Goal: Find specific page/section: Find specific page/section

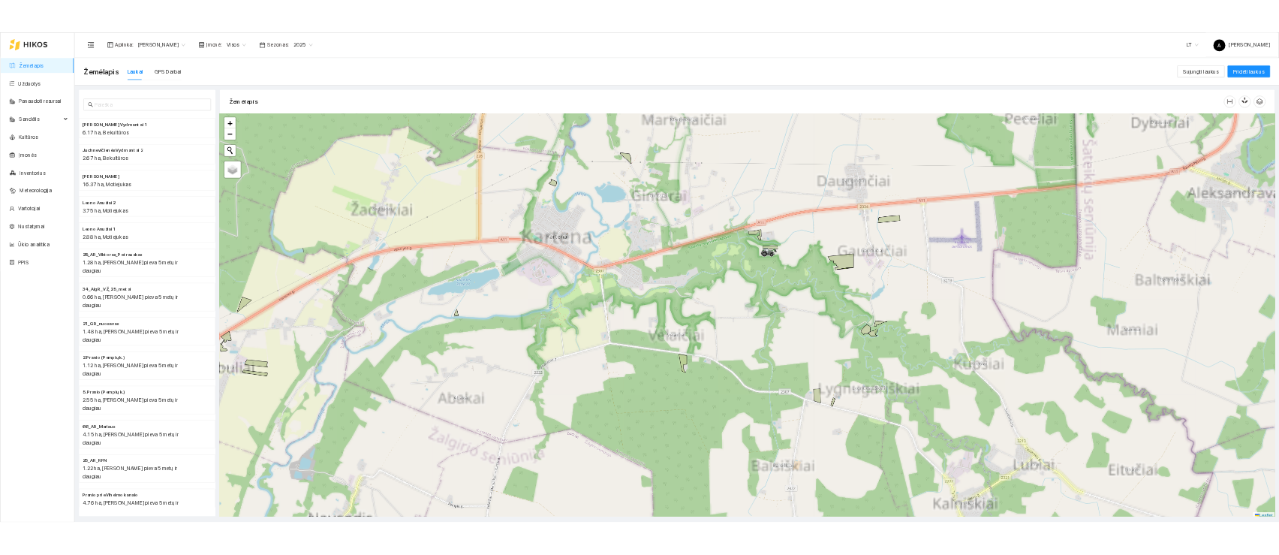
scroll to position [5, 0]
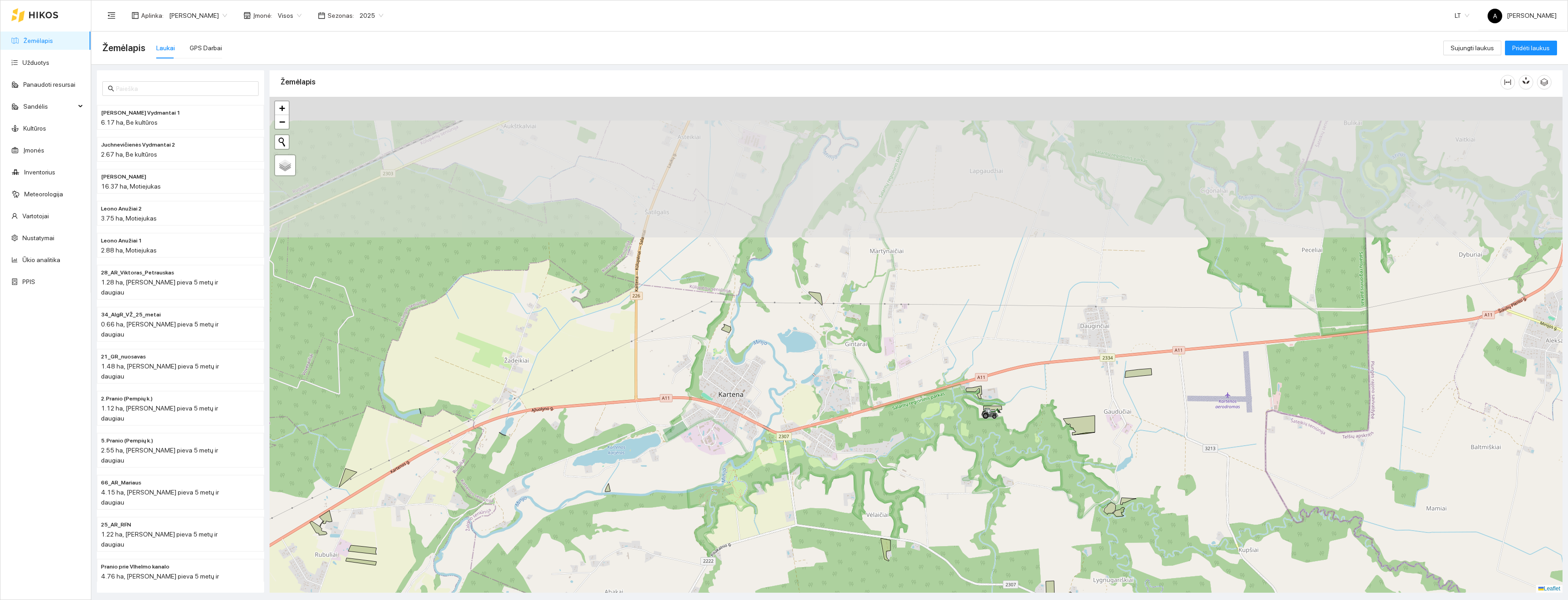
drag, startPoint x: 989, startPoint y: 444, endPoint x: 999, endPoint y: 423, distance: 23.3
click at [1005, 455] on div "+ − Nieko nerasta. Bandykite dar kartą. Žemėlapis Palydovas Leaflet" at bounding box center [916, 344] width 1293 height 496
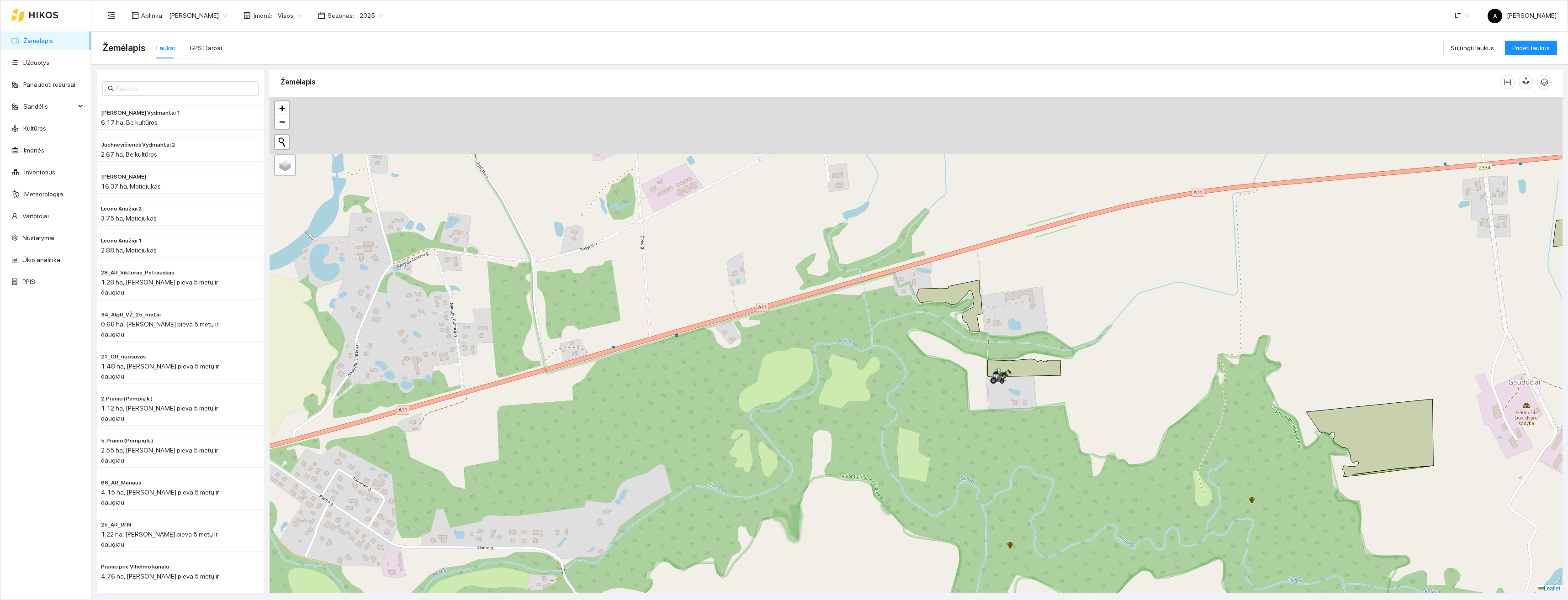
drag, startPoint x: 982, startPoint y: 319, endPoint x: 1009, endPoint y: 417, distance: 101.7
click at [1011, 443] on div "+ − Nieko nerasta. Bandykite dar kartą. Žemėlapis Palydovas Leaflet" at bounding box center [916, 344] width 1293 height 496
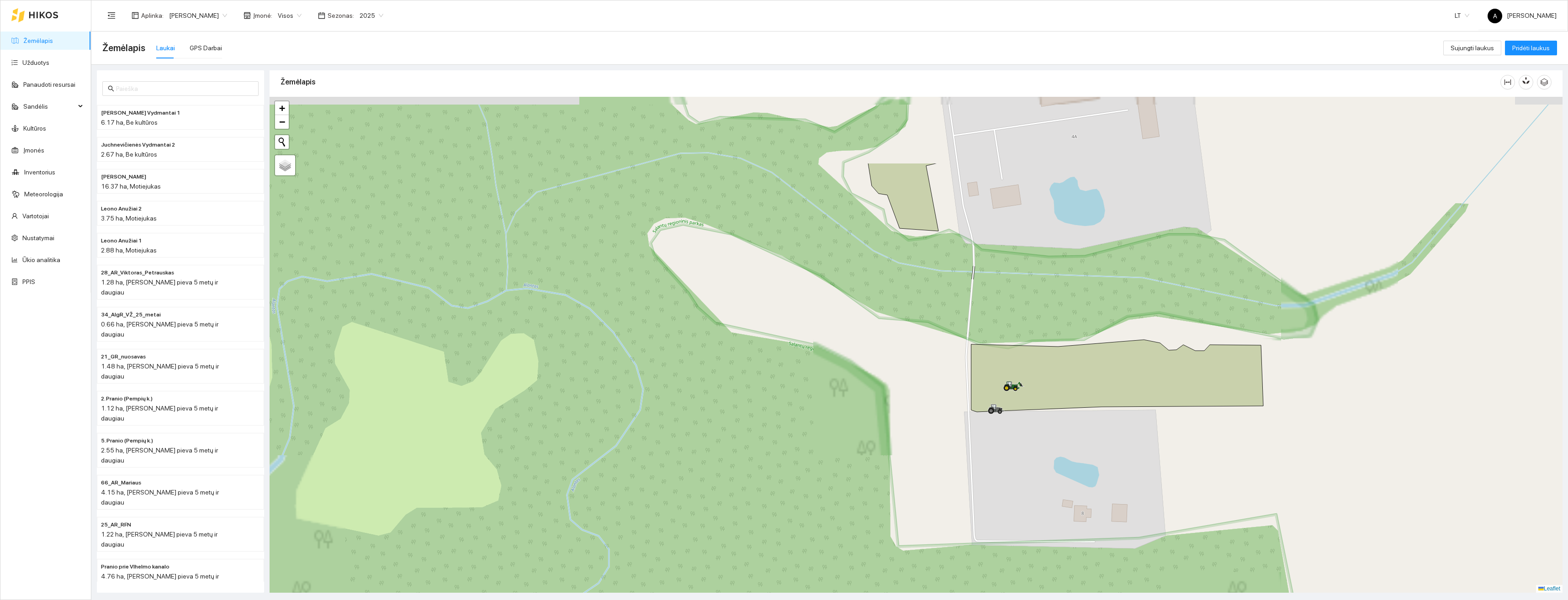
drag, startPoint x: 985, startPoint y: 352, endPoint x: 1020, endPoint y: 461, distance: 114.5
click at [1020, 462] on div "+ − Nieko nerasta. Bandykite dar kartą. Žemėlapis Palydovas Leaflet" at bounding box center [916, 344] width 1293 height 496
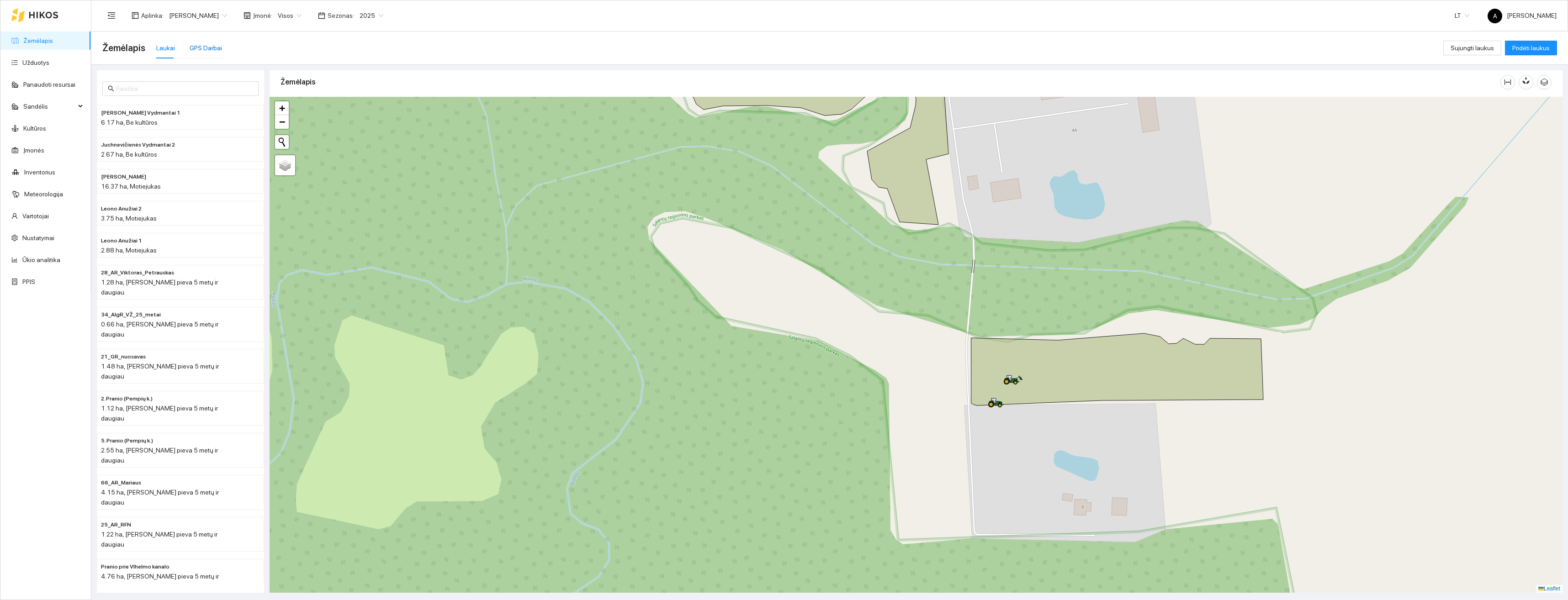
click at [206, 51] on div "GPS Darbai" at bounding box center [205, 48] width 32 height 10
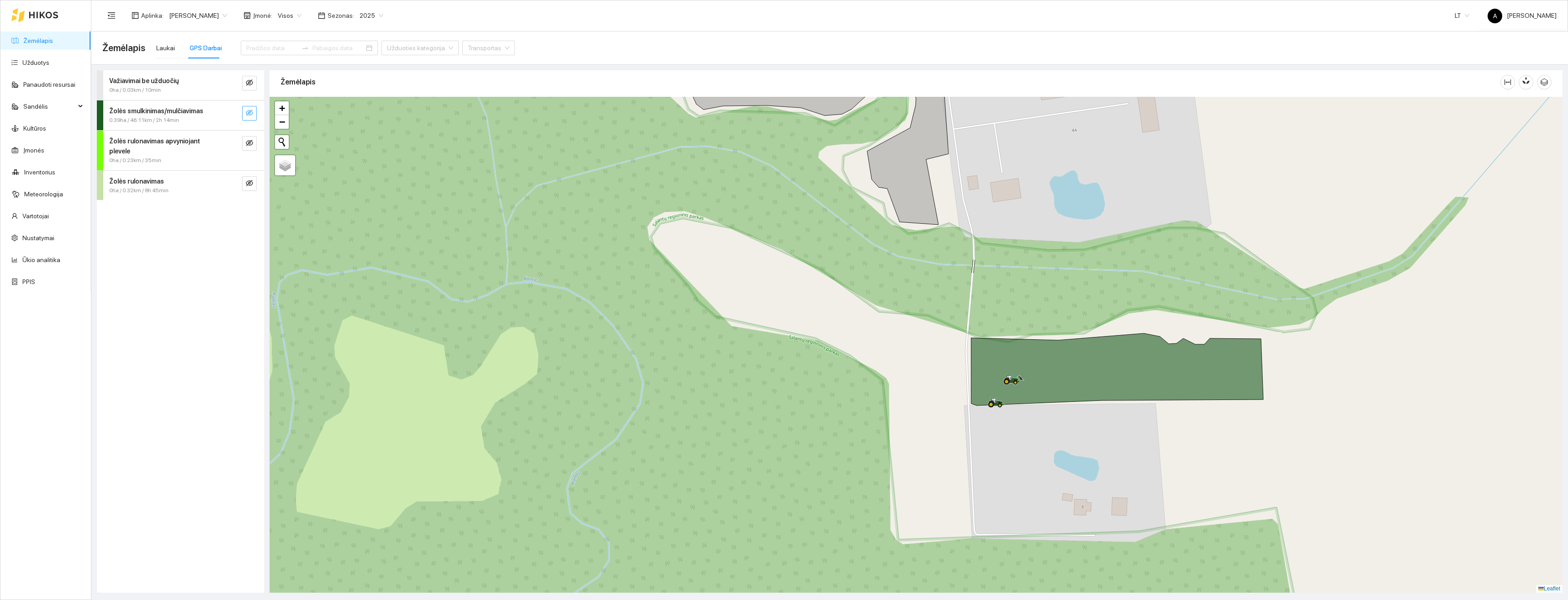
click at [250, 114] on icon "eye-invisible" at bounding box center [250, 113] width 2 height 2
click at [250, 114] on icon "eye" at bounding box center [250, 113] width 7 height 7
click at [279, 175] on span "Palydovas" at bounding box center [294, 172] width 33 height 7
click at [279, 175] on input "Palydovas" at bounding box center [281, 172] width 6 height 6
radio input "true"
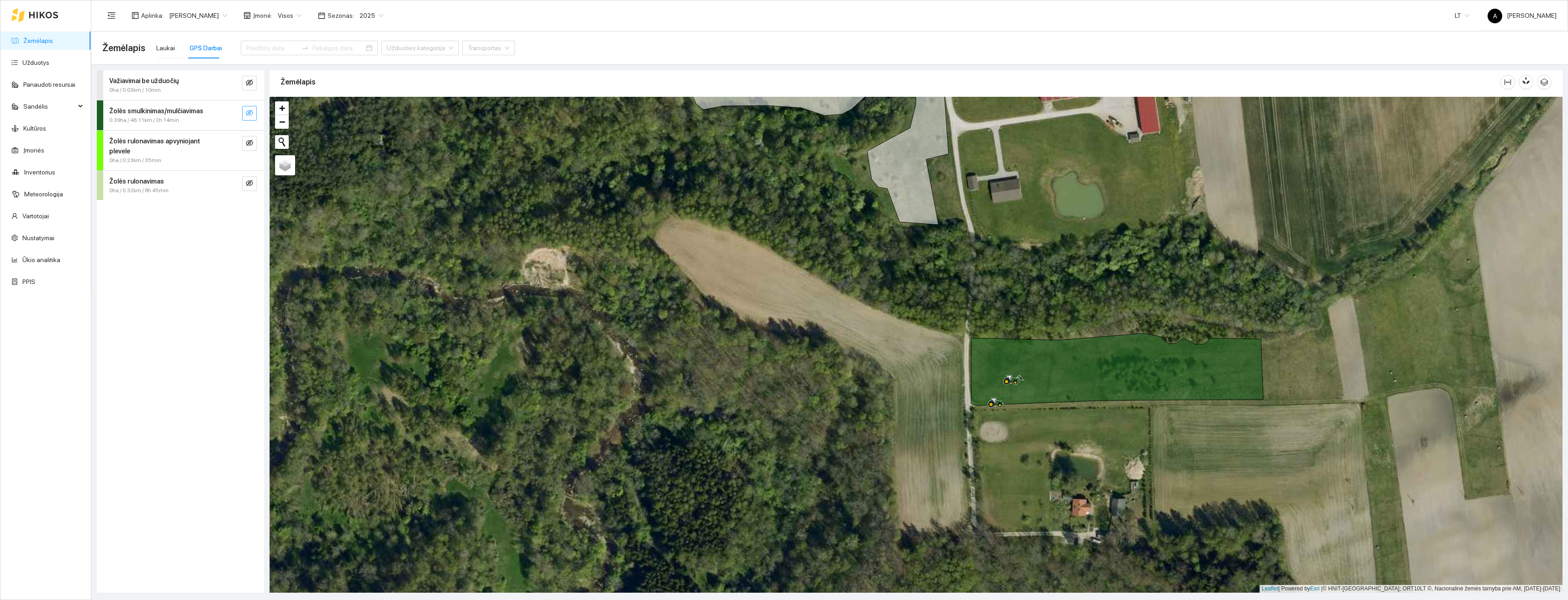
click at [247, 114] on icon "eye-invisible" at bounding box center [250, 113] width 7 height 7
click at [247, 114] on icon "eye" at bounding box center [250, 113] width 7 height 7
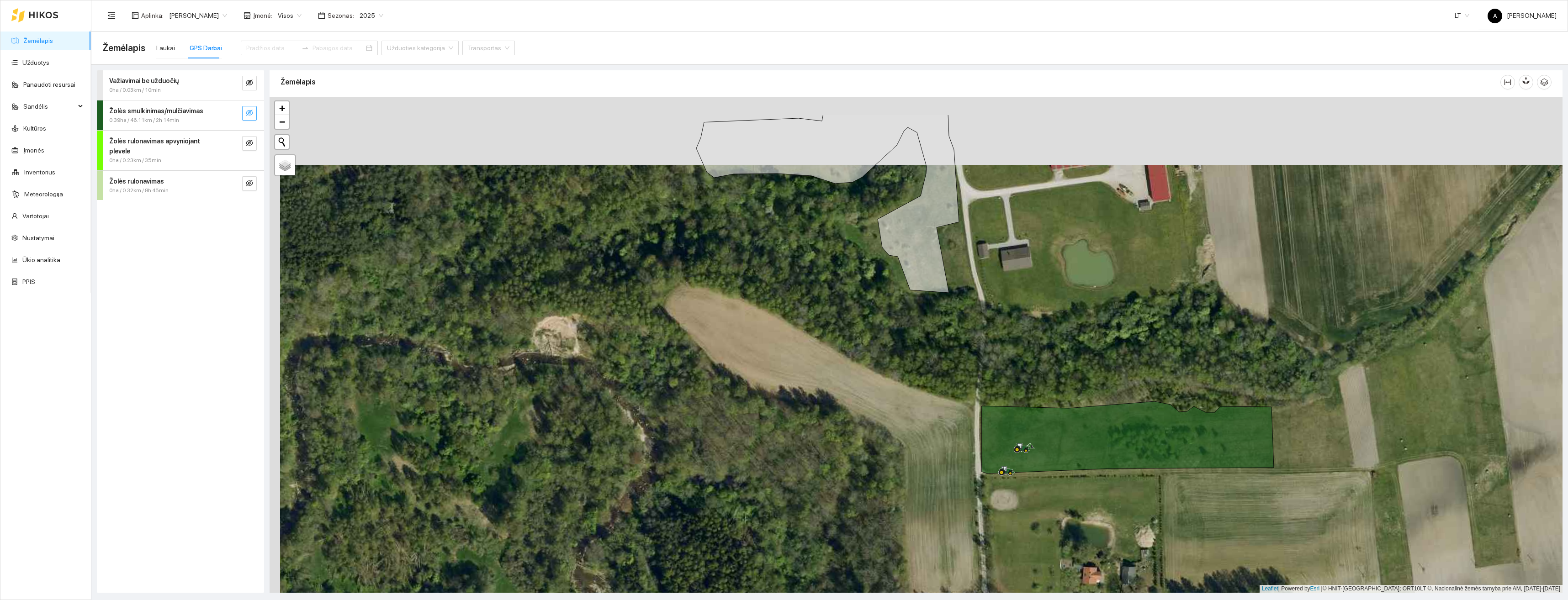
drag, startPoint x: 937, startPoint y: 349, endPoint x: 946, endPoint y: 408, distance: 59.7
click at [946, 410] on div "+ − Nieko nerasta. Bandykite dar kartą. Žemėlapis Palydovas Leaflet | Powered b…" at bounding box center [916, 344] width 1293 height 496
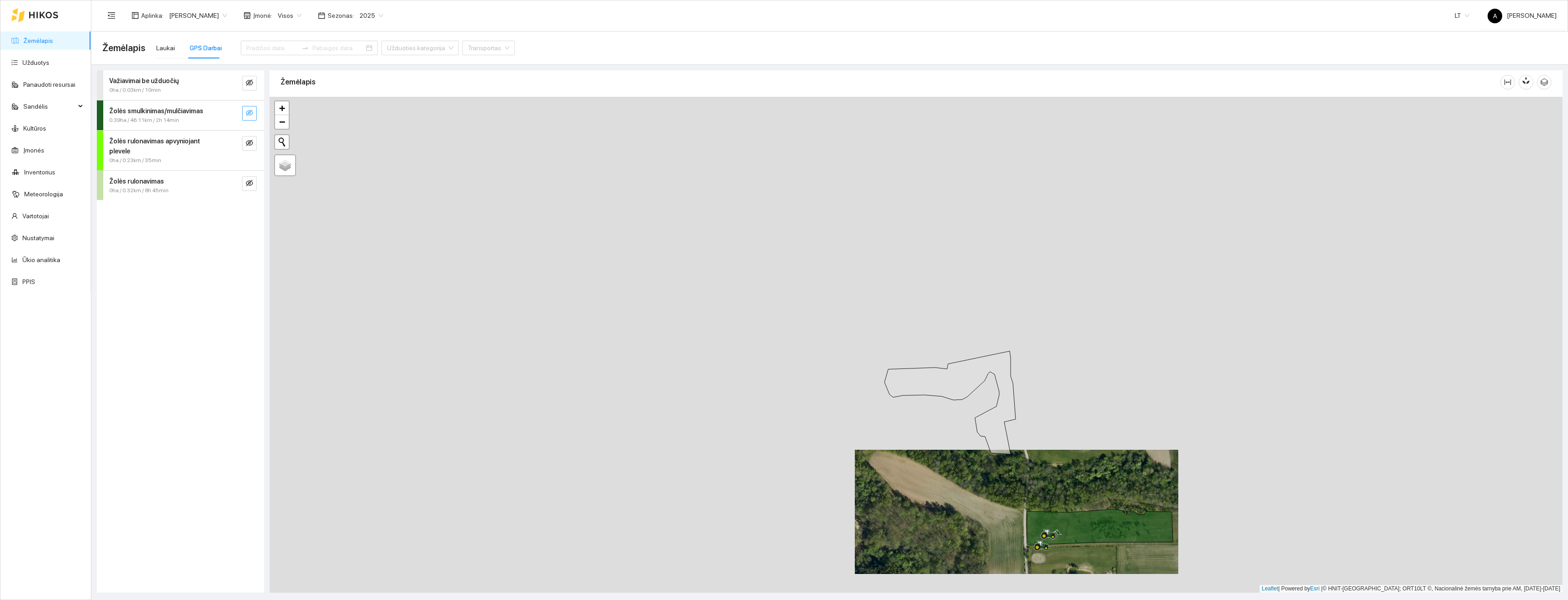
drag, startPoint x: 973, startPoint y: 417, endPoint x: 994, endPoint y: 444, distance: 34.2
click at [994, 481] on div "+ − Nieko nerasta. Bandykite dar kartą. Žemėlapis Palydovas Leaflet | Powered b…" at bounding box center [916, 344] width 1293 height 496
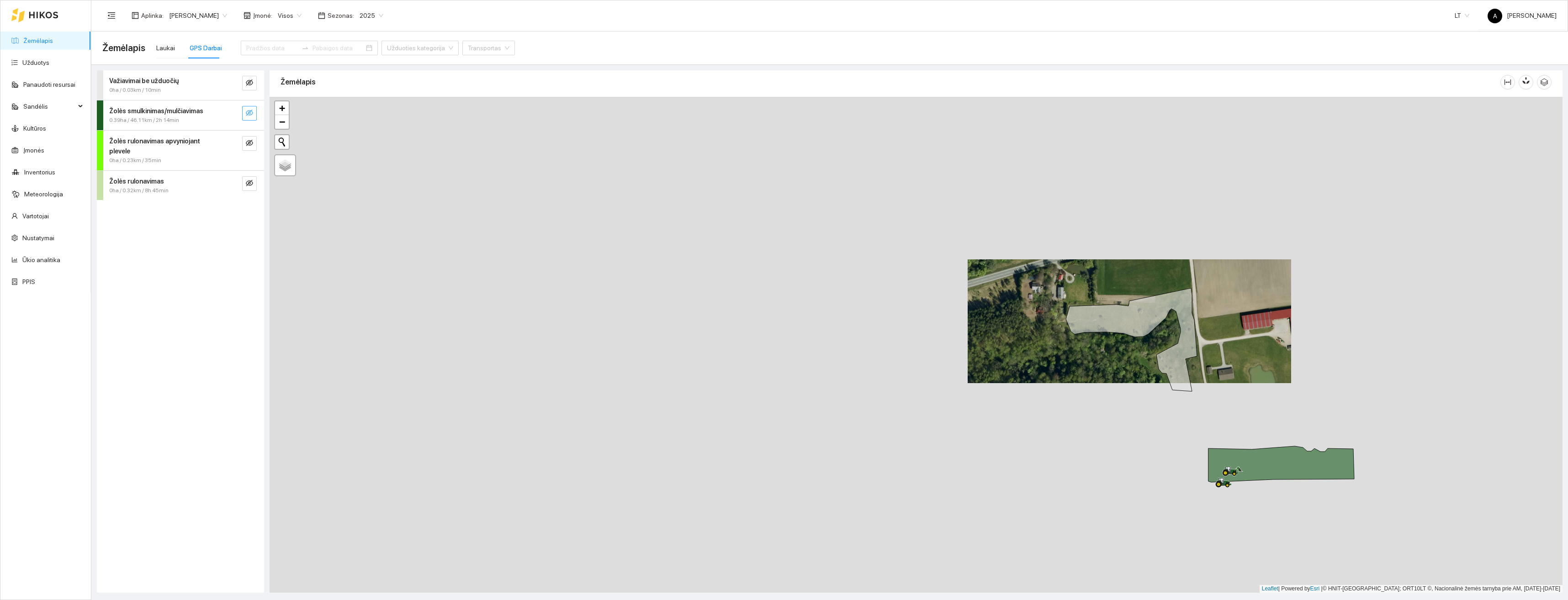
drag, startPoint x: 1276, startPoint y: 450, endPoint x: 1245, endPoint y: 343, distance: 111.4
click at [1245, 343] on div "+ − Nieko nerasta. Bandykite dar kartą. Žemėlapis Palydovas Leaflet | Powered b…" at bounding box center [916, 344] width 1293 height 496
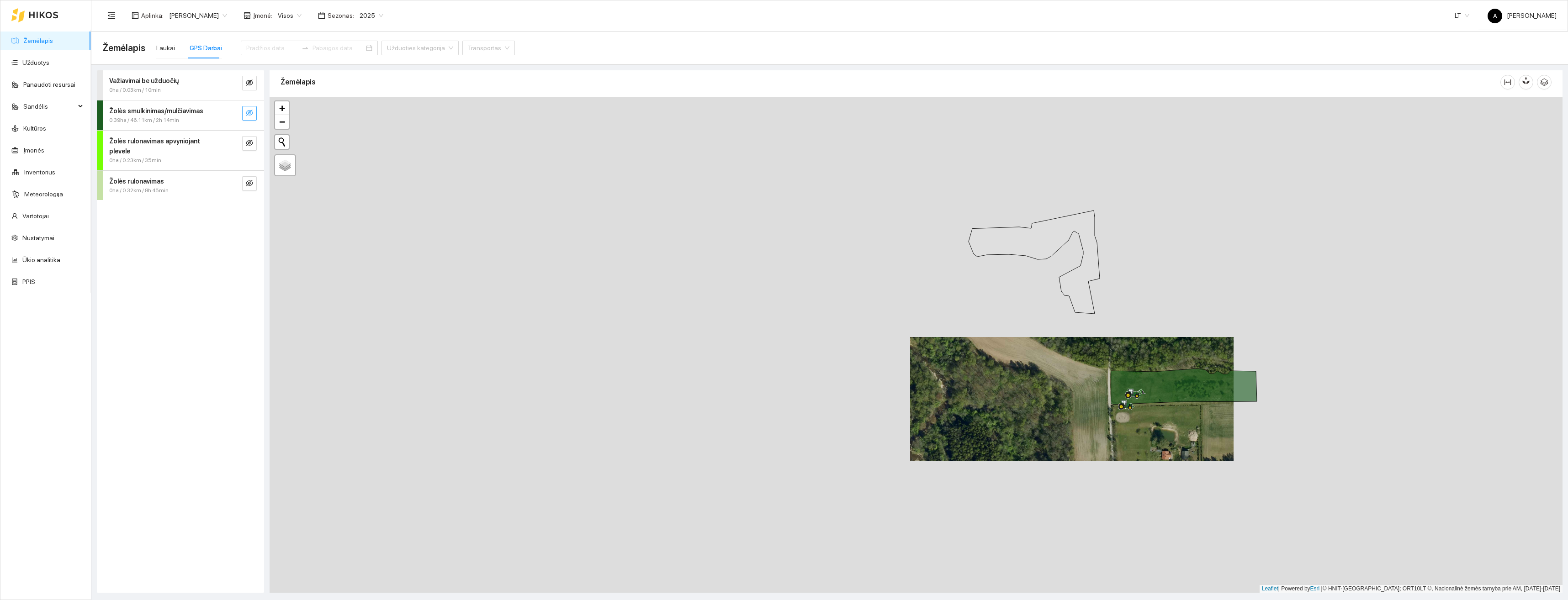
drag, startPoint x: 1081, startPoint y: 397, endPoint x: 1097, endPoint y: 446, distance: 51.5
click at [1097, 446] on div "+ − Nieko nerasta. Bandykite dar kartą. Žemėlapis Palydovas Leaflet | Powered b…" at bounding box center [916, 344] width 1293 height 496
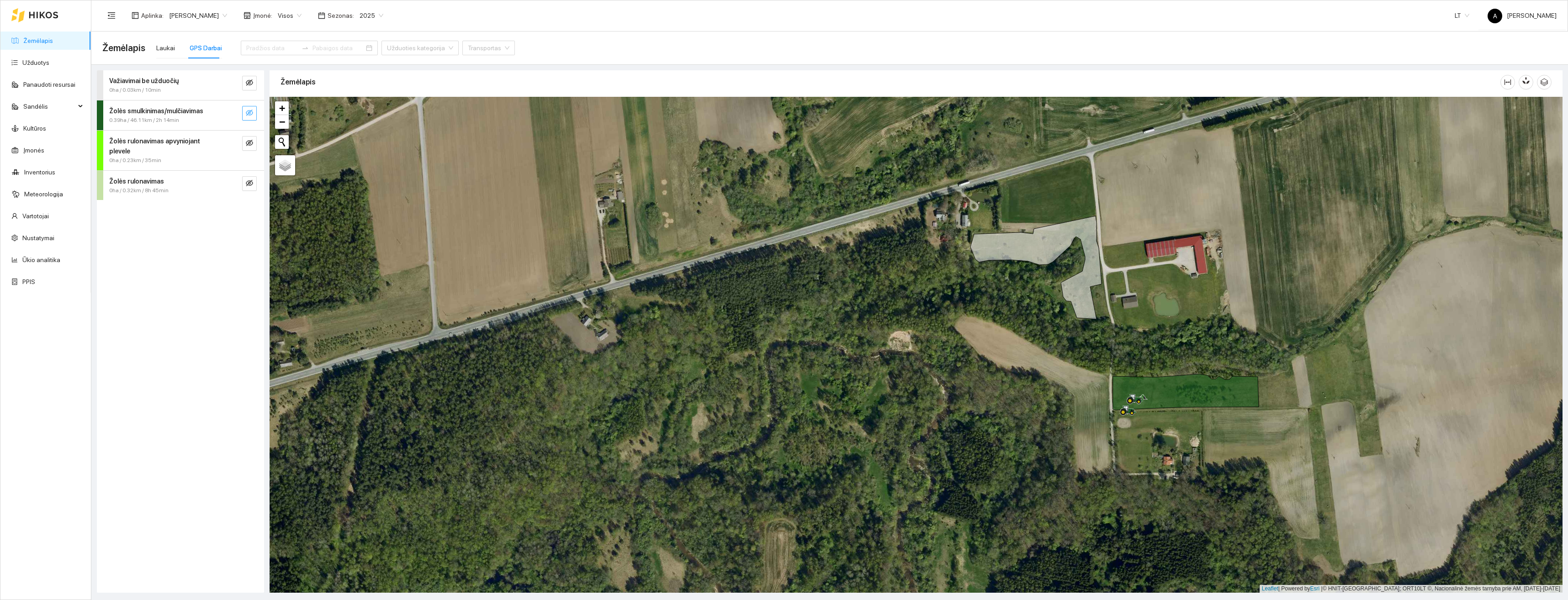
click at [254, 113] on button "button" at bounding box center [250, 113] width 15 height 15
click at [253, 113] on button "button" at bounding box center [250, 113] width 15 height 15
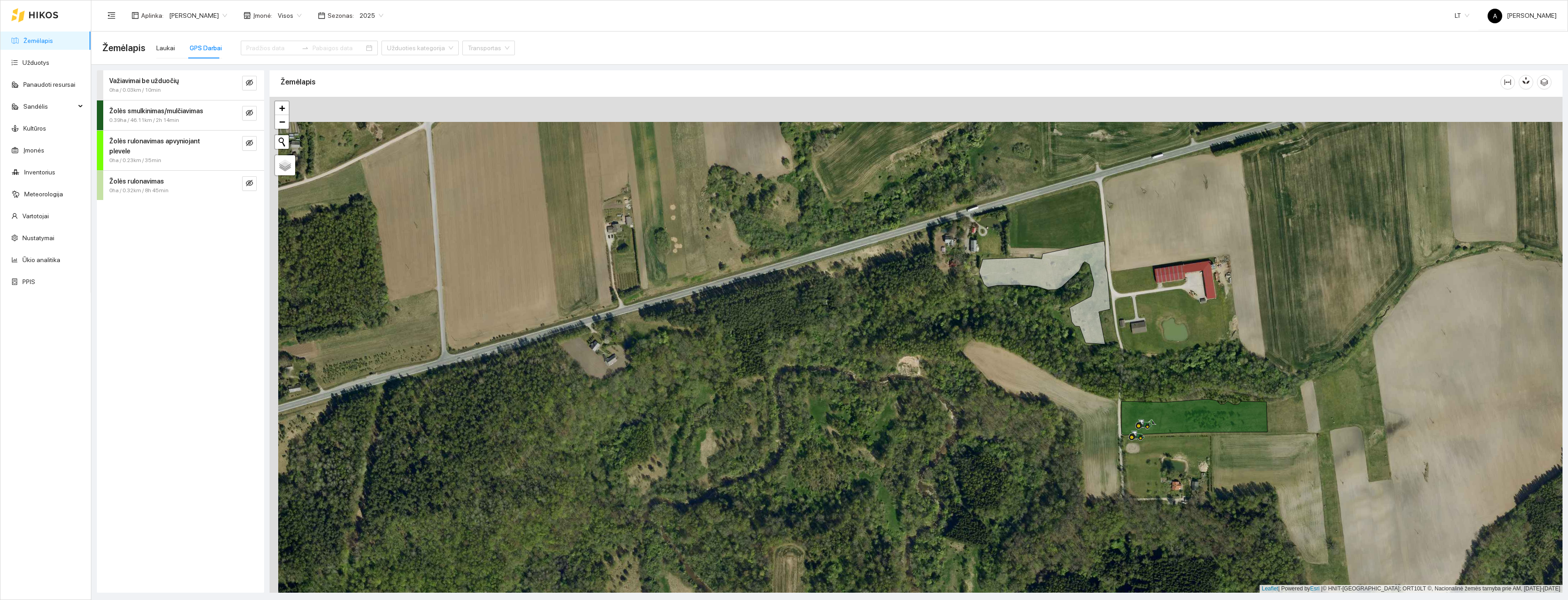
drag, startPoint x: 1107, startPoint y: 398, endPoint x: 1117, endPoint y: 433, distance: 36.4
click at [1117, 432] on div "+ − Nieko nerasta. Bandykite dar kartą. Žemėlapis Palydovas Leaflet | Powered b…" at bounding box center [916, 344] width 1293 height 496
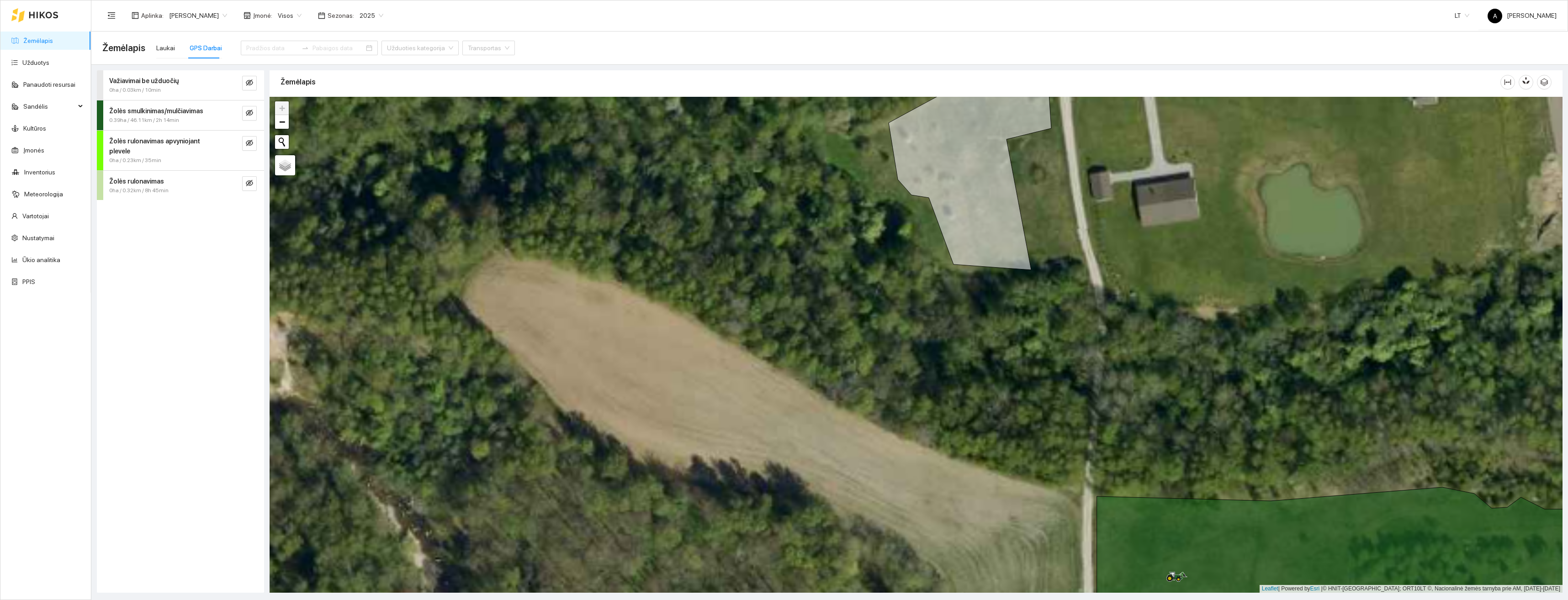
drag, startPoint x: 1179, startPoint y: 494, endPoint x: 1175, endPoint y: 355, distance: 139.1
click at [1175, 356] on div "+ − Nieko nerasta. Bandykite dar kartą. Žemėlapis Palydovas Leaflet | Powered b…" at bounding box center [916, 344] width 1293 height 496
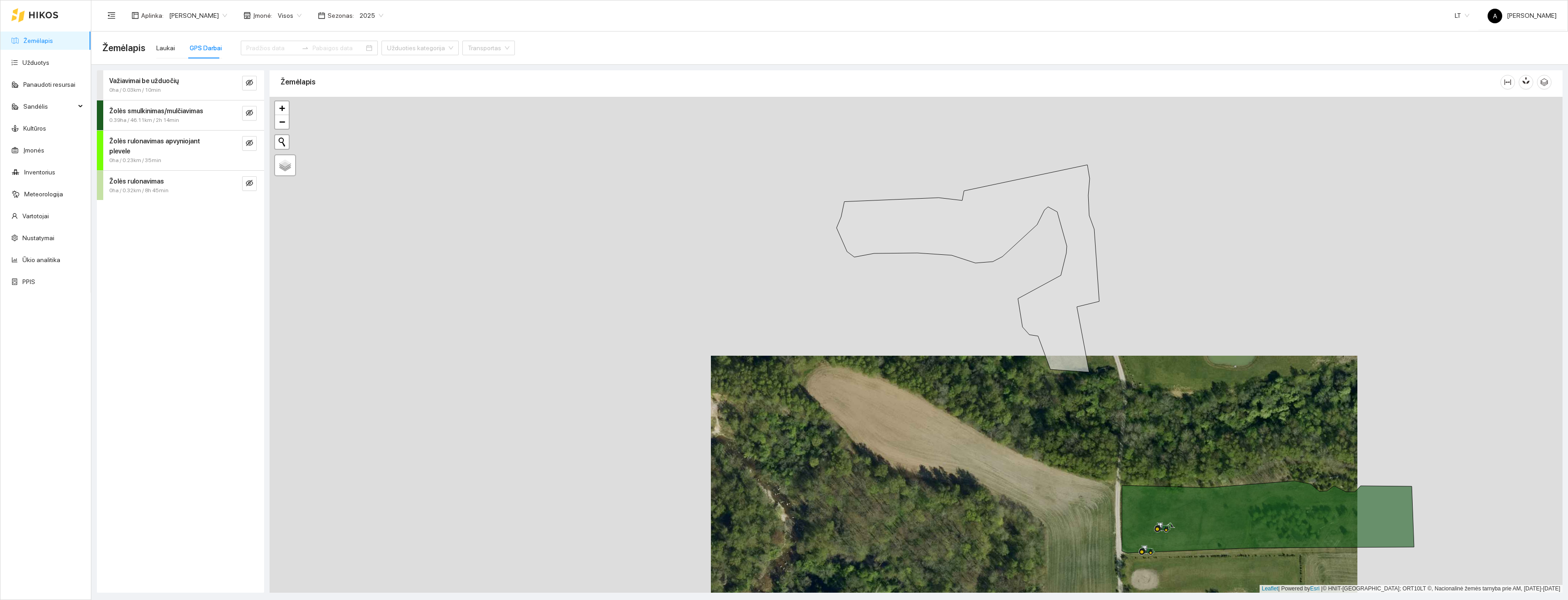
drag, startPoint x: 1146, startPoint y: 347, endPoint x: 1130, endPoint y: 356, distance: 18.4
click at [1155, 427] on div "+ − Nieko nerasta. Bandykite dar kartą. Žemėlapis Palydovas Leaflet | Powered b…" at bounding box center [916, 344] width 1293 height 496
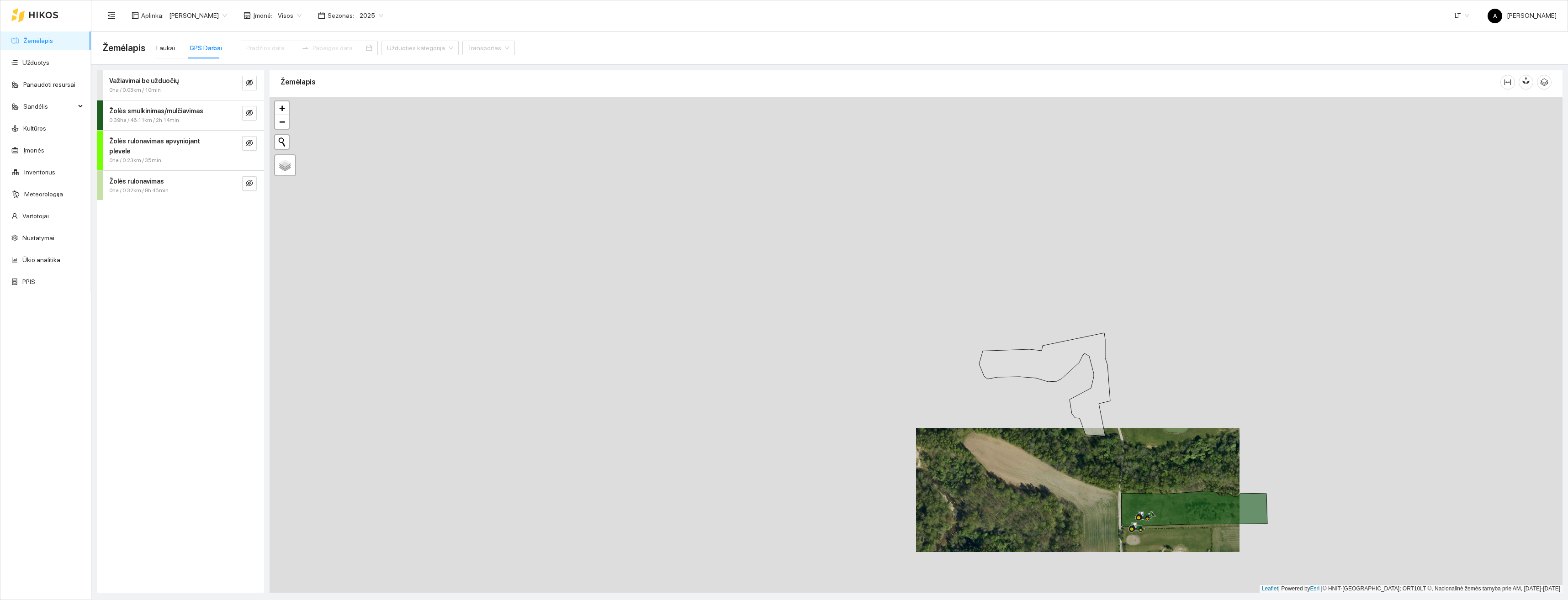
drag, startPoint x: 1155, startPoint y: 466, endPoint x: 1154, endPoint y: 472, distance: 6.1
click at [1155, 472] on div "+ − Nieko nerasta. Bandykite dar kartą. Žemėlapis Palydovas Leaflet | Powered b…" at bounding box center [916, 344] width 1293 height 496
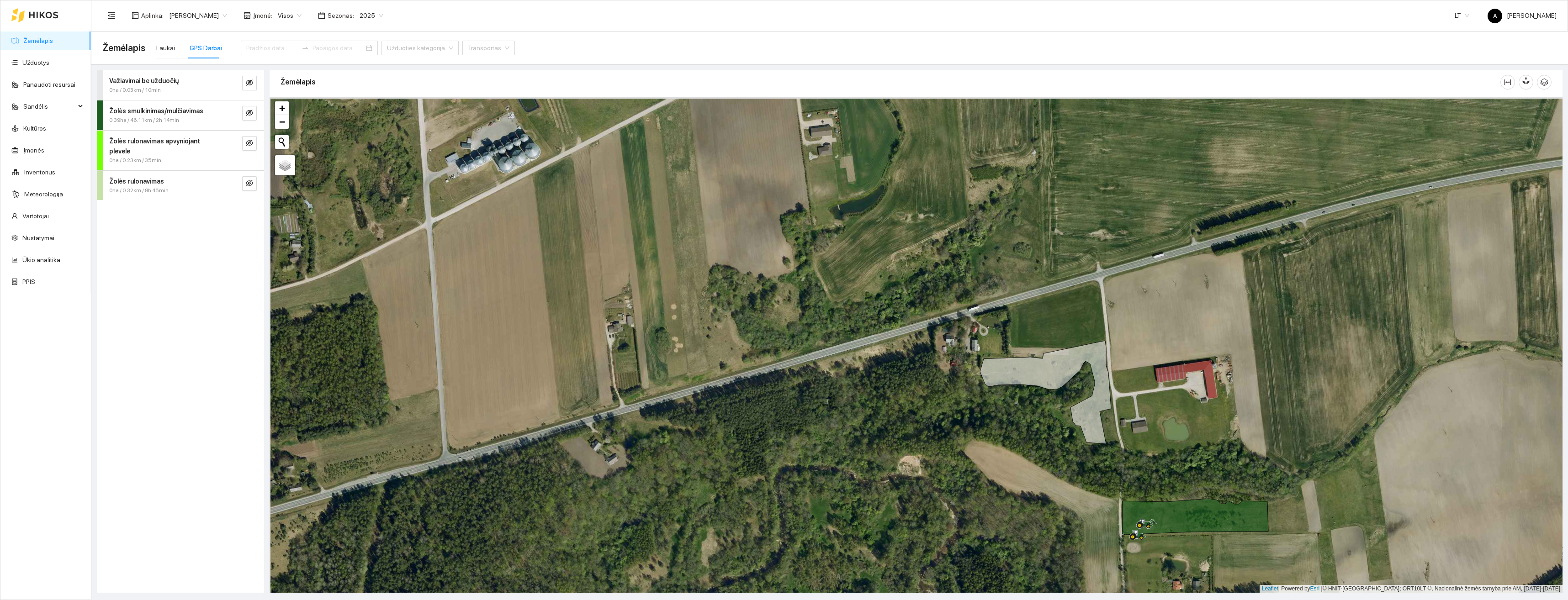
drag, startPoint x: 1093, startPoint y: 467, endPoint x: 1105, endPoint y: 497, distance: 32.3
click at [1105, 497] on div "+ − Nieko nerasta. Bandykite dar kartą. Žemėlapis Palydovas Leaflet | Powered b…" at bounding box center [916, 344] width 1293 height 496
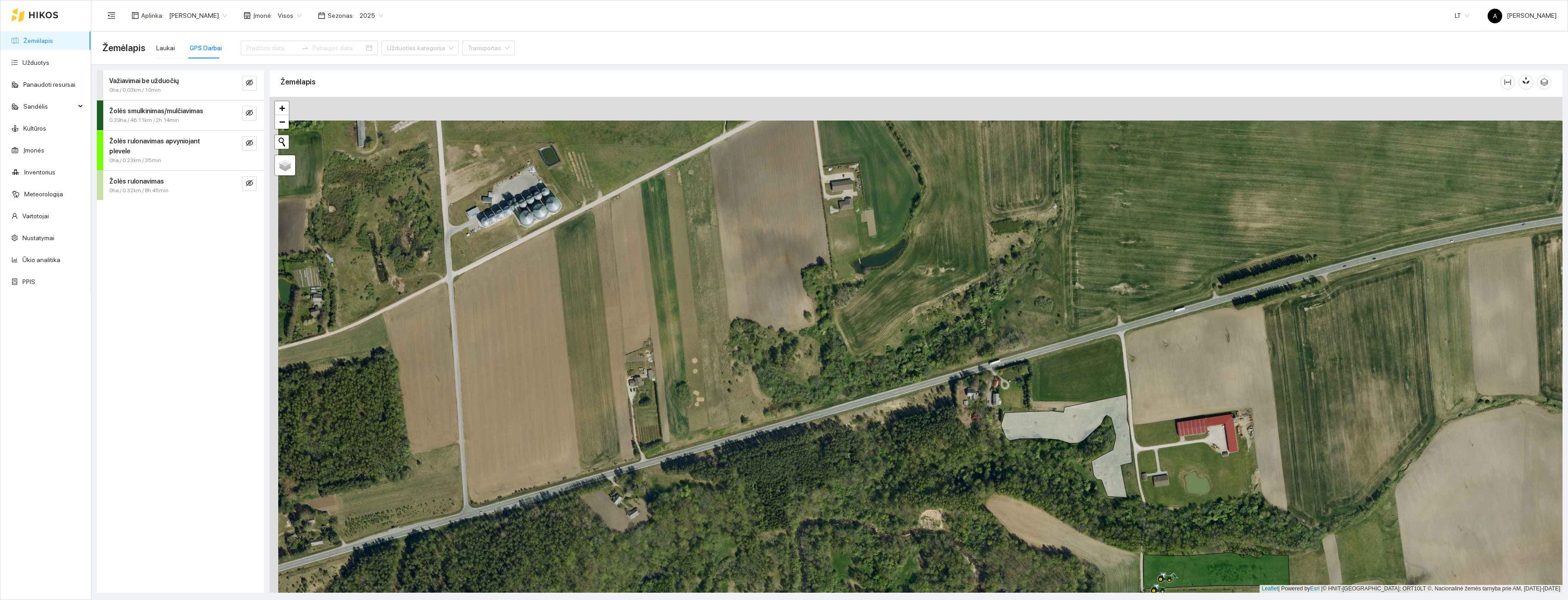
drag, startPoint x: 1040, startPoint y: 461, endPoint x: 1047, endPoint y: 486, distance: 26.0
click at [1047, 486] on div "+ − Nieko nerasta. Bandykite dar kartą. Žemėlapis Palydovas Leaflet | Powered b…" at bounding box center [916, 344] width 1293 height 496
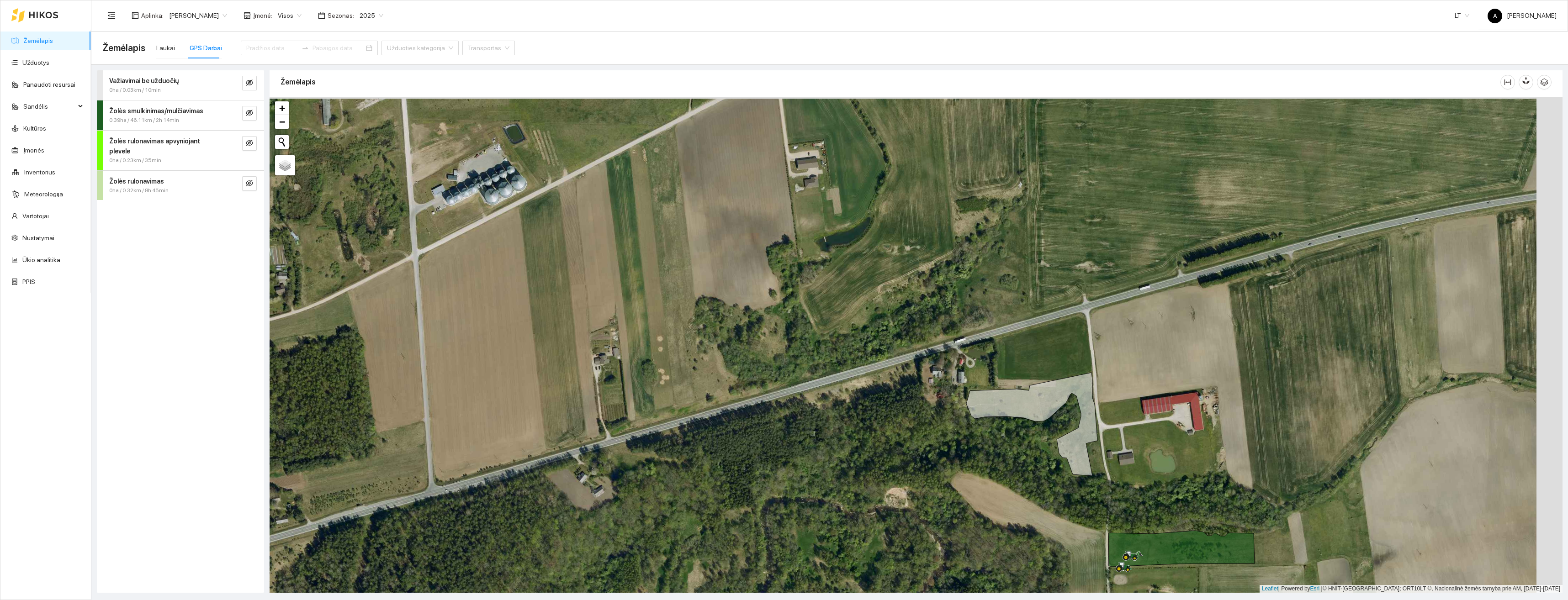
drag, startPoint x: 1066, startPoint y: 509, endPoint x: 1029, endPoint y: 479, distance: 47.6
click at [1029, 479] on div "+ − Nieko nerasta. Bandykite dar kartą. Žemėlapis Palydovas Leaflet | Powered b…" at bounding box center [916, 344] width 1293 height 496
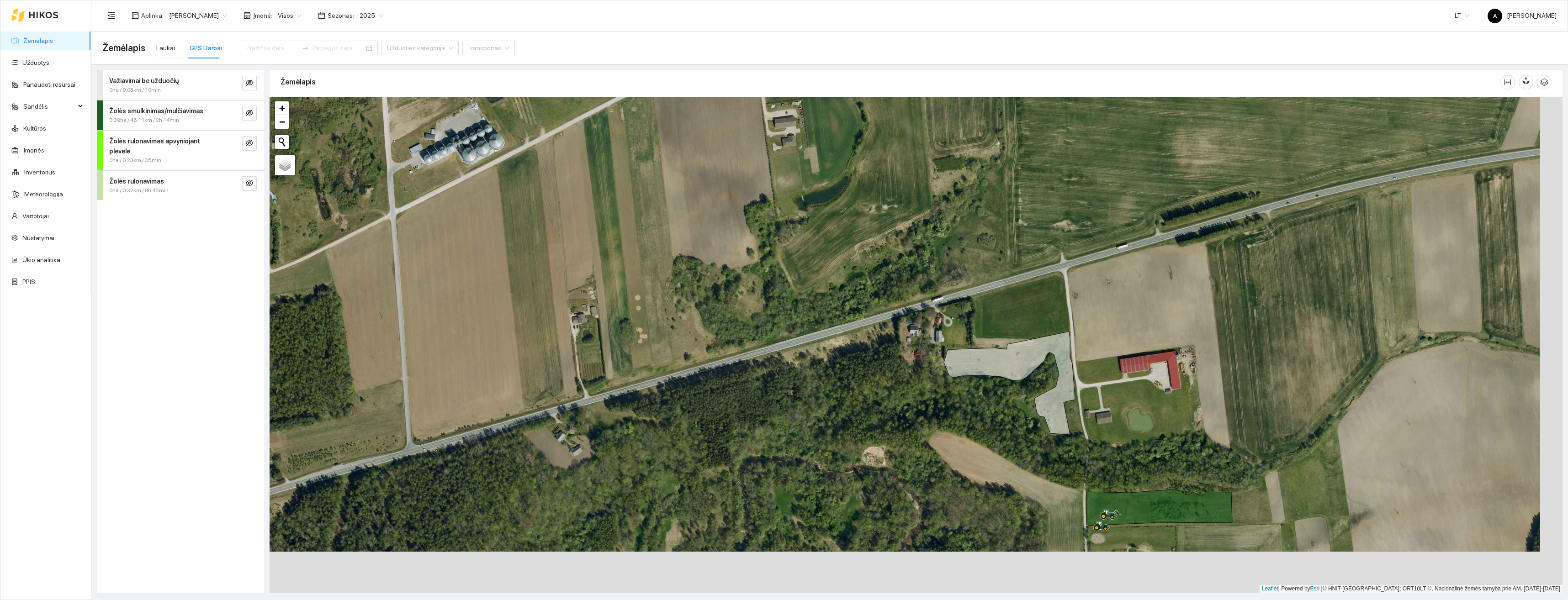
drag, startPoint x: 1038, startPoint y: 469, endPoint x: 1015, endPoint y: 426, distance: 48.8
click at [1015, 426] on div "+ − Nieko nerasta. Bandykite dar kartą. Žemėlapis Palydovas Leaflet | Powered b…" at bounding box center [916, 344] width 1293 height 496
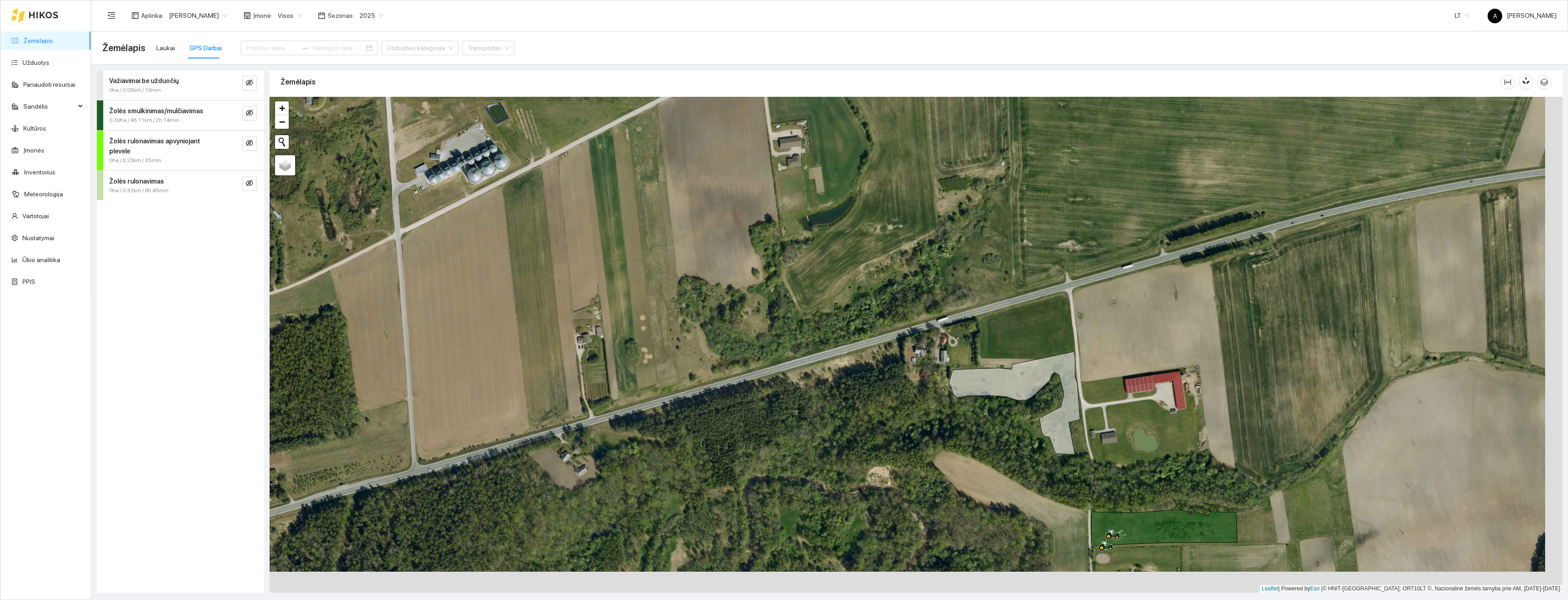
drag, startPoint x: 1025, startPoint y: 439, endPoint x: 1037, endPoint y: 471, distance: 34.2
click at [1037, 471] on div "+ − Nieko nerasta. Bandykite dar kartą. Žemėlapis Palydovas Leaflet | Powered b…" at bounding box center [916, 344] width 1293 height 496
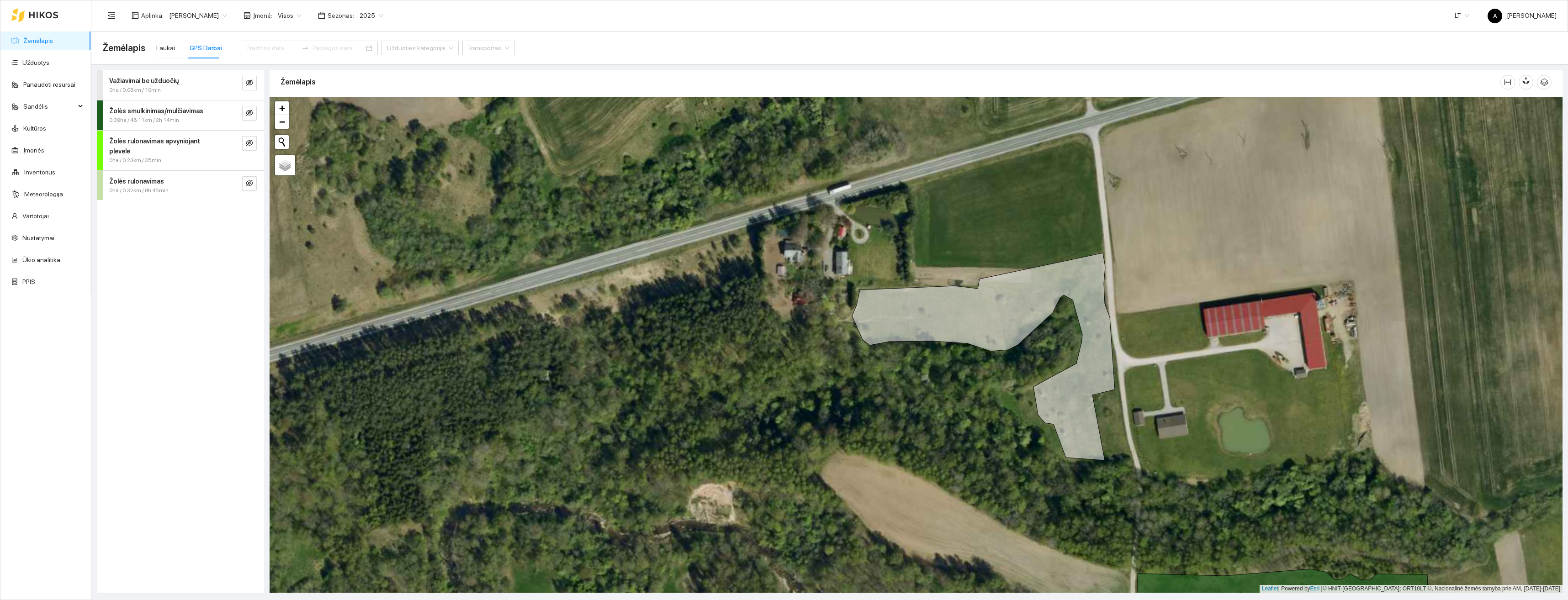
drag, startPoint x: 1096, startPoint y: 496, endPoint x: 1085, endPoint y: 510, distance: 17.8
click at [1086, 514] on div "+ − Nieko nerasta. Bandykite dar kartą. Žemėlapis Palydovas Leaflet | Powered b…" at bounding box center [916, 344] width 1293 height 496
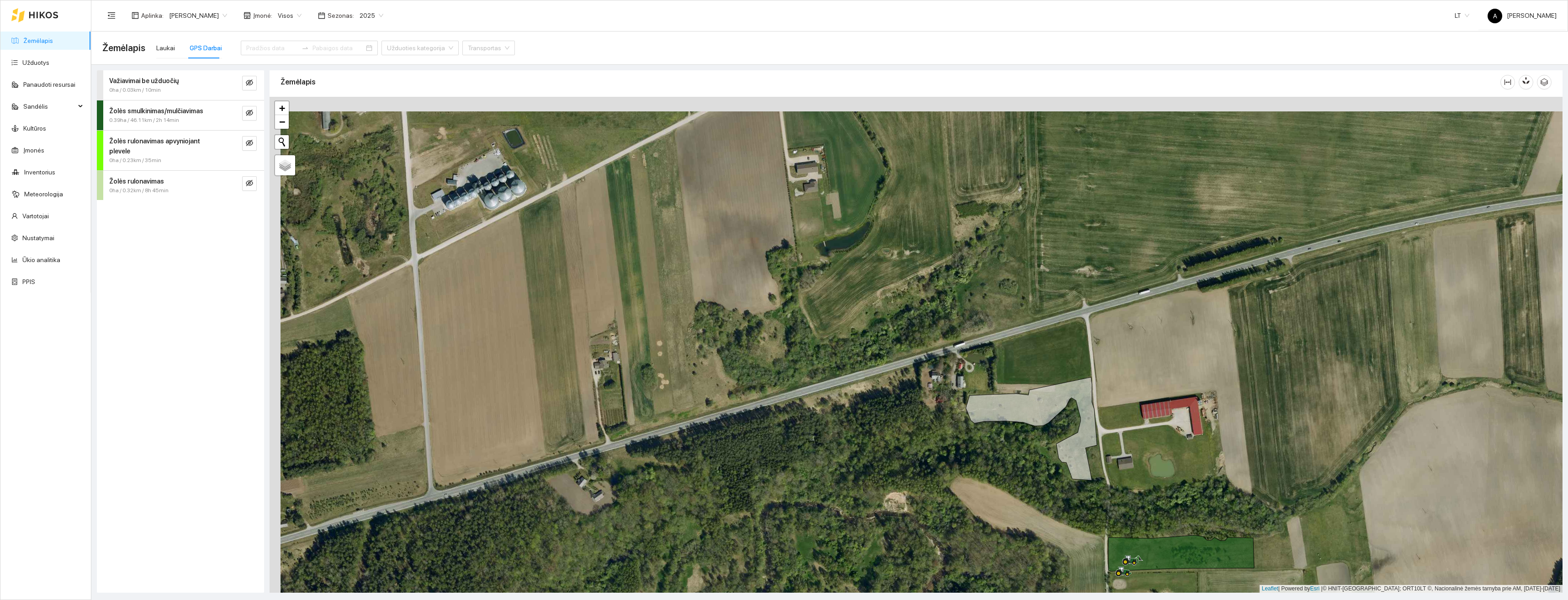
drag, startPoint x: 1104, startPoint y: 508, endPoint x: 1094, endPoint y: 481, distance: 28.8
click at [1094, 481] on div "+ − Nieko nerasta. Bandykite dar kartą. Žemėlapis Palydovas Leaflet | Powered b…" at bounding box center [916, 344] width 1293 height 496
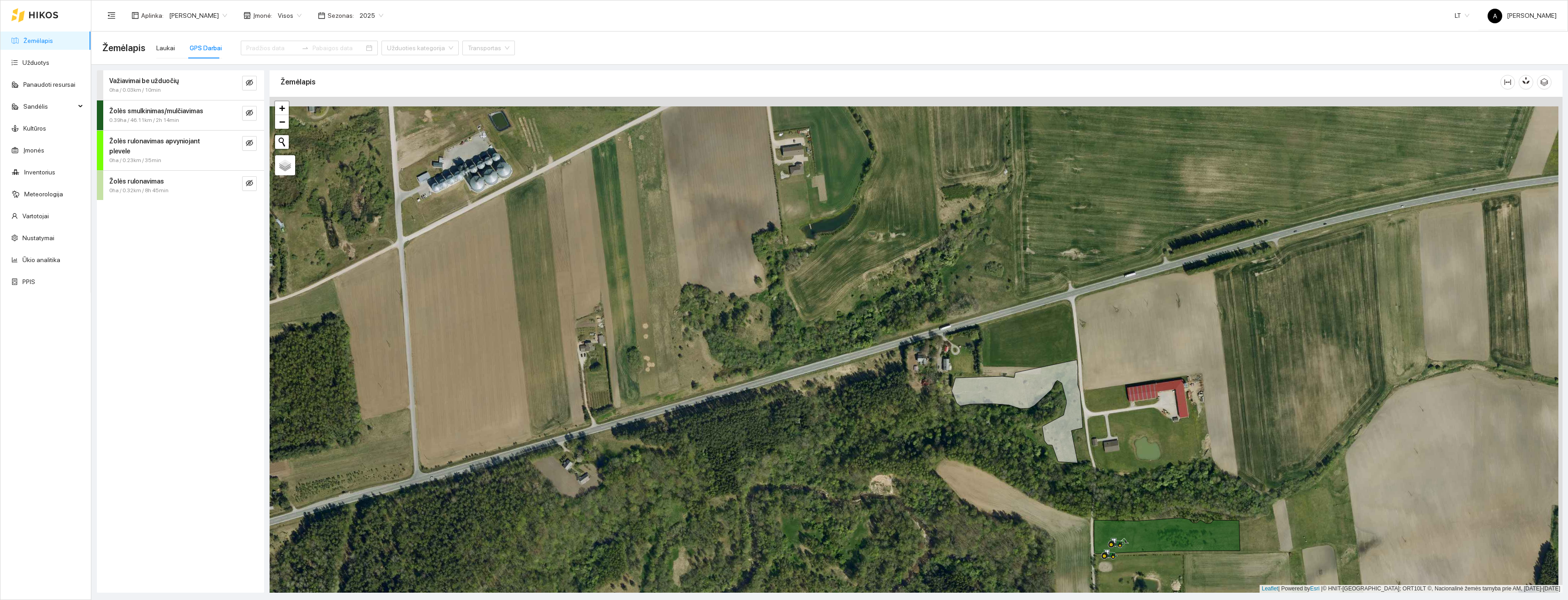
drag, startPoint x: 1083, startPoint y: 481, endPoint x: 1067, endPoint y: 522, distance: 44.0
click at [1067, 522] on div "+ − Nieko nerasta. Bandykite dar kartą. Žemėlapis Palydovas Leaflet | Powered b…" at bounding box center [916, 344] width 1293 height 496
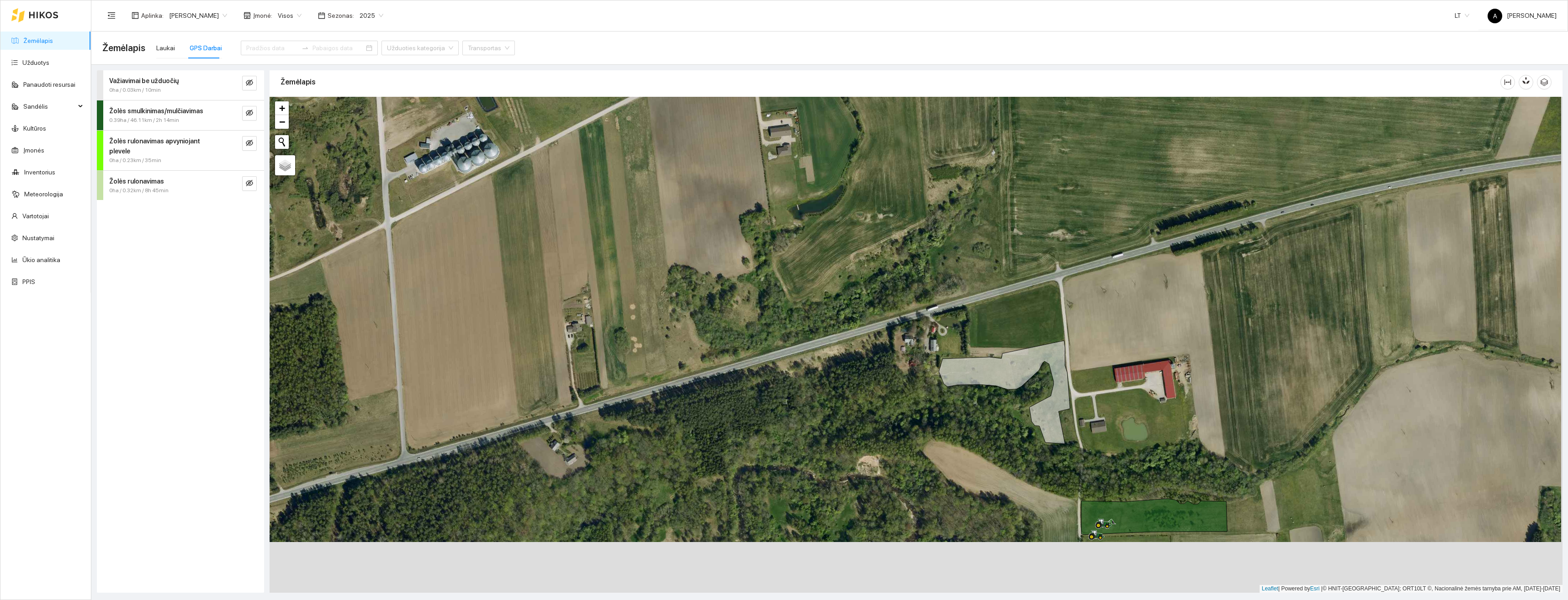
drag, startPoint x: 1096, startPoint y: 538, endPoint x: 1095, endPoint y: 488, distance: 50.0
click at [1095, 488] on div "+ − Nieko nerasta. Bandykite dar kartą. Žemėlapis Palydovas Leaflet | Powered b…" at bounding box center [916, 344] width 1293 height 496
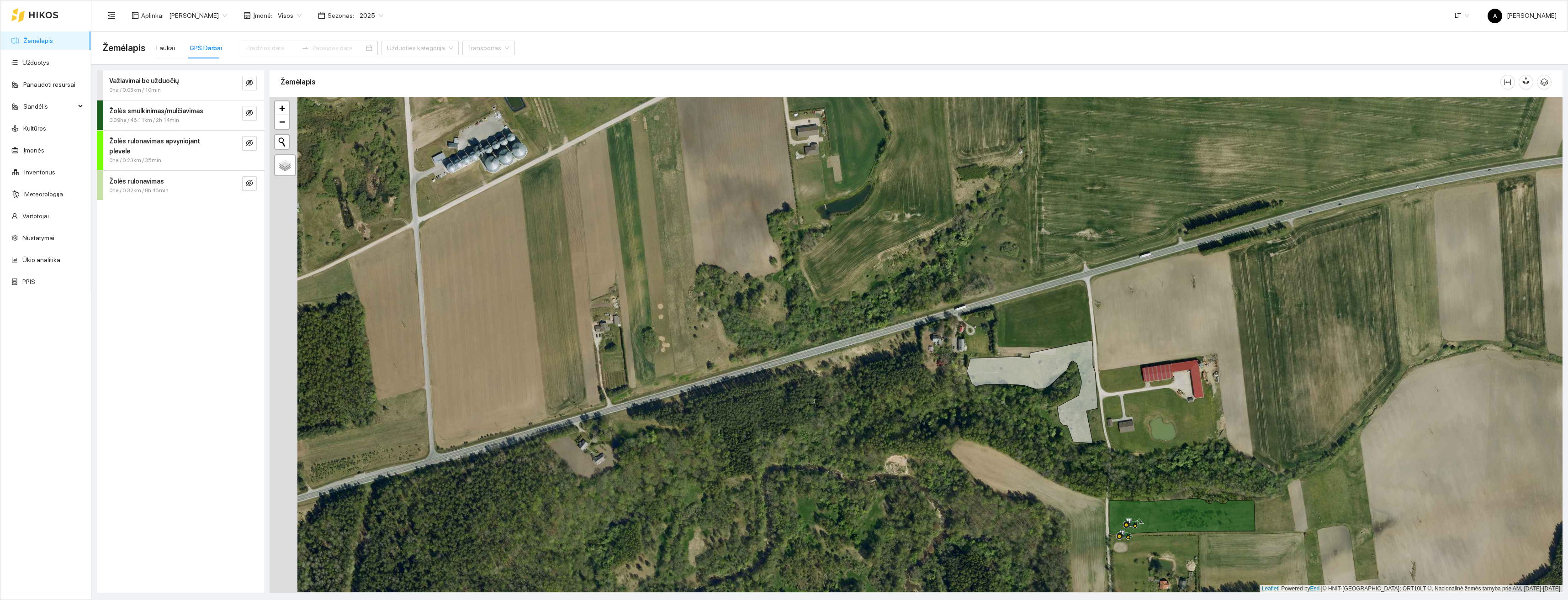
drag, startPoint x: 1078, startPoint y: 478, endPoint x: 1111, endPoint y: 478, distance: 33.0
click at [1111, 478] on div "+ − Nieko nerasta. Bandykite dar kartą. Žemėlapis Palydovas Leaflet | Powered b…" at bounding box center [916, 344] width 1293 height 496
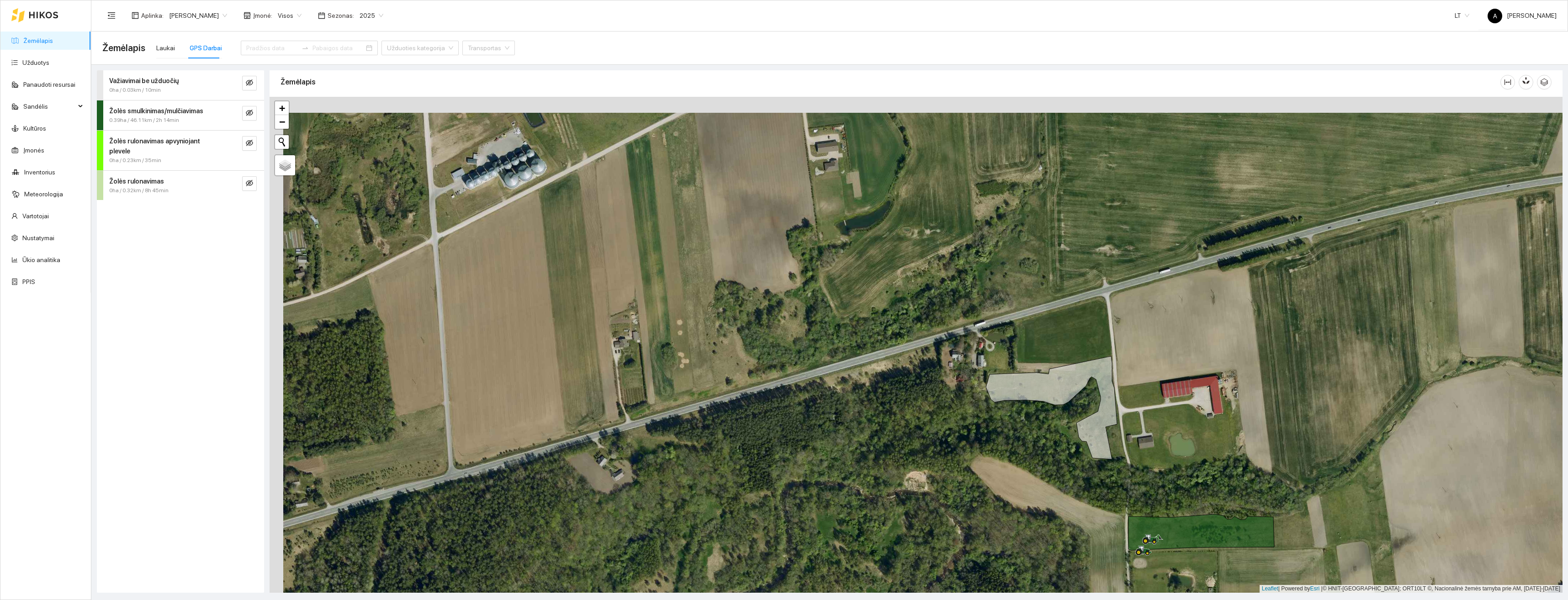
drag, startPoint x: 1132, startPoint y: 472, endPoint x: 1144, endPoint y: 489, distance: 20.8
click at [1147, 489] on div "+ − Nieko nerasta. Bandykite dar kartą. Žemėlapis Palydovas Leaflet | Powered b…" at bounding box center [916, 344] width 1293 height 496
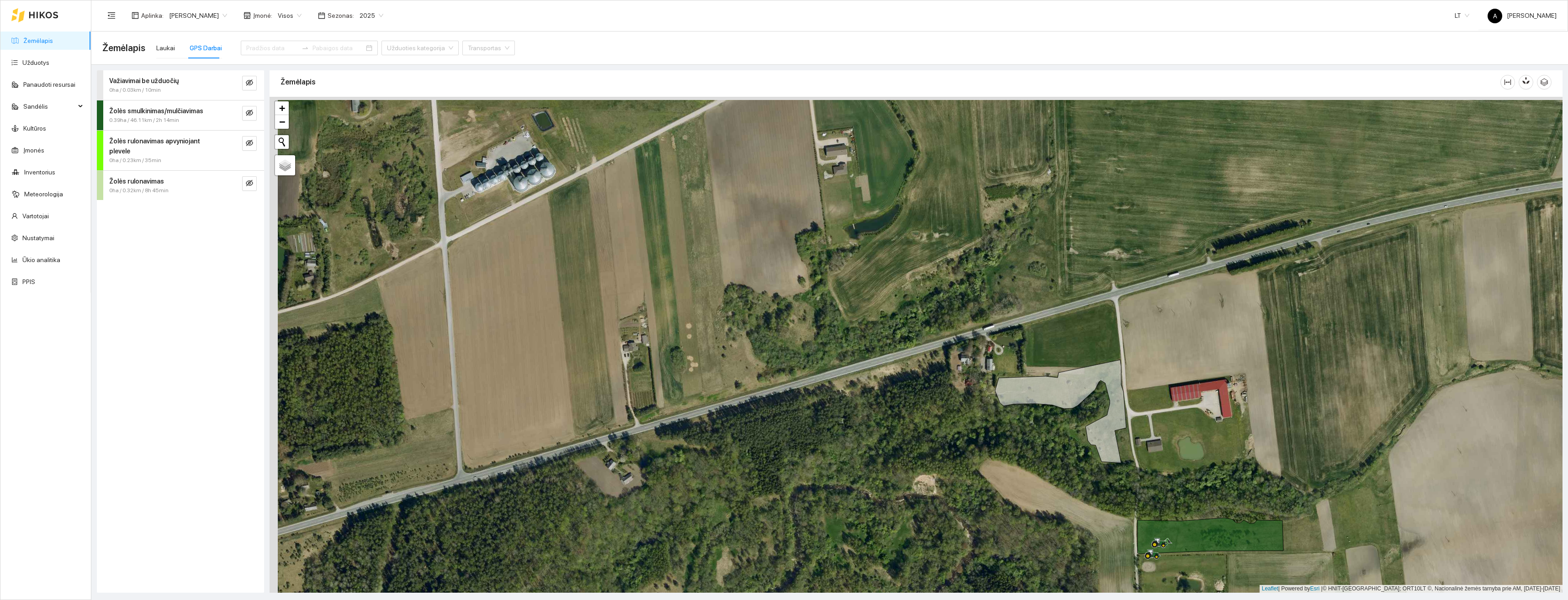
drag, startPoint x: 1119, startPoint y: 480, endPoint x: 1129, endPoint y: 481, distance: 10.0
click at [1129, 481] on div "+ − Nieko nerasta. Bandykite dar kartą. Žemėlapis Palydovas Leaflet | Powered b…" at bounding box center [916, 344] width 1293 height 496
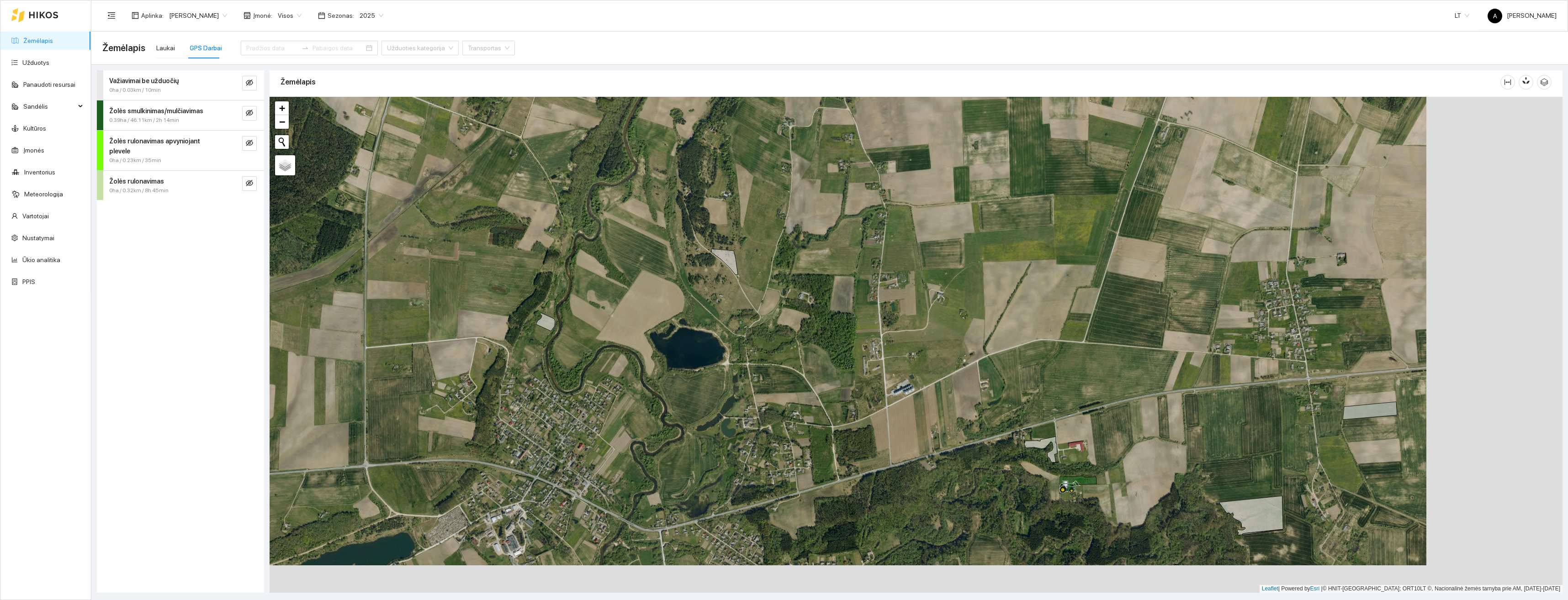
drag, startPoint x: 1219, startPoint y: 461, endPoint x: 1087, endPoint y: 438, distance: 134.0
click at [1083, 425] on div "+ − Nieko nerasta. Bandykite dar kartą. Žemėlapis Palydovas Leaflet | Powered b…" at bounding box center [916, 344] width 1293 height 496
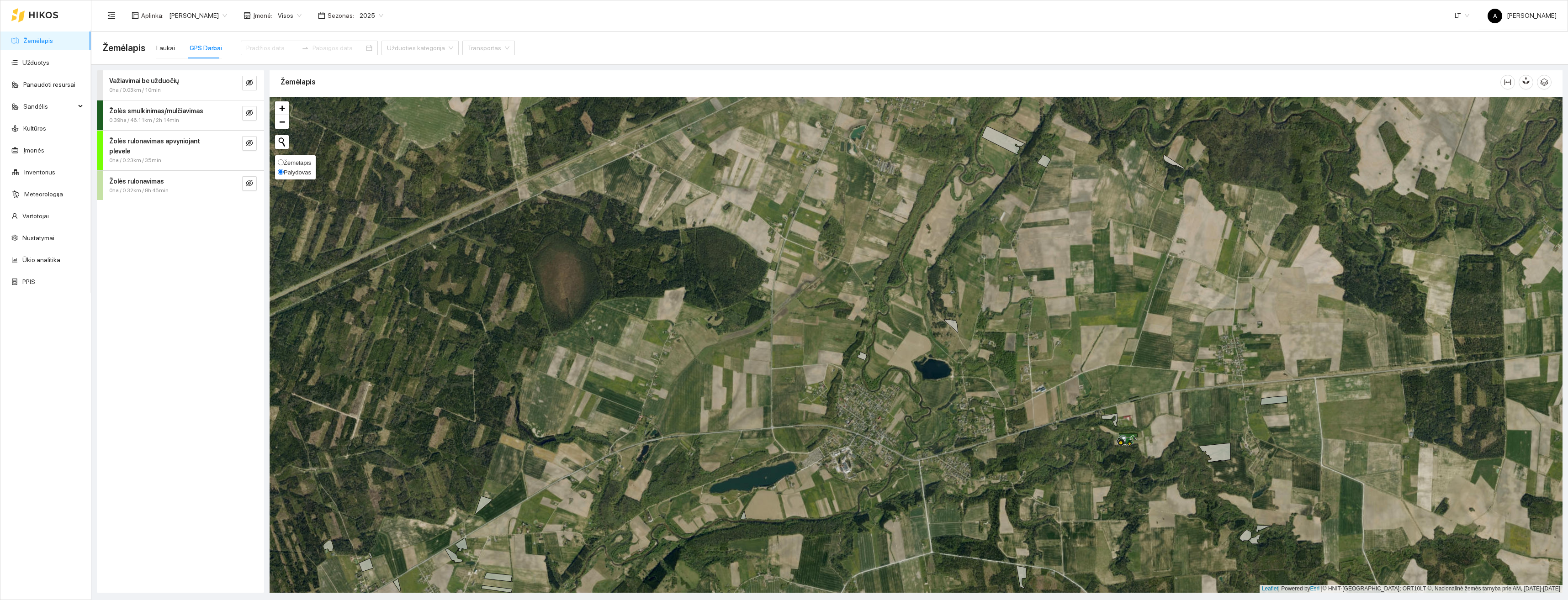
click at [278, 162] on input "Žemėlapis" at bounding box center [281, 162] width 6 height 6
radio input "true"
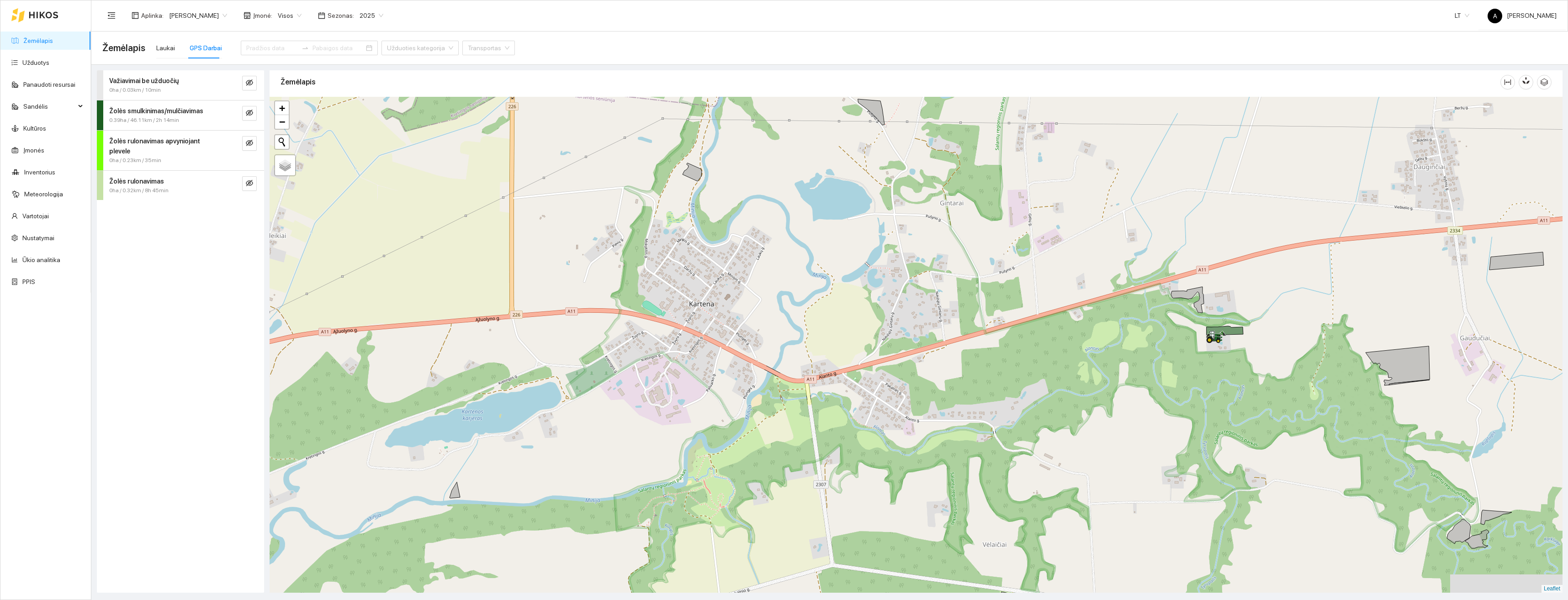
drag, startPoint x: 1313, startPoint y: 298, endPoint x: 1205, endPoint y: 348, distance: 119.0
click at [1205, 347] on div "+ − Nieko nerasta. Bandykite dar kartą. Žemėlapis Palydovas Leaflet" at bounding box center [916, 344] width 1293 height 496
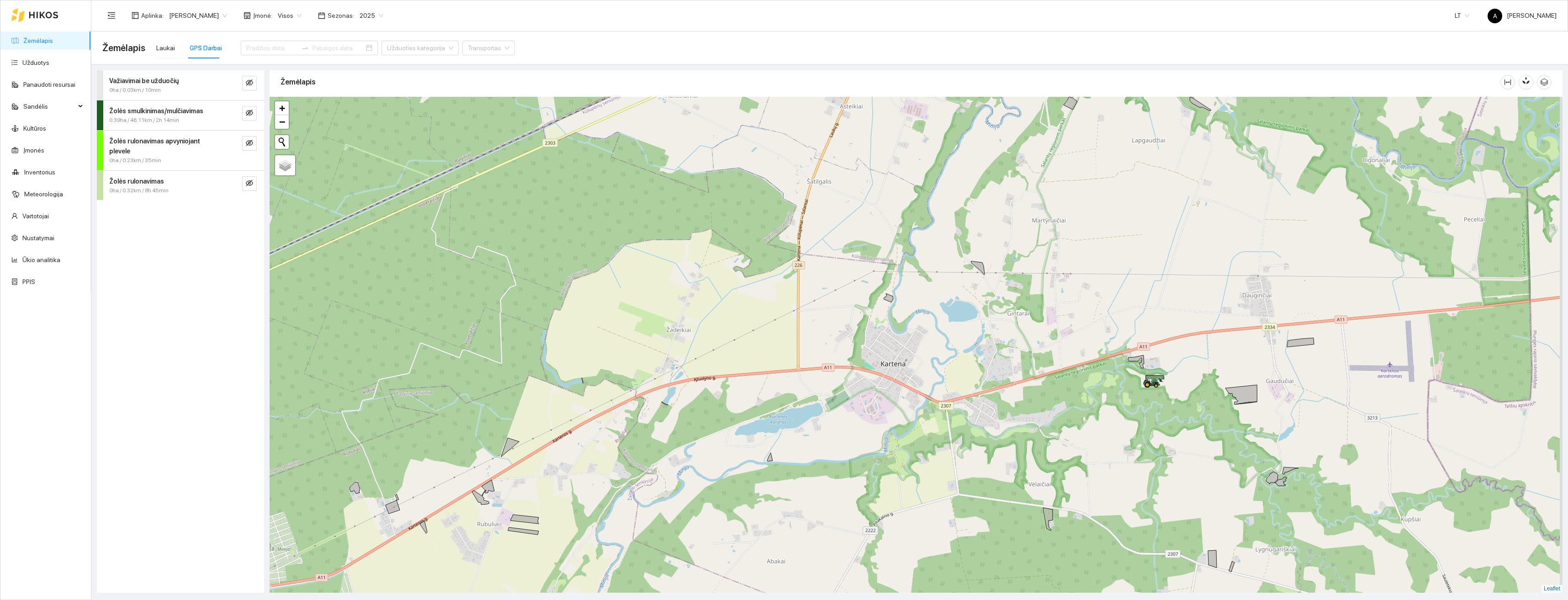
drag, startPoint x: 1300, startPoint y: 296, endPoint x: 1223, endPoint y: 365, distance: 103.4
click at [1223, 365] on div "+ − Nieko nerasta. Bandykite dar kartą. Žemėlapis Palydovas Leaflet" at bounding box center [916, 344] width 1293 height 496
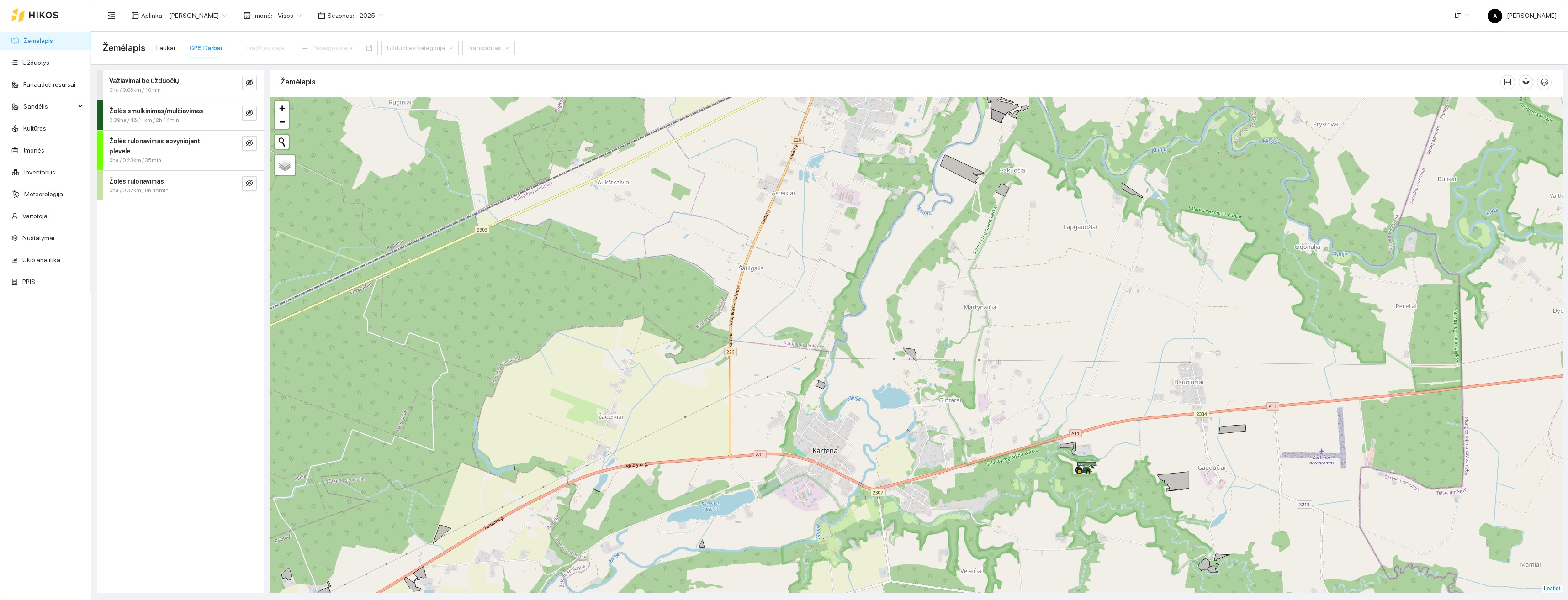
drag, startPoint x: 989, startPoint y: 277, endPoint x: 989, endPoint y: 385, distance: 108.0
click at [989, 385] on div "+ − Nieko nerasta. Bandykite dar kartą. Žemėlapis Palydovas Leaflet" at bounding box center [916, 344] width 1293 height 496
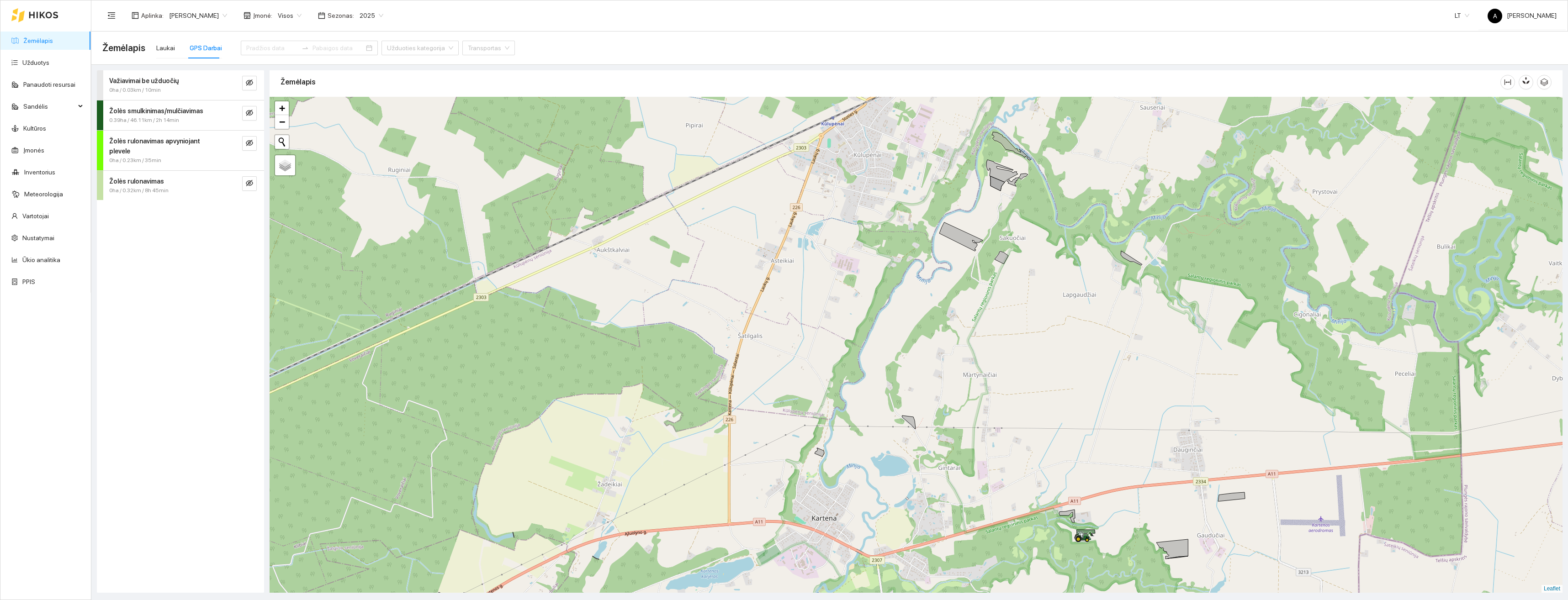
drag, startPoint x: 1151, startPoint y: 539, endPoint x: 1137, endPoint y: 473, distance: 67.5
click at [1137, 473] on div "+ − Nieko nerasta. Bandykite dar kartą. Žemėlapis Palydovas Leaflet" at bounding box center [916, 344] width 1293 height 496
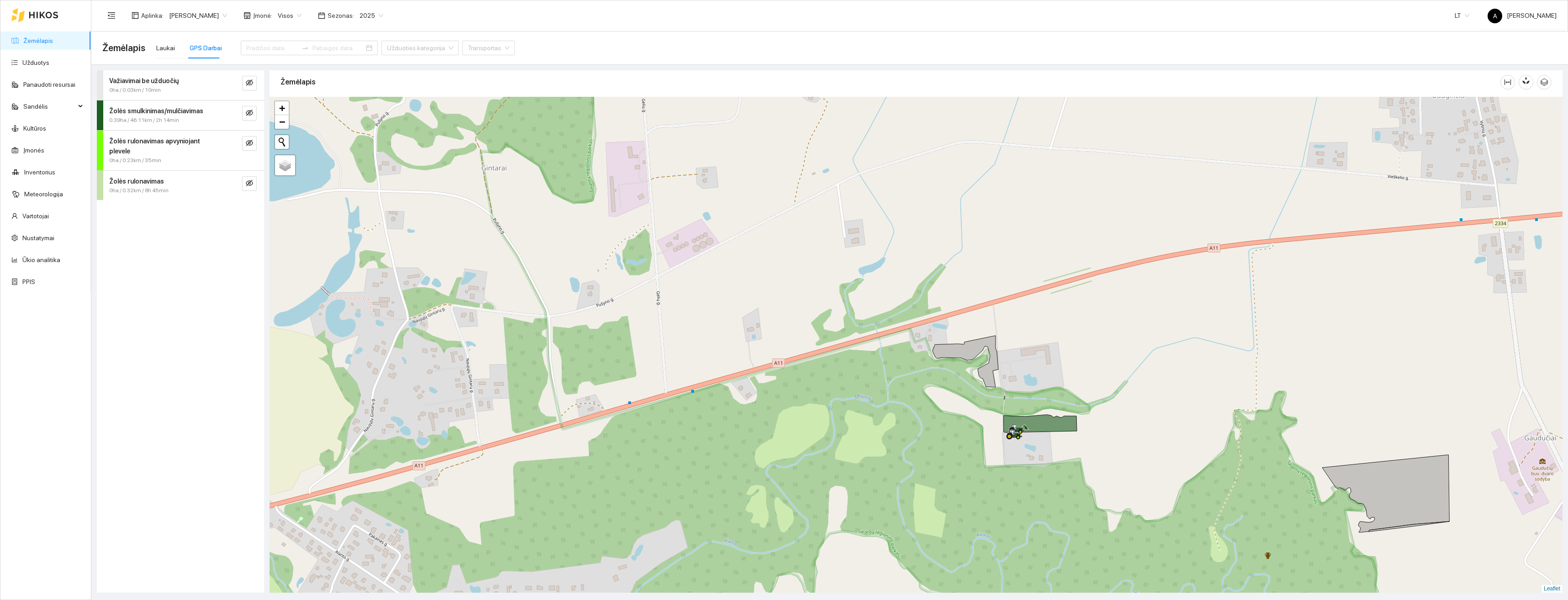
drag, startPoint x: 979, startPoint y: 363, endPoint x: 961, endPoint y: 422, distance: 61.7
click at [970, 431] on div "+ − Nieko nerasta. Bandykite dar kartą. Žemėlapis Palydovas Leaflet" at bounding box center [916, 344] width 1293 height 496
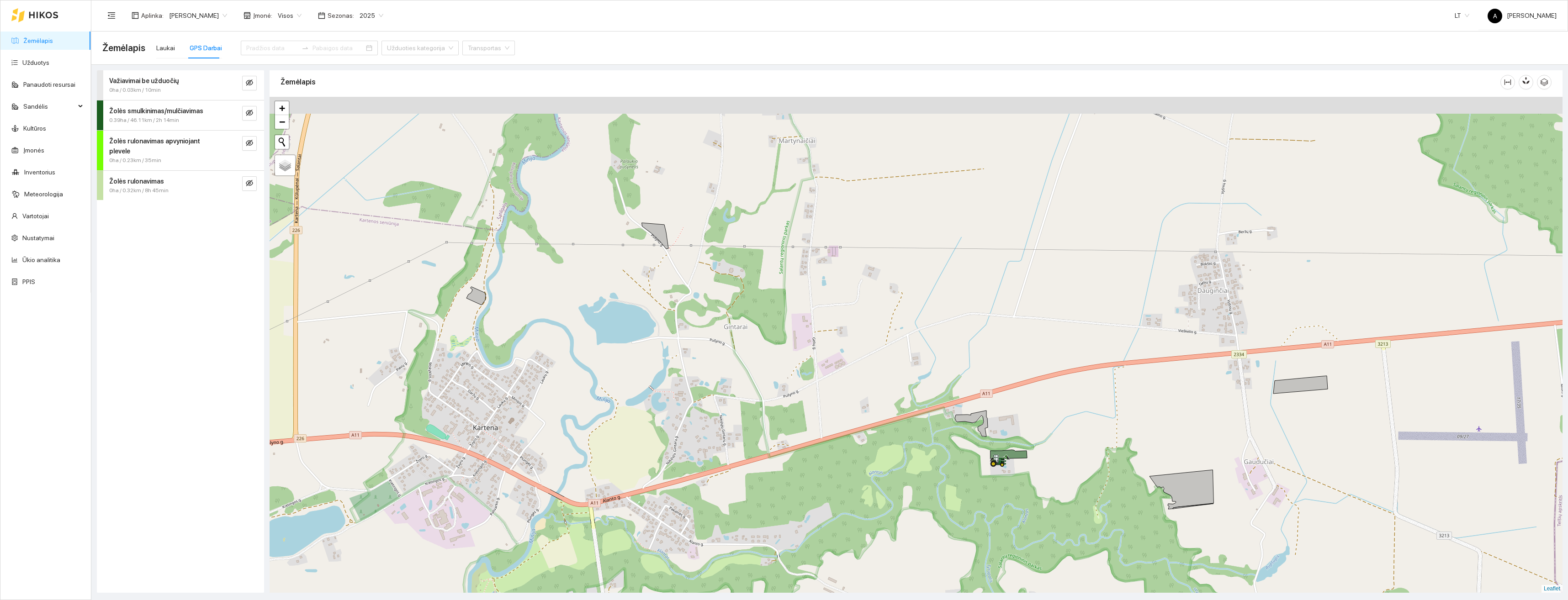
drag, startPoint x: 1001, startPoint y: 308, endPoint x: 995, endPoint y: 398, distance: 90.2
click at [995, 398] on div "+ − Nieko nerasta. Bandykite dar kartą. Žemėlapis Palydovas Leaflet" at bounding box center [916, 344] width 1293 height 496
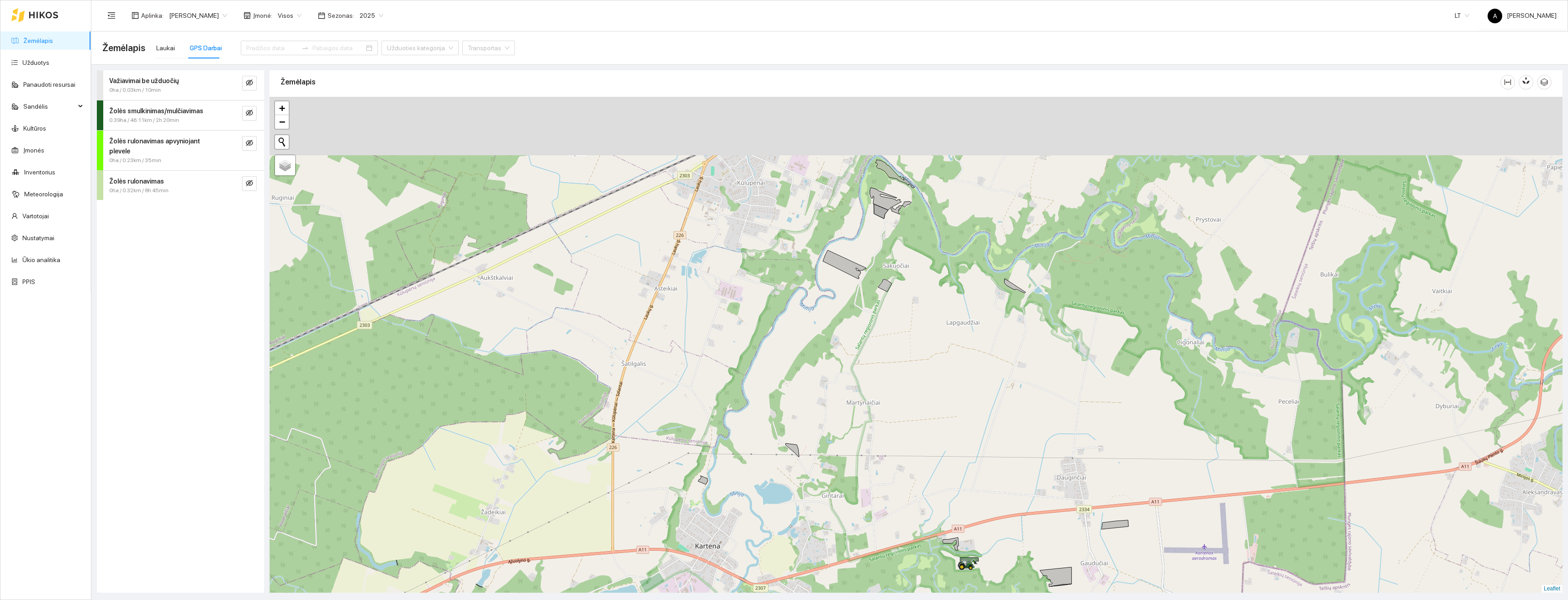
drag, startPoint x: 851, startPoint y: 261, endPoint x: 869, endPoint y: 341, distance: 82.0
click at [859, 361] on div "+ − Nieko nerasta. Bandykite dar kartą. Žemėlapis Palydovas Leaflet" at bounding box center [916, 344] width 1293 height 496
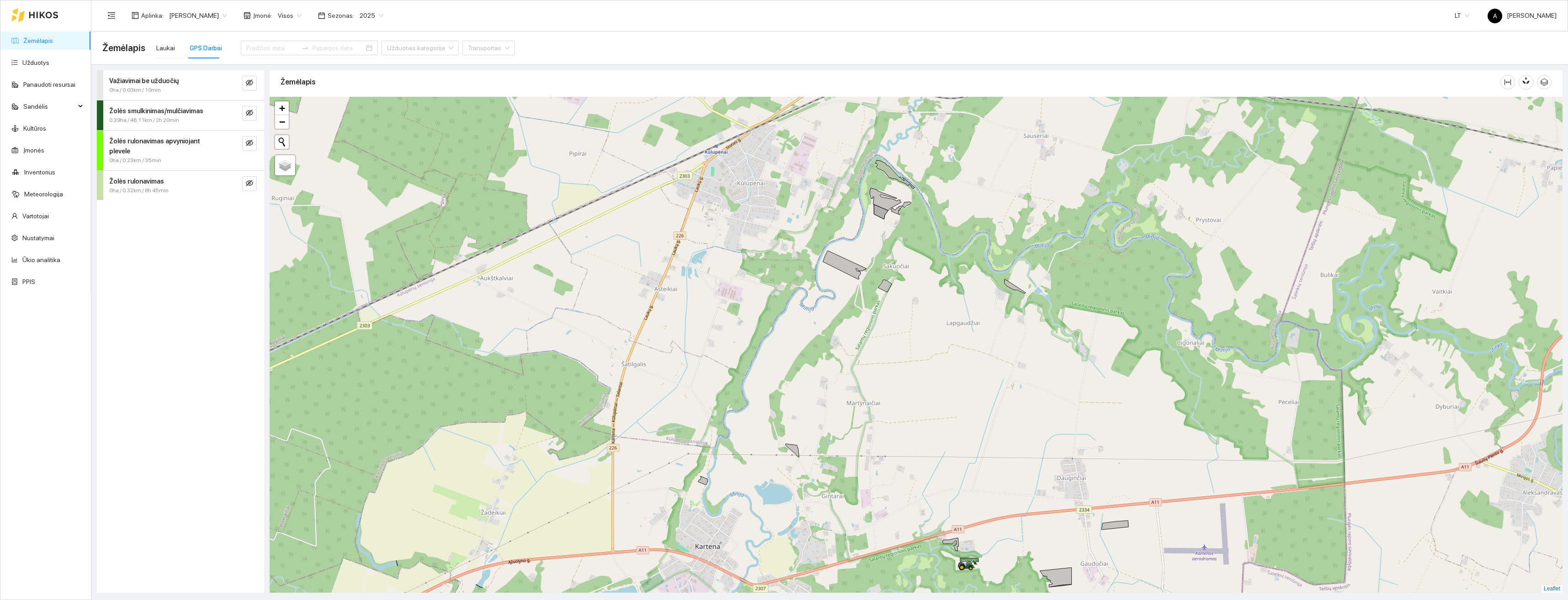
click at [934, 459] on div "+ − Nieko nerasta. Bandykite dar kartą. Žemėlapis Palydovas Leaflet" at bounding box center [916, 344] width 1293 height 496
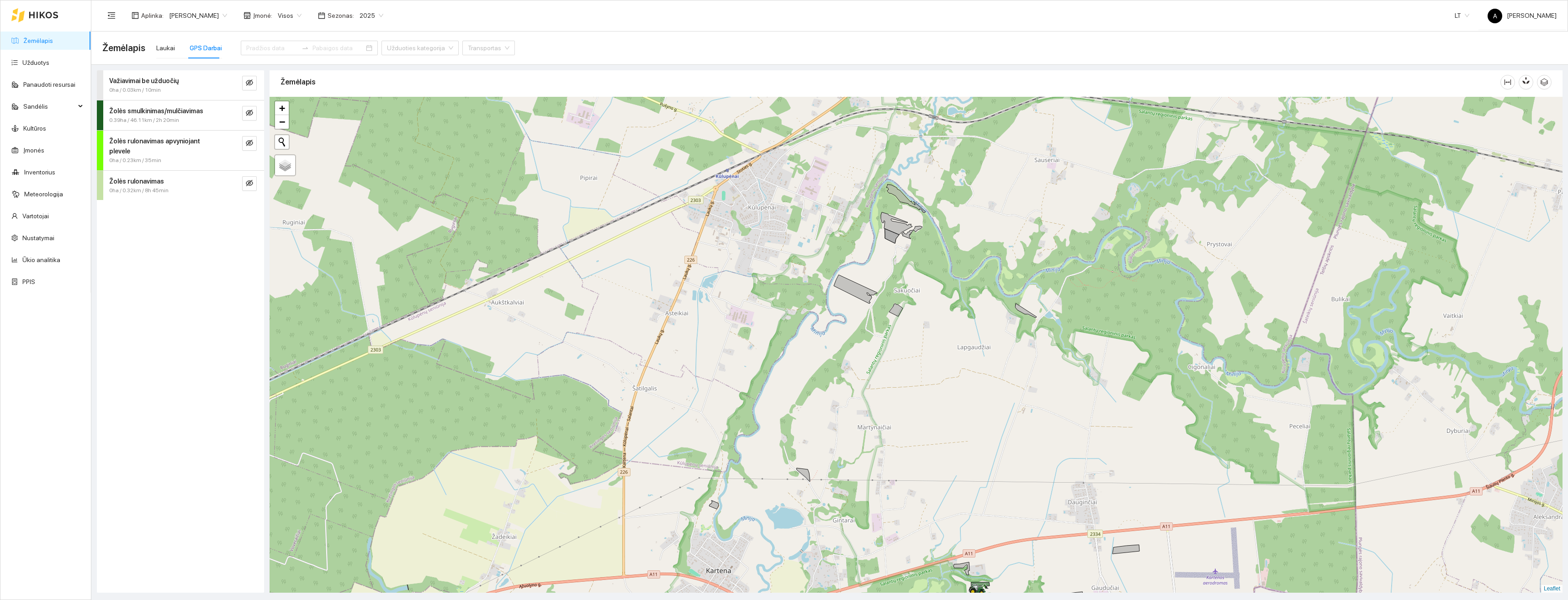
drag, startPoint x: 872, startPoint y: 373, endPoint x: 866, endPoint y: 464, distance: 91.2
click at [866, 464] on div "+ − Nieko nerasta. Bandykite dar kartą. Žemėlapis Palydovas Leaflet" at bounding box center [916, 344] width 1293 height 496
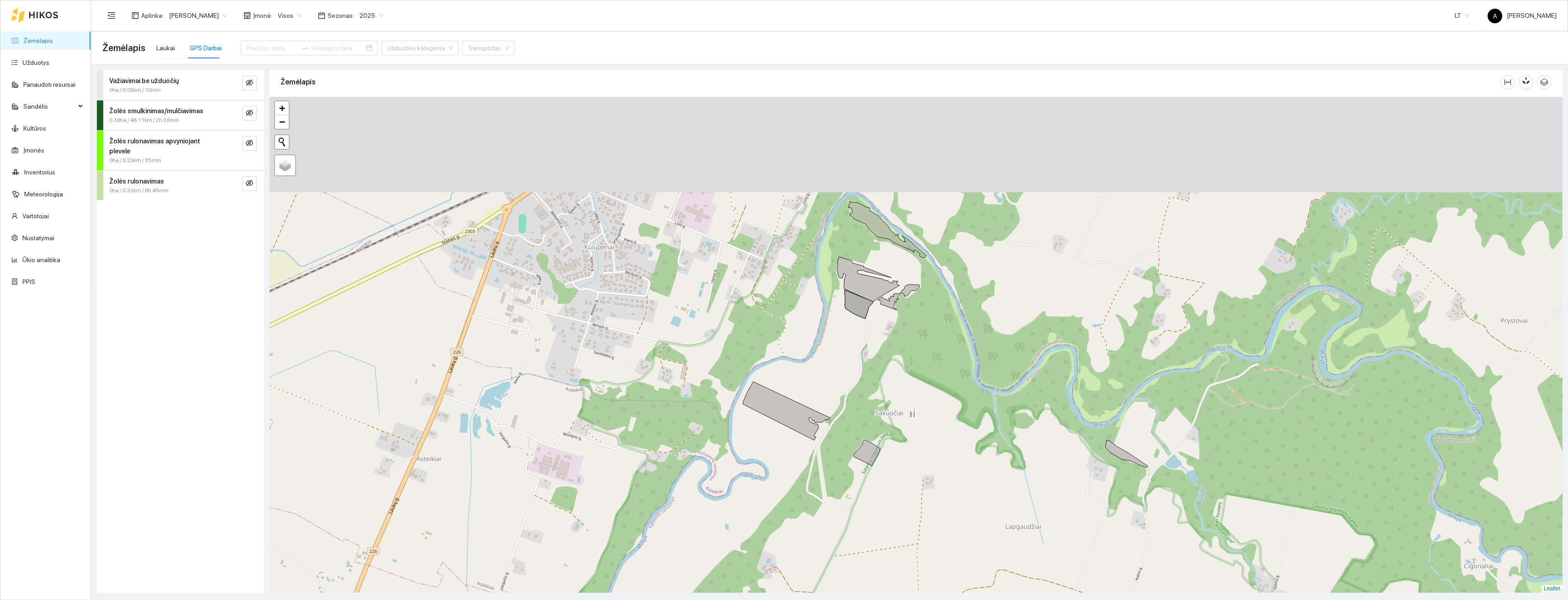
drag, startPoint x: 872, startPoint y: 333, endPoint x: 869, endPoint y: 392, distance: 59.1
click at [869, 392] on div "+ − Nieko nerasta. Bandykite dar kartą. Žemėlapis Palydovas Leaflet" at bounding box center [916, 344] width 1293 height 496
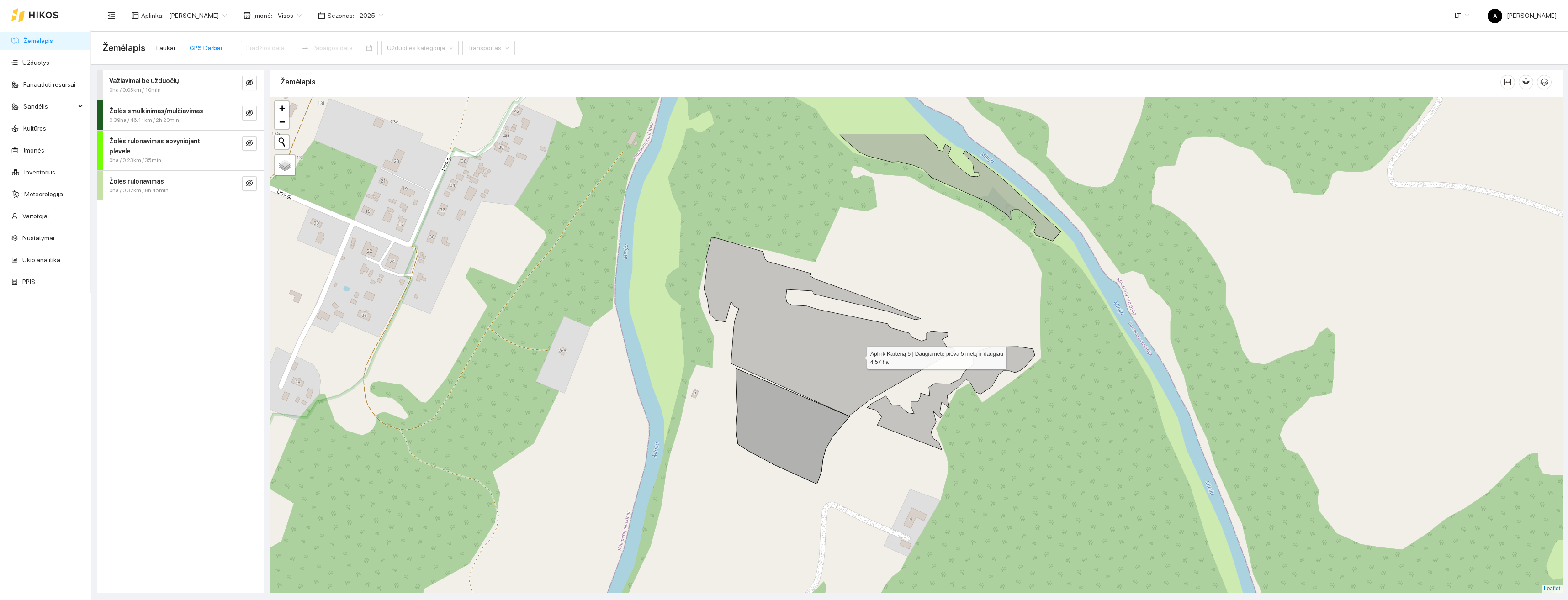
drag, startPoint x: 860, startPoint y: 244, endPoint x: 853, endPoint y: 369, distance: 125.2
click at [852, 396] on icon at bounding box center [830, 326] width 251 height 178
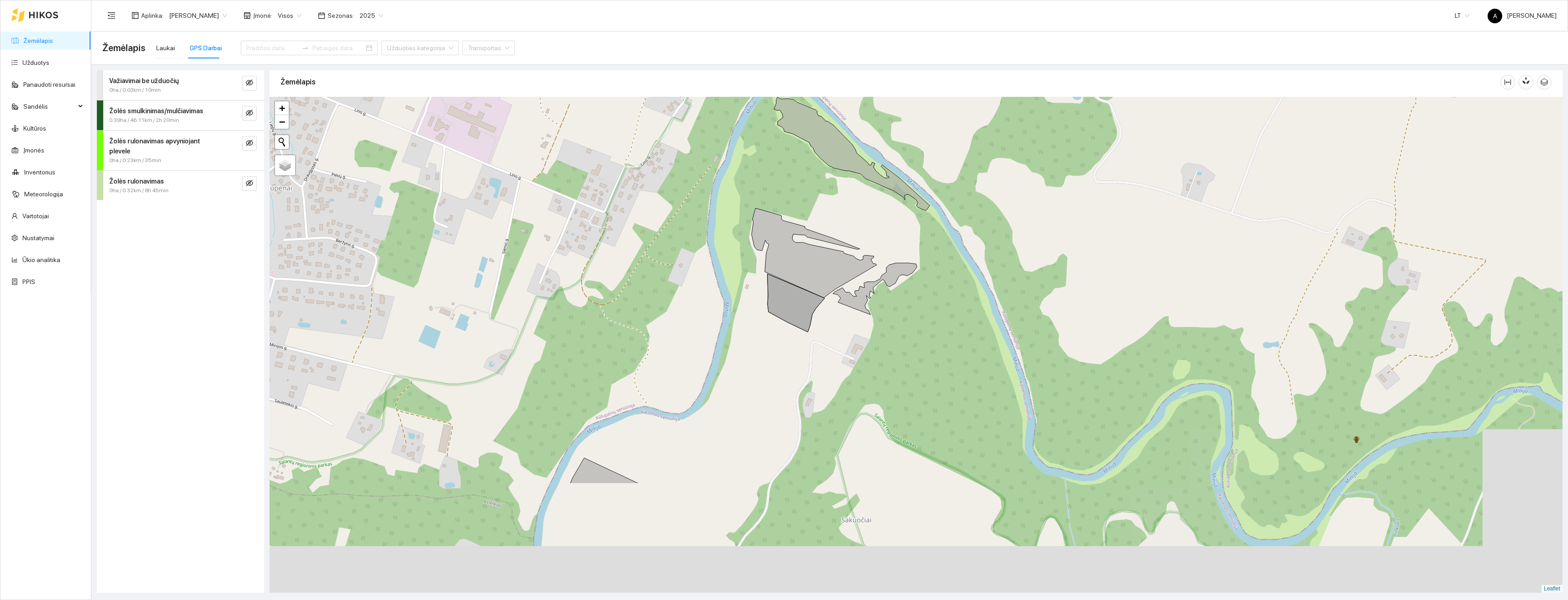
drag, startPoint x: 868, startPoint y: 462, endPoint x: 847, endPoint y: 347, distance: 116.9
click at [847, 347] on div "+ − Nieko nerasta. Bandykite dar kartą. Žemėlapis Palydovas Leaflet" at bounding box center [916, 344] width 1293 height 496
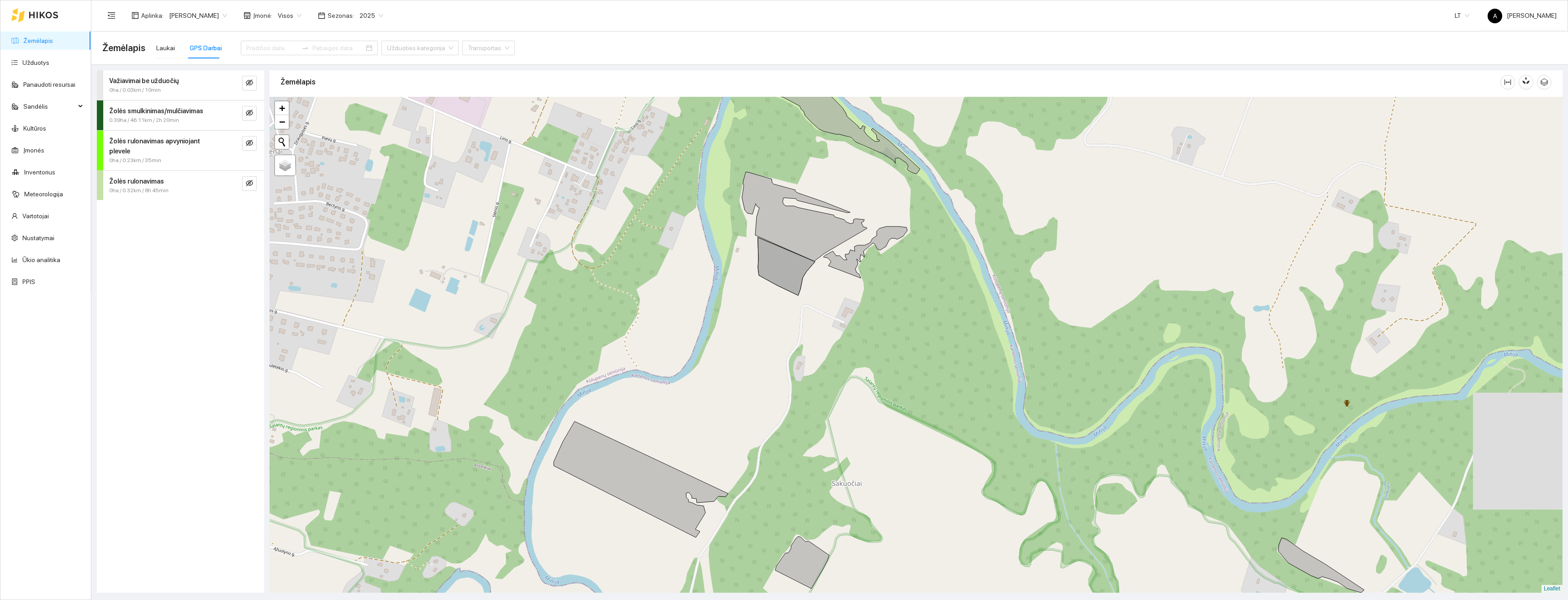
drag, startPoint x: 873, startPoint y: 469, endPoint x: 858, endPoint y: 378, distance: 92.2
click at [862, 413] on div "+ − Nieko nerasta. Bandykite dar kartą. Žemėlapis Palydovas Leaflet" at bounding box center [916, 344] width 1293 height 496
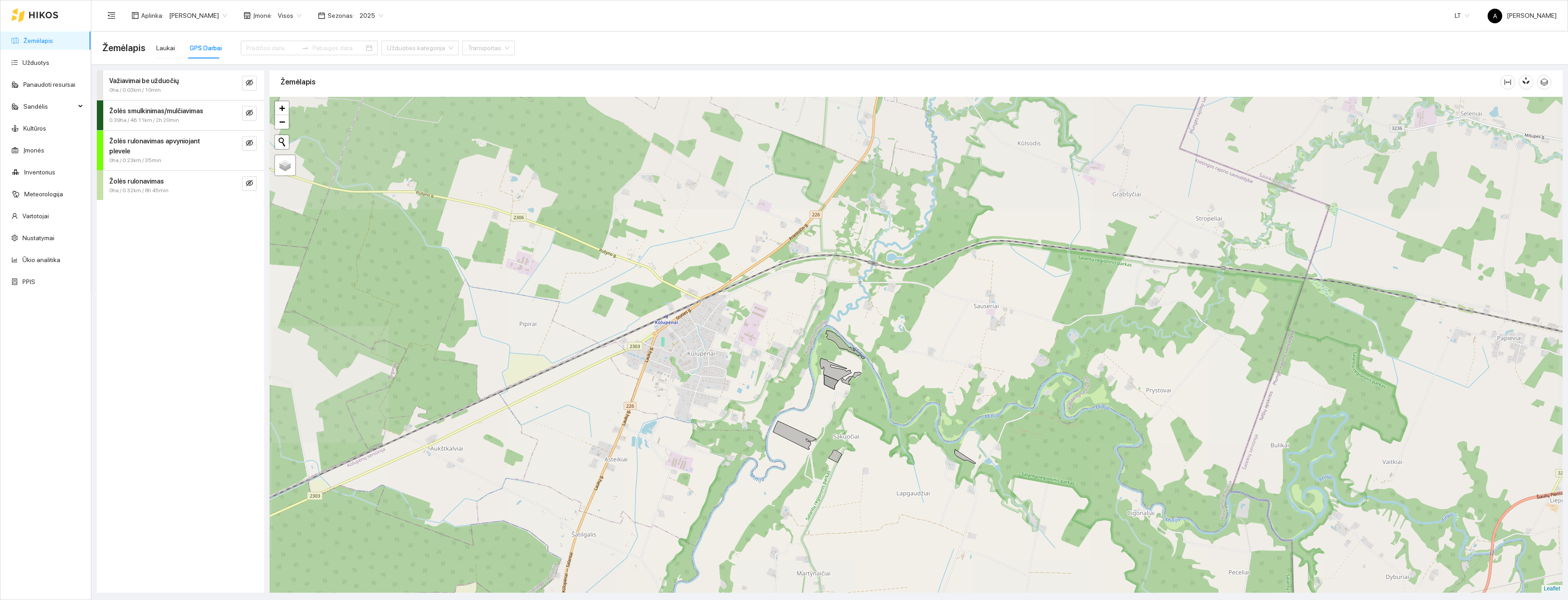
drag, startPoint x: 855, startPoint y: 523, endPoint x: 878, endPoint y: 360, distance: 164.6
click at [878, 360] on div "+ − Nieko nerasta. Bandykite dar kartą. Žemėlapis Palydovas Leaflet" at bounding box center [916, 344] width 1293 height 496
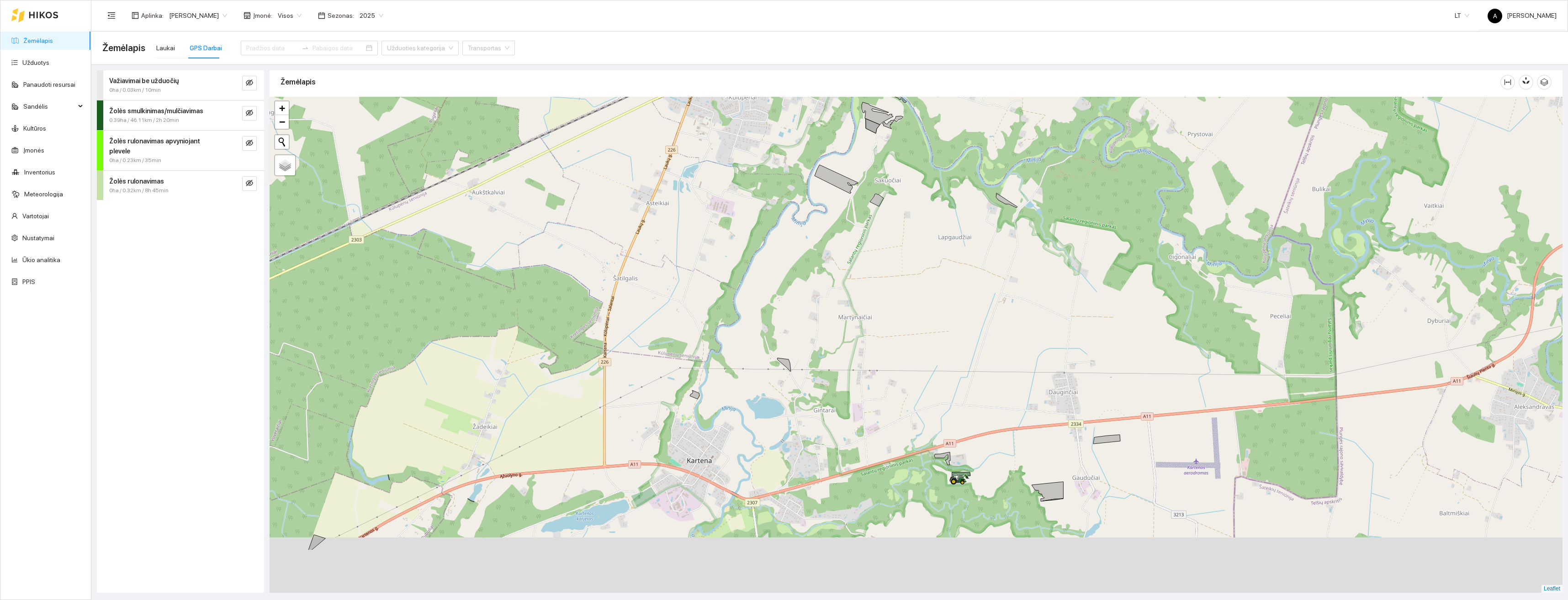
drag, startPoint x: 865, startPoint y: 504, endPoint x: 889, endPoint y: 439, distance: 69.3
click at [883, 409] on div "+ − Nieko nerasta. Bandykite dar kartą. Žemėlapis Palydovas Leaflet" at bounding box center [916, 344] width 1293 height 496
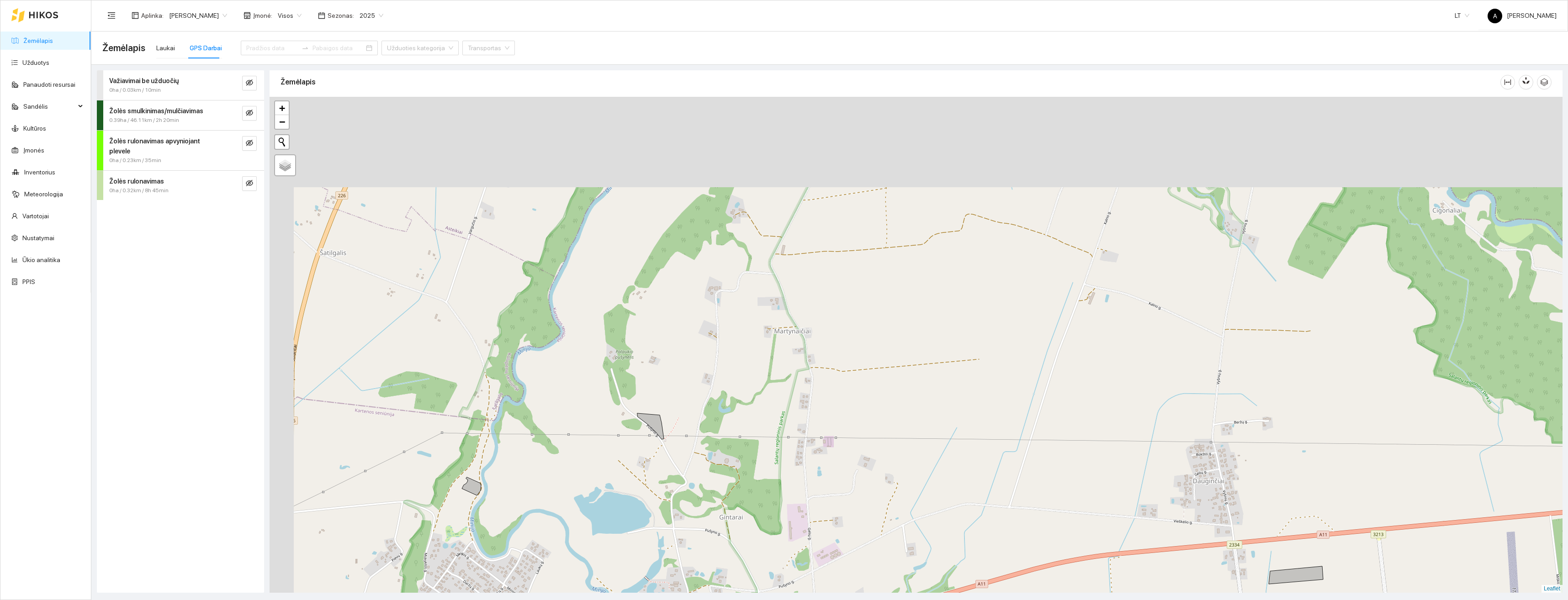
drag, startPoint x: 673, startPoint y: 343, endPoint x: 718, endPoint y: 477, distance: 141.4
click at [699, 520] on div "+ − Nieko nerasta. Bandykite dar kartą. Žemėlapis Palydovas Leaflet" at bounding box center [916, 344] width 1293 height 496
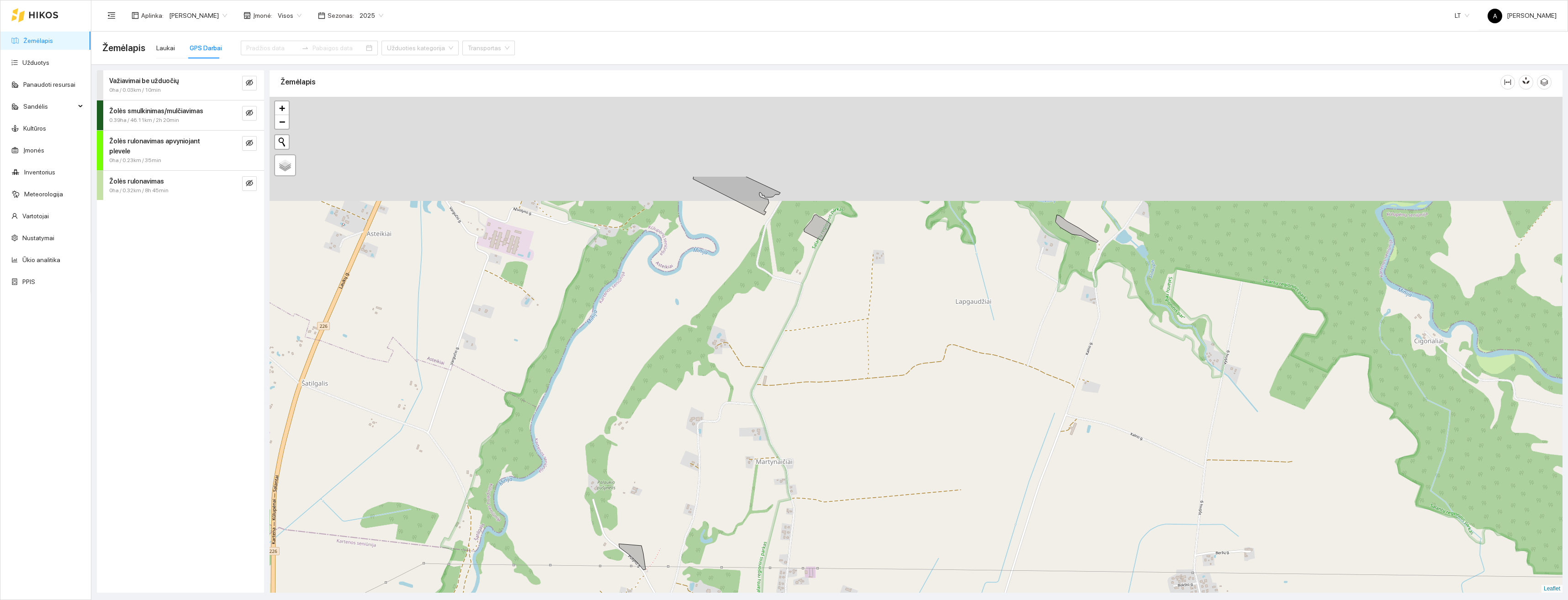
drag, startPoint x: 761, startPoint y: 496, endPoint x: 759, endPoint y: 527, distance: 31.1
click at [759, 530] on div "+ − Nieko nerasta. Bandykite dar kartą. Žemėlapis Palydovas Leaflet" at bounding box center [916, 344] width 1293 height 496
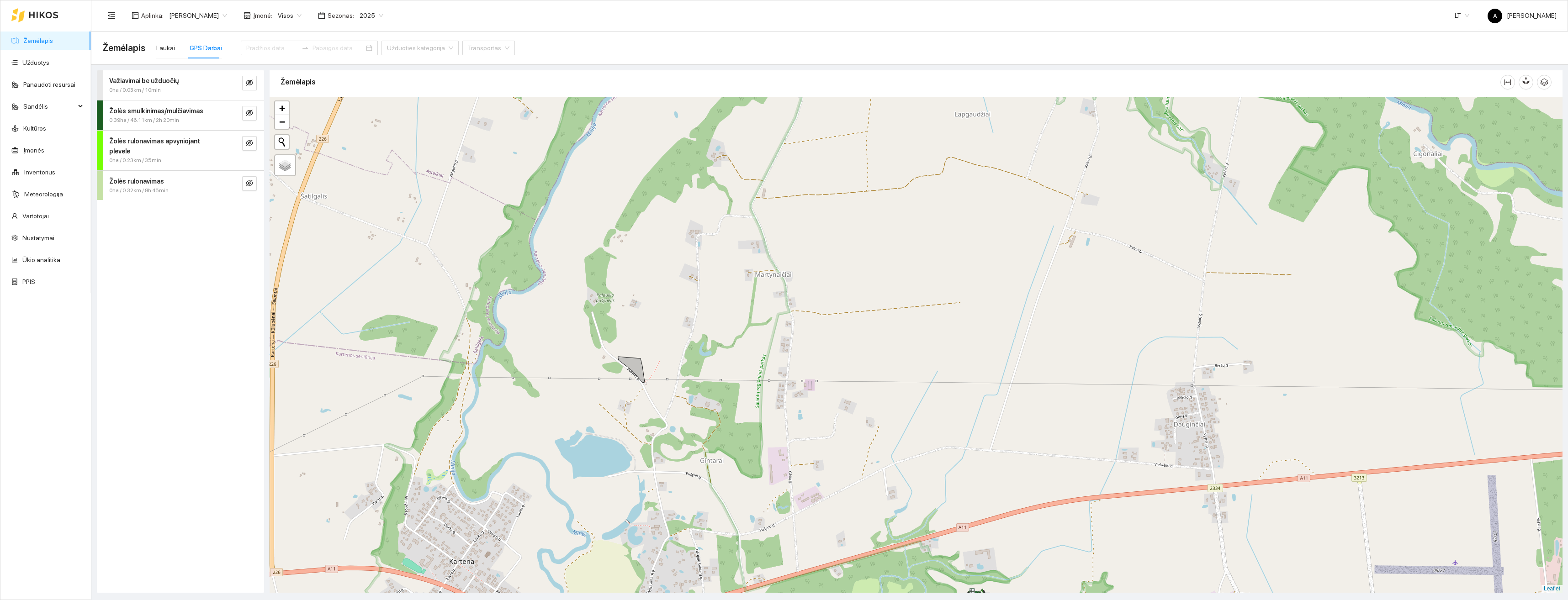
drag, startPoint x: 772, startPoint y: 450, endPoint x: 772, endPoint y: 250, distance: 200.0
click at [772, 250] on div "+ − Nieko nerasta. Bandykite dar kartą. Žemėlapis Palydovas Leaflet" at bounding box center [916, 344] width 1293 height 496
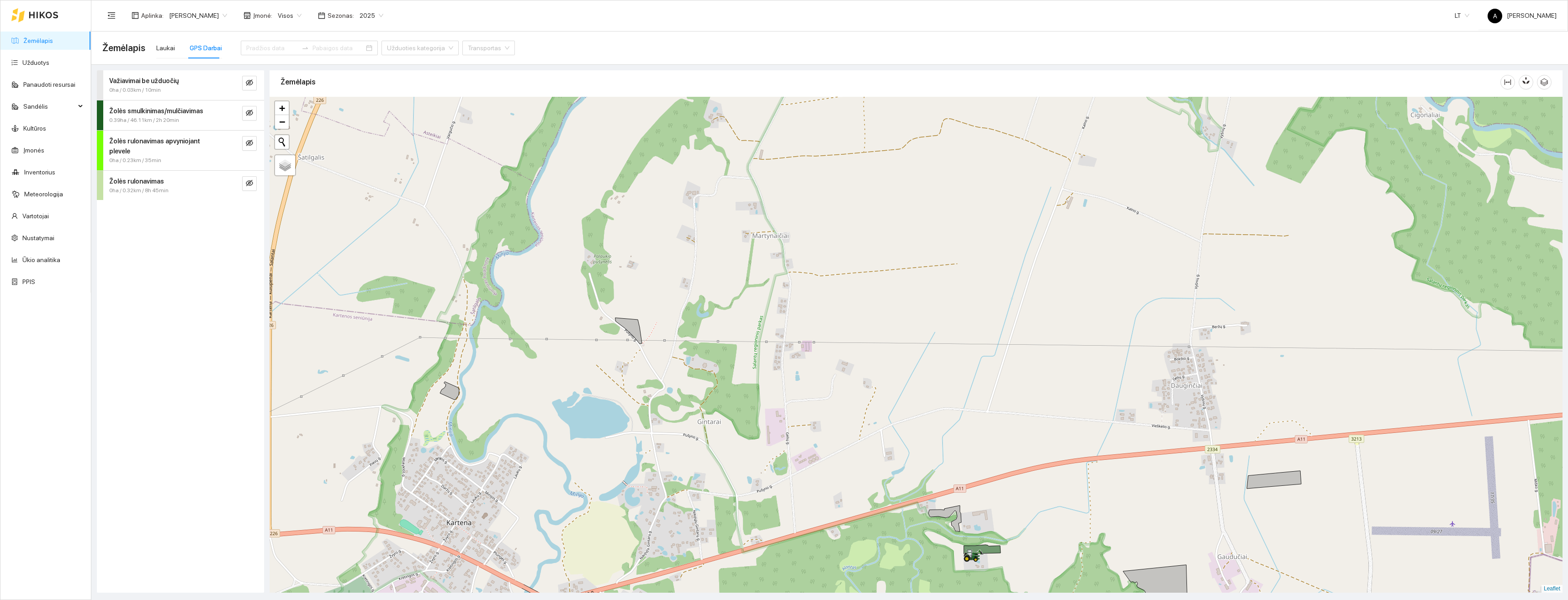
drag, startPoint x: 649, startPoint y: 481, endPoint x: 704, endPoint y: 220, distance: 266.7
click at [704, 220] on div "Aplink Karteną 3 | Daugiametė pieva 5 metų ir daugiau 1.08 ha + − Nieko nerasta…" at bounding box center [916, 344] width 1293 height 496
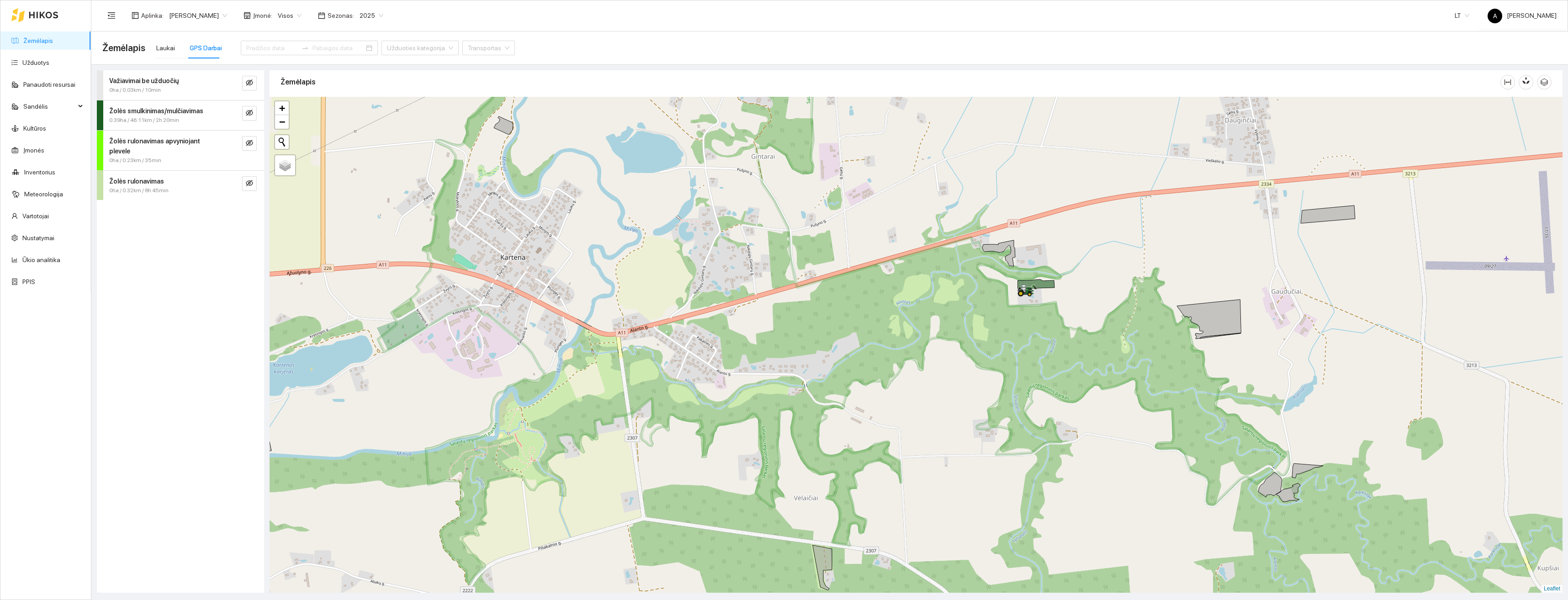
click at [501, 412] on div "+ − Nieko nerasta. Bandykite dar kartą. Žemėlapis Palydovas Leaflet" at bounding box center [916, 344] width 1293 height 496
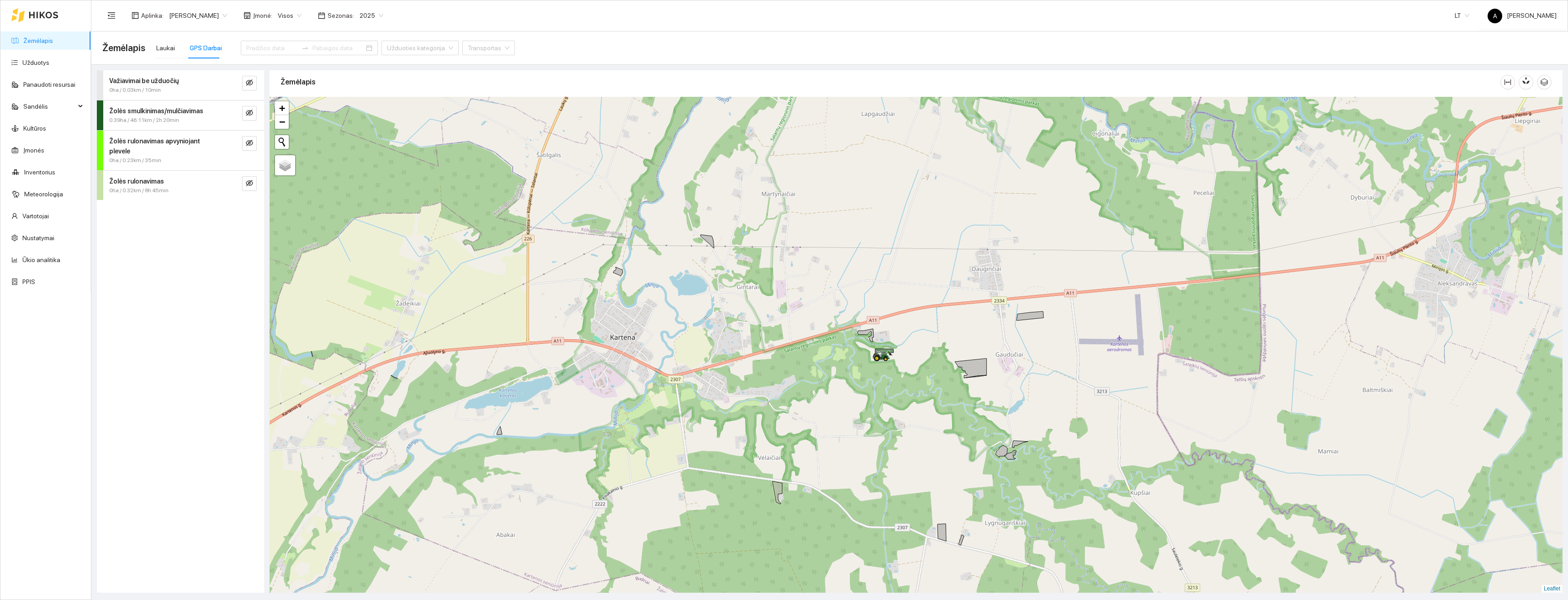
drag, startPoint x: 514, startPoint y: 406, endPoint x: 579, endPoint y: 411, distance: 65.2
click at [579, 411] on div "+ − Nieko nerasta. Bandykite dar kartą. Žemėlapis Palydovas Leaflet" at bounding box center [916, 344] width 1293 height 496
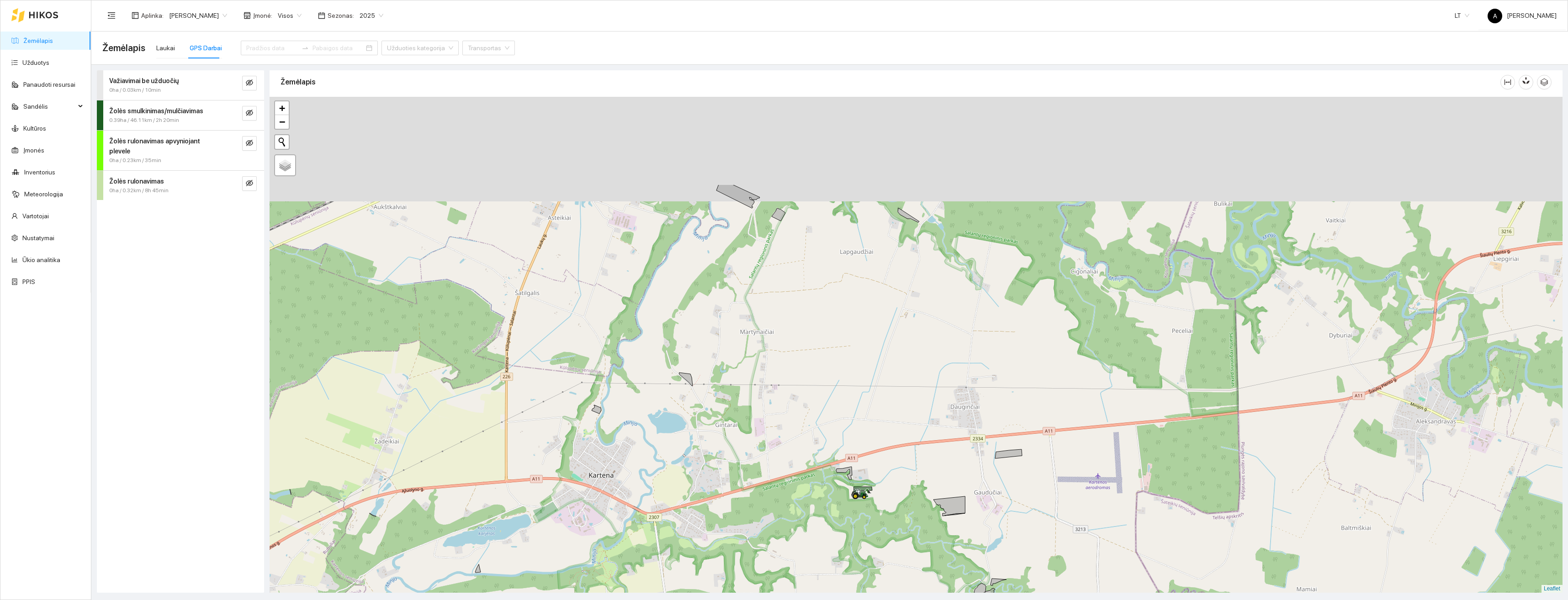
drag, startPoint x: 591, startPoint y: 351, endPoint x: 569, endPoint y: 489, distance: 139.7
click at [569, 489] on div "+ − Nieko nerasta. Bandykite dar kartą. Žemėlapis Palydovas Leaflet" at bounding box center [916, 344] width 1293 height 496
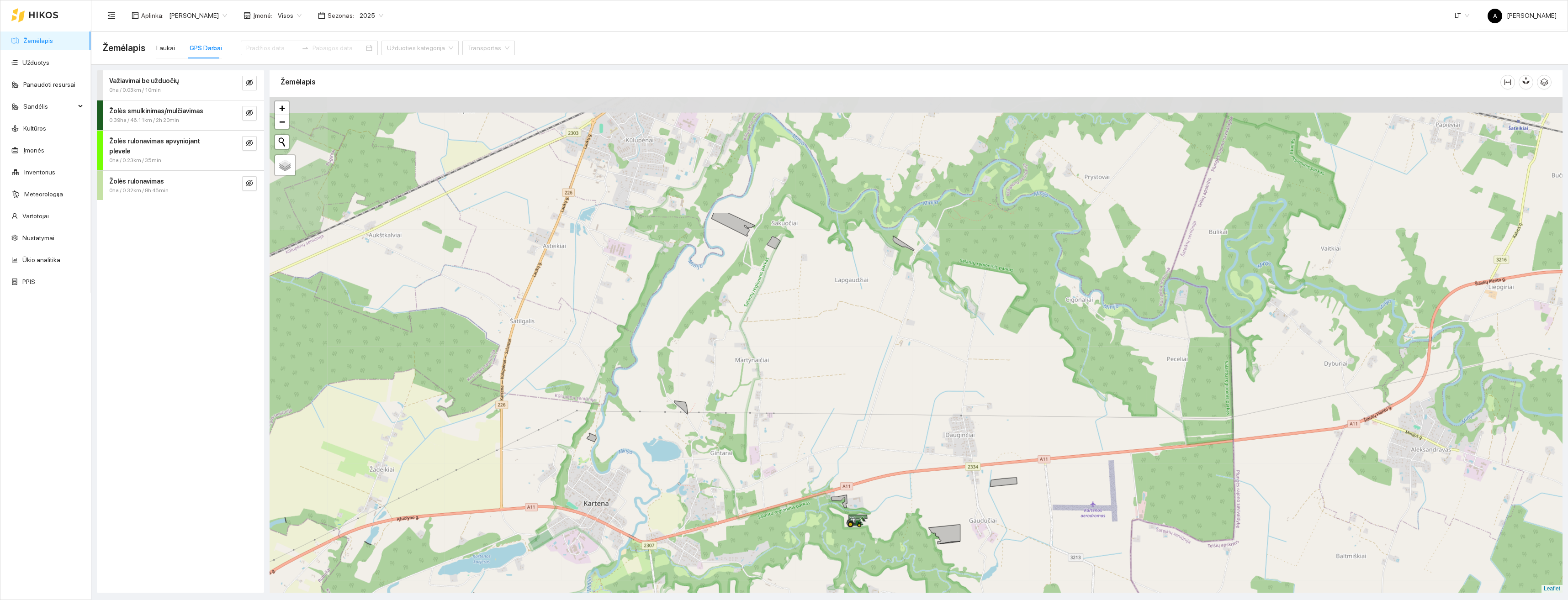
click at [685, 396] on div "+ − Nieko nerasta. Bandykite dar kartą. Žemėlapis Palydovas Leaflet" at bounding box center [916, 344] width 1293 height 496
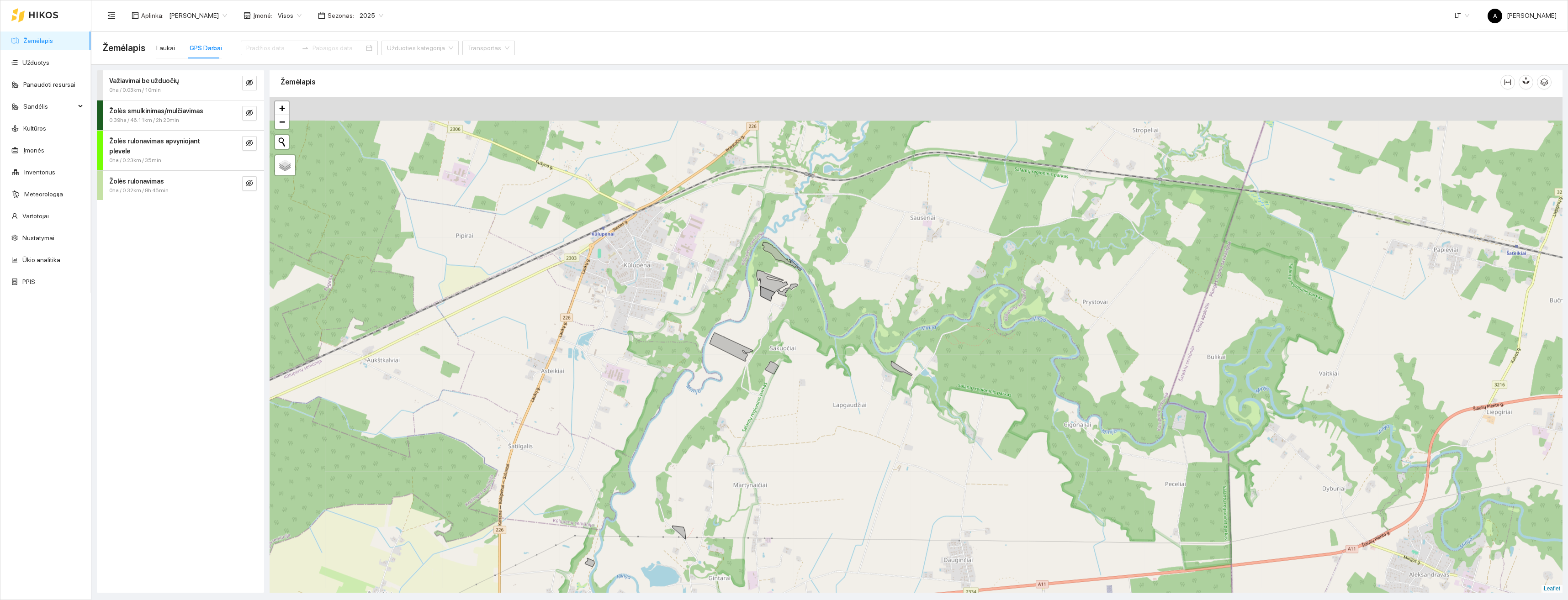
drag, startPoint x: 763, startPoint y: 270, endPoint x: 769, endPoint y: 329, distance: 59.3
click at [769, 329] on div "+ − Nieko nerasta. Bandykite dar kartą. Žemėlapis Palydovas Leaflet" at bounding box center [916, 344] width 1293 height 496
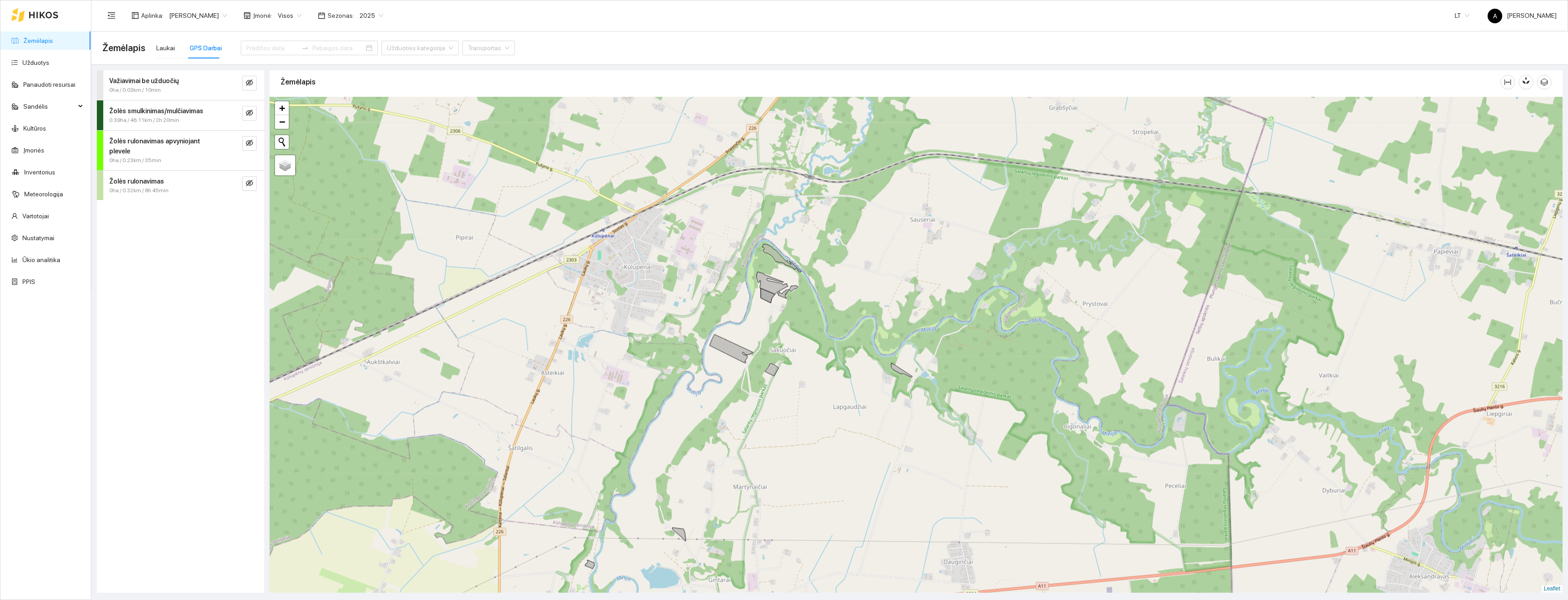
drag, startPoint x: 785, startPoint y: 503, endPoint x: 786, endPoint y: 351, distance: 152.0
click at [788, 369] on div "+ − Nieko nerasta. Bandykite dar kartą. Žemėlapis Palydovas Leaflet" at bounding box center [916, 344] width 1293 height 496
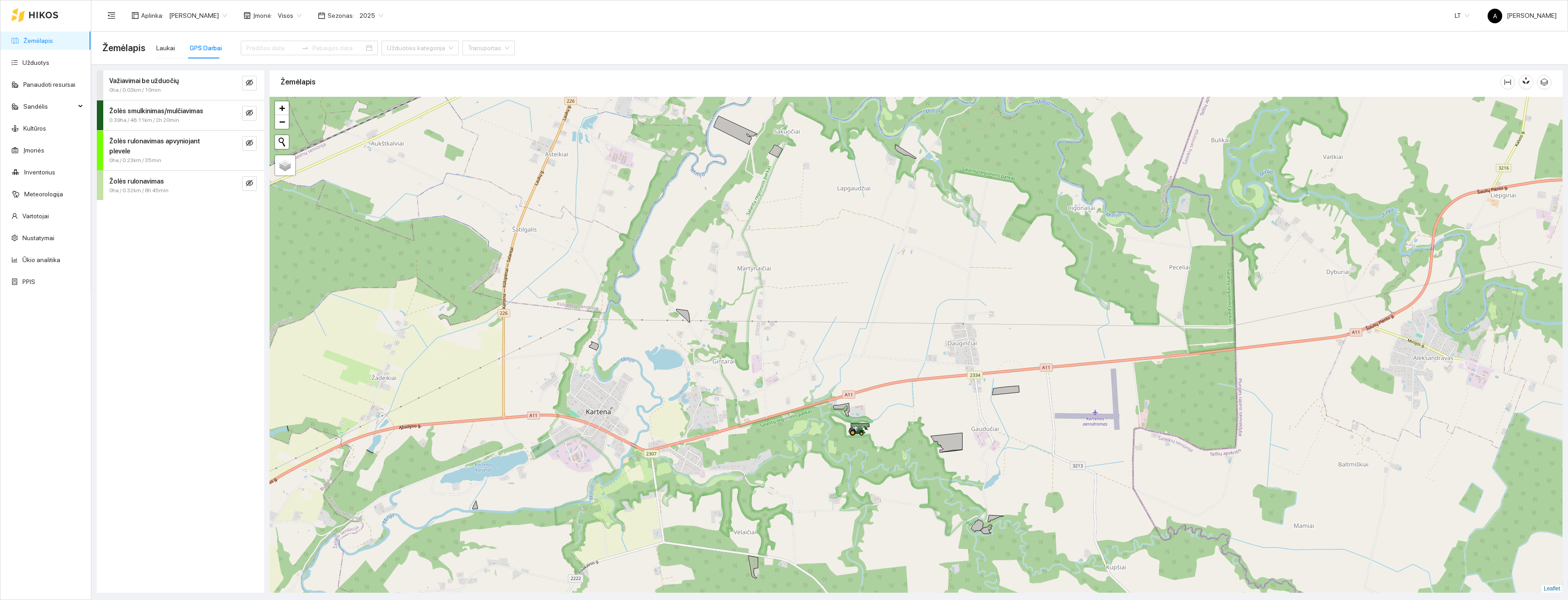
drag, startPoint x: 746, startPoint y: 409, endPoint x: 796, endPoint y: 501, distance: 104.7
click at [796, 501] on div "+ − Nieko nerasta. Bandykite dar kartą. Žemėlapis Palydovas Leaflet" at bounding box center [916, 344] width 1293 height 496
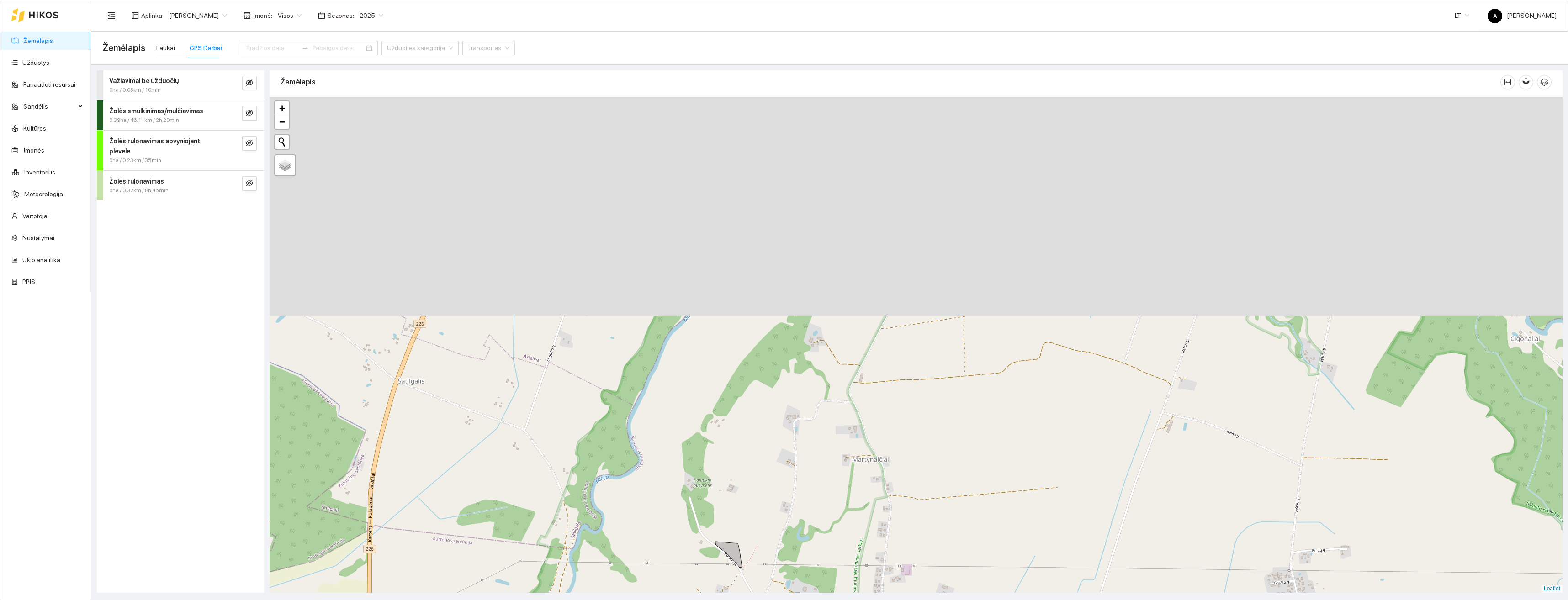
drag, startPoint x: 735, startPoint y: 261, endPoint x: 782, endPoint y: 506, distance: 249.5
click at [782, 506] on div "+ − Nieko nerasta. Bandykite dar kartą. Žemėlapis Palydovas Leaflet" at bounding box center [916, 344] width 1293 height 496
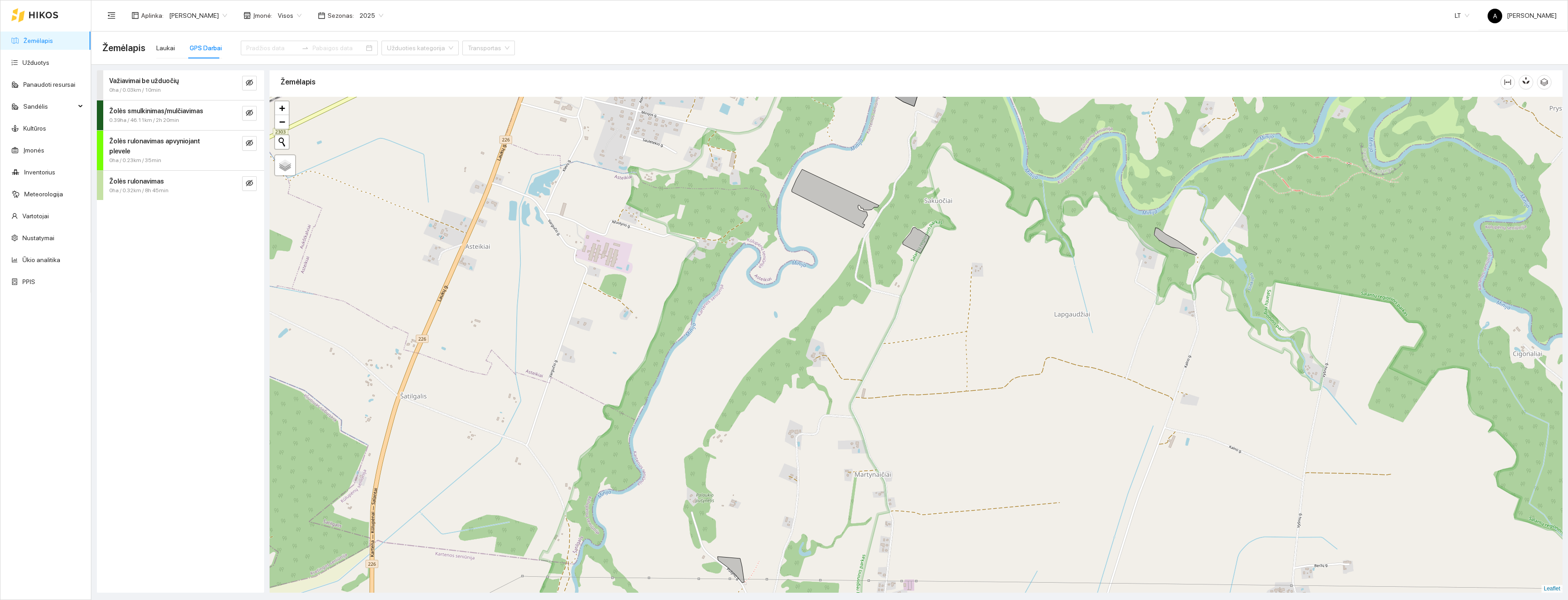
drag, startPoint x: 847, startPoint y: 292, endPoint x: 895, endPoint y: 543, distance: 255.5
click at [897, 546] on div "+ − Nieko nerasta. Bandykite dar kartą. Žemėlapis Palydovas Leaflet" at bounding box center [916, 344] width 1293 height 496
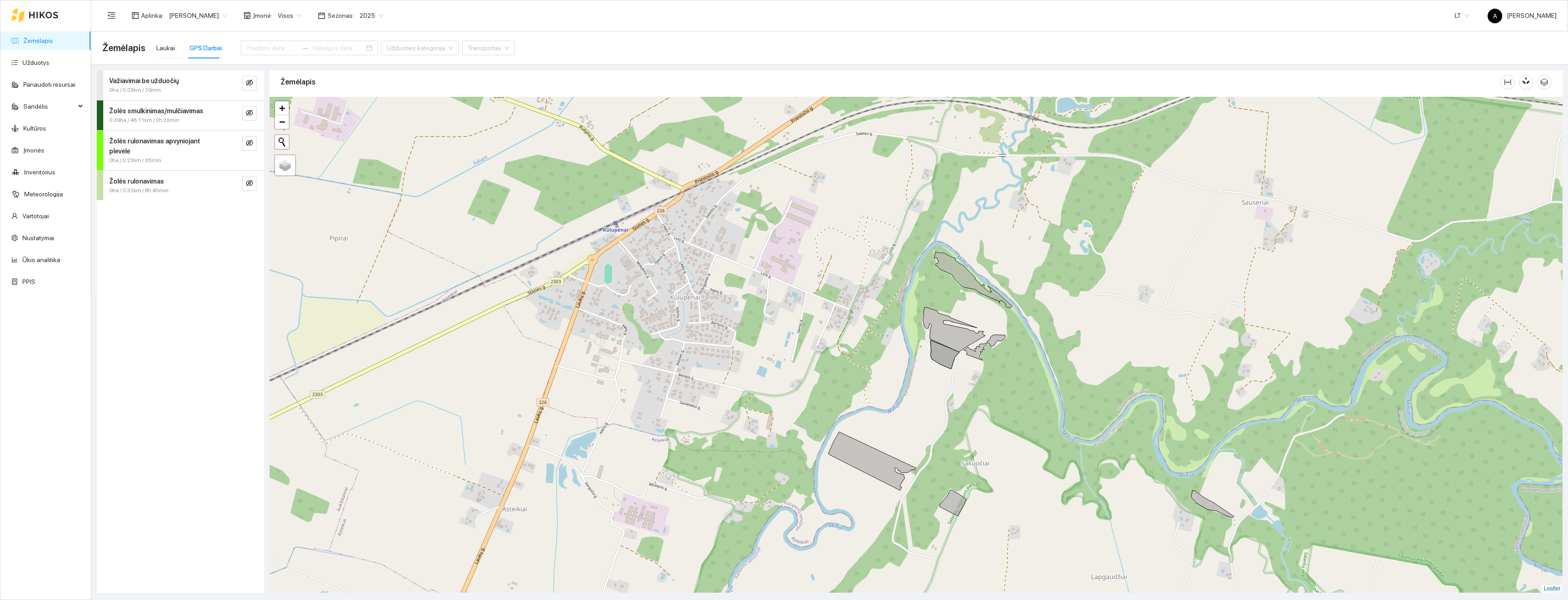
drag, startPoint x: 985, startPoint y: 374, endPoint x: 934, endPoint y: 415, distance: 65.4
click at [935, 415] on div "+ − Nieko nerasta. Bandykite dar kartą. Žemėlapis Palydovas Leaflet" at bounding box center [916, 344] width 1293 height 496
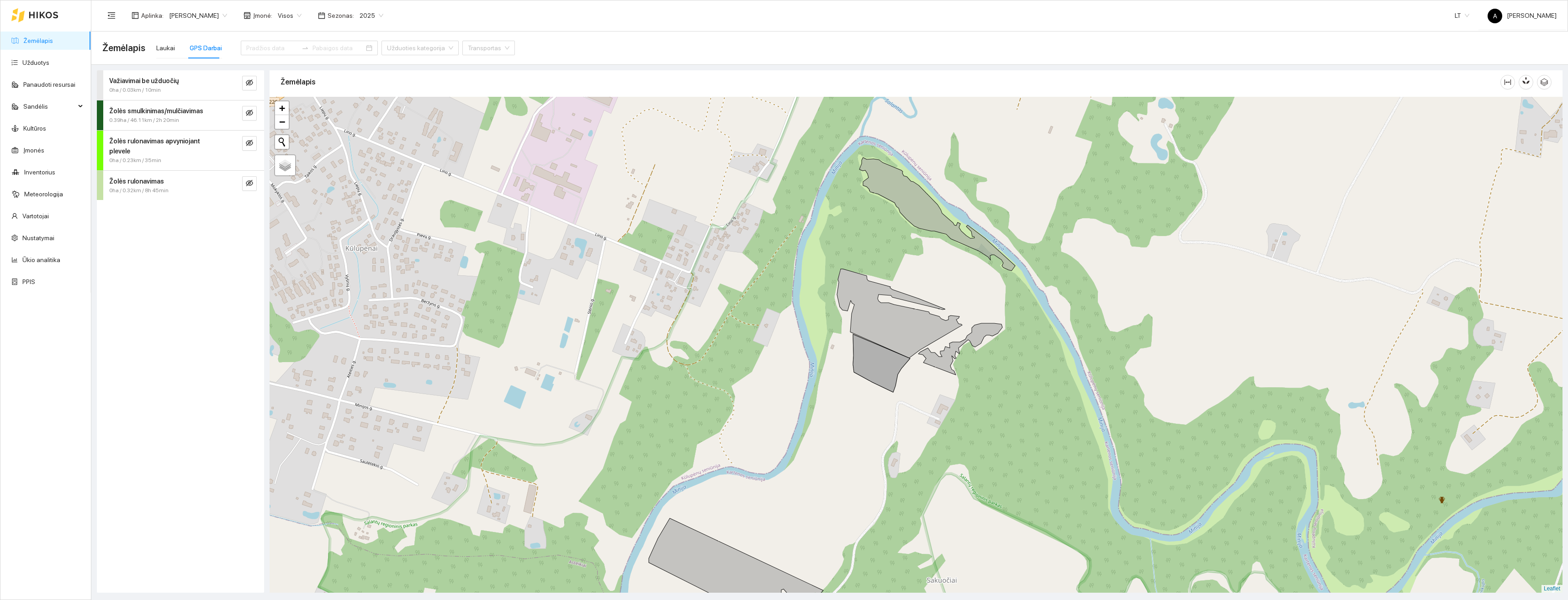
drag, startPoint x: 913, startPoint y: 395, endPoint x: 959, endPoint y: 453, distance: 74.0
click at [959, 453] on div "+ − Nieko nerasta. Bandykite dar kartą. Žemėlapis Palydovas Leaflet" at bounding box center [916, 344] width 1293 height 496
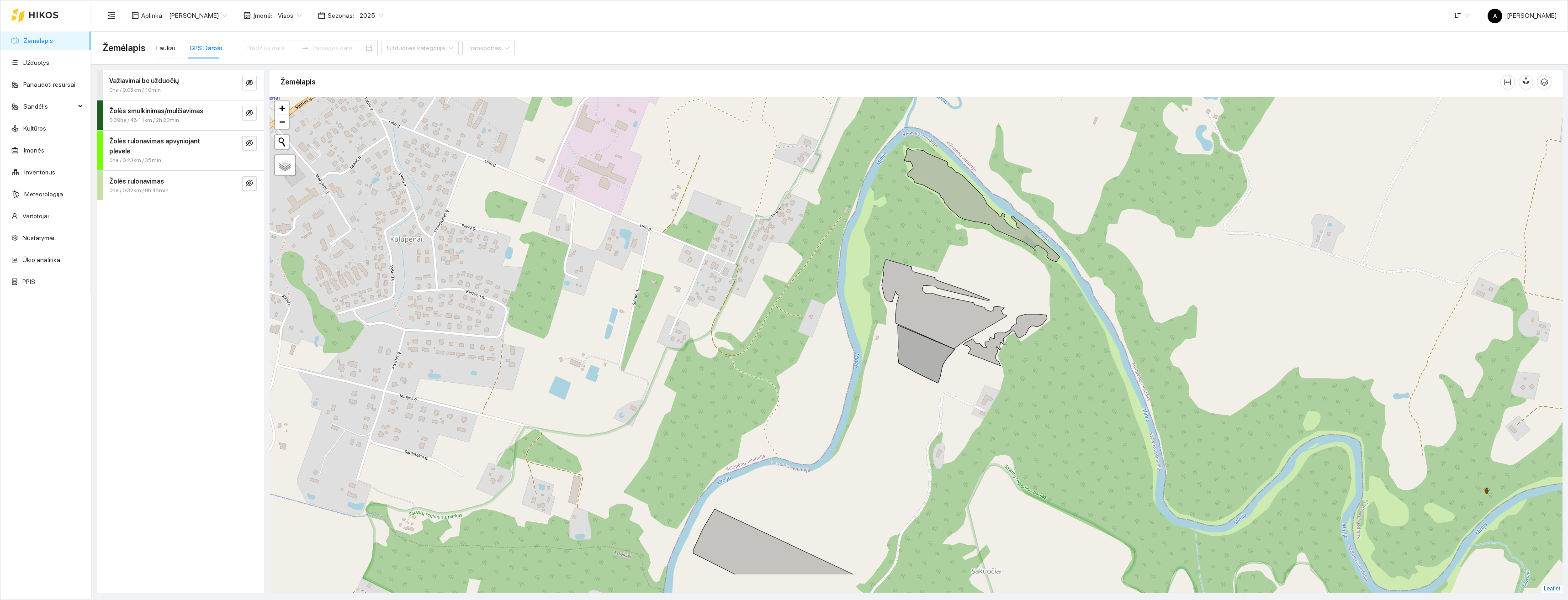
drag, startPoint x: 1037, startPoint y: 494, endPoint x: 1035, endPoint y: 426, distance: 68.0
click at [1035, 426] on div "+ − Nieko nerasta. Bandykite dar kartą. Žemėlapis Palydovas Leaflet" at bounding box center [916, 344] width 1293 height 496
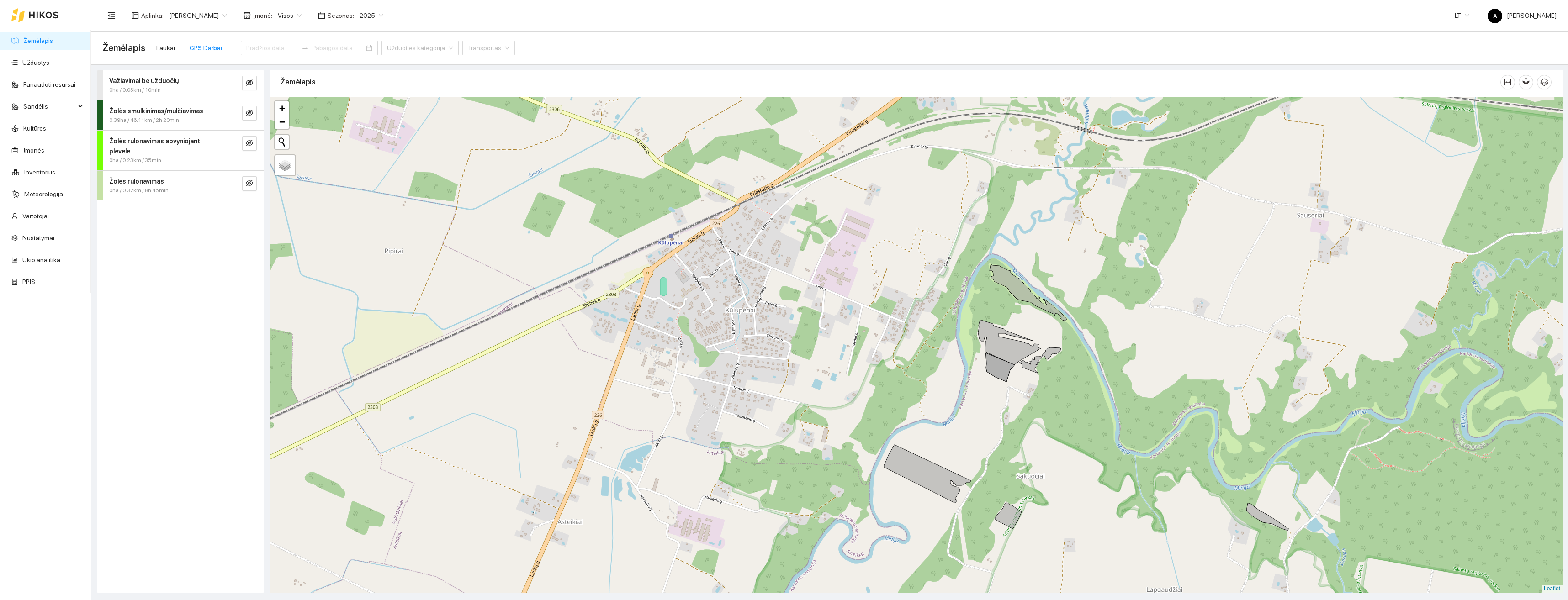
drag, startPoint x: 1063, startPoint y: 406, endPoint x: 1094, endPoint y: 333, distance: 79.3
click at [1094, 333] on div "+ − Nieko nerasta. Bandykite dar kartą. Žemėlapis Palydovas Leaflet" at bounding box center [916, 344] width 1293 height 496
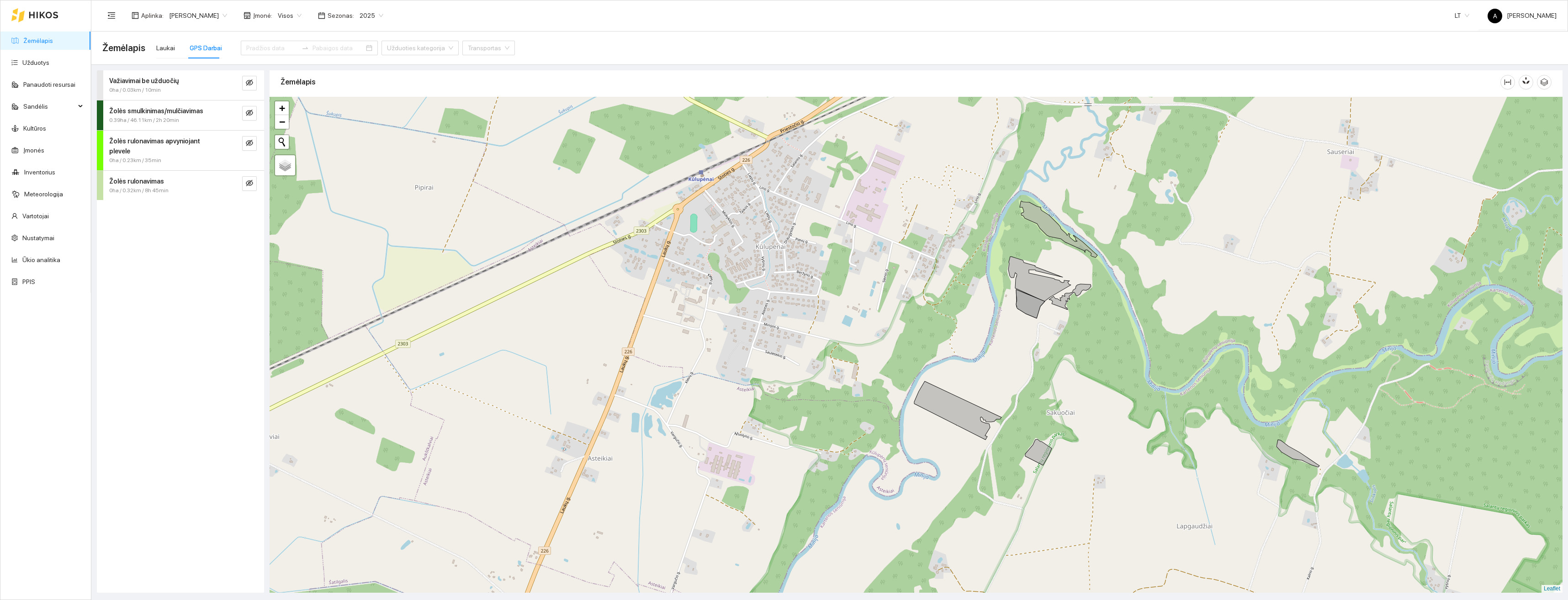
drag, startPoint x: 1043, startPoint y: 336, endPoint x: 1082, endPoint y: 409, distance: 82.8
click at [1082, 409] on div "+ − Nieko nerasta. Bandykite dar kartą. Žemėlapis Palydovas Leaflet" at bounding box center [916, 344] width 1293 height 496
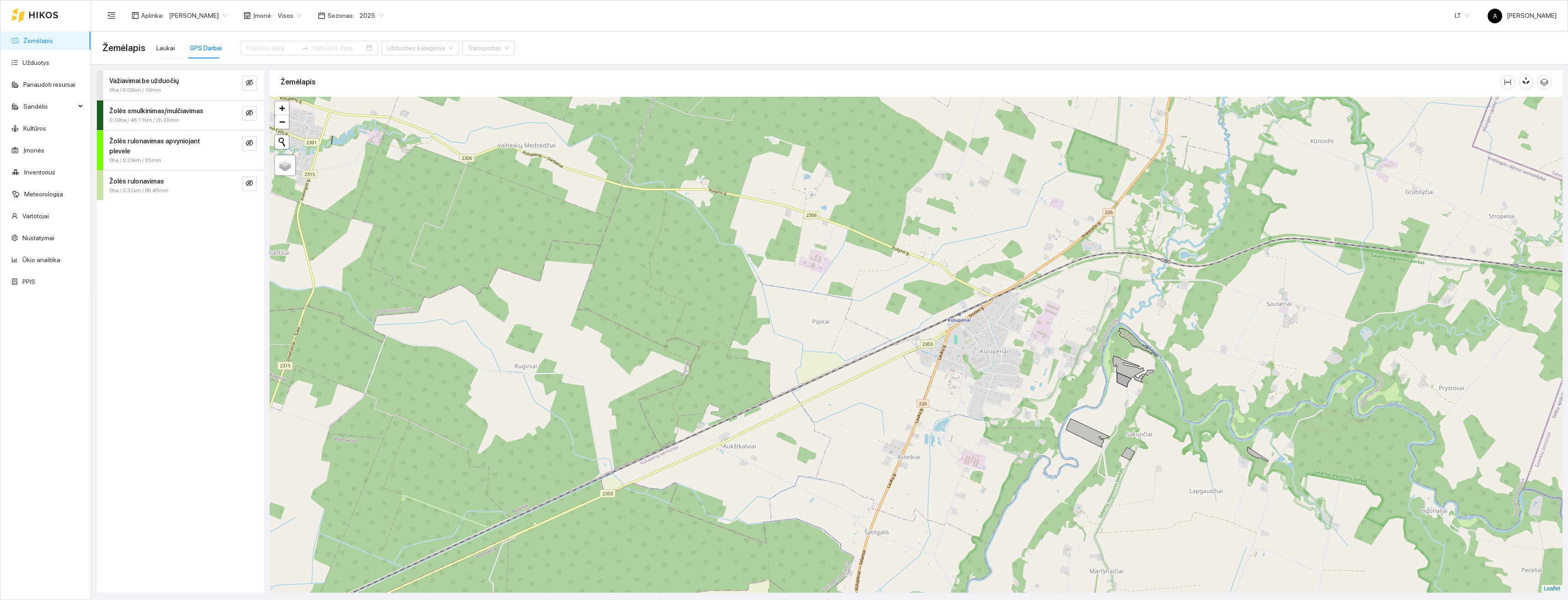
drag, startPoint x: 1138, startPoint y: 448, endPoint x: 1135, endPoint y: 416, distance: 32.1
click at [1135, 416] on div "+ − Nieko nerasta. Bandykite dar kartą. Žemėlapis Palydovas Leaflet" at bounding box center [916, 344] width 1293 height 496
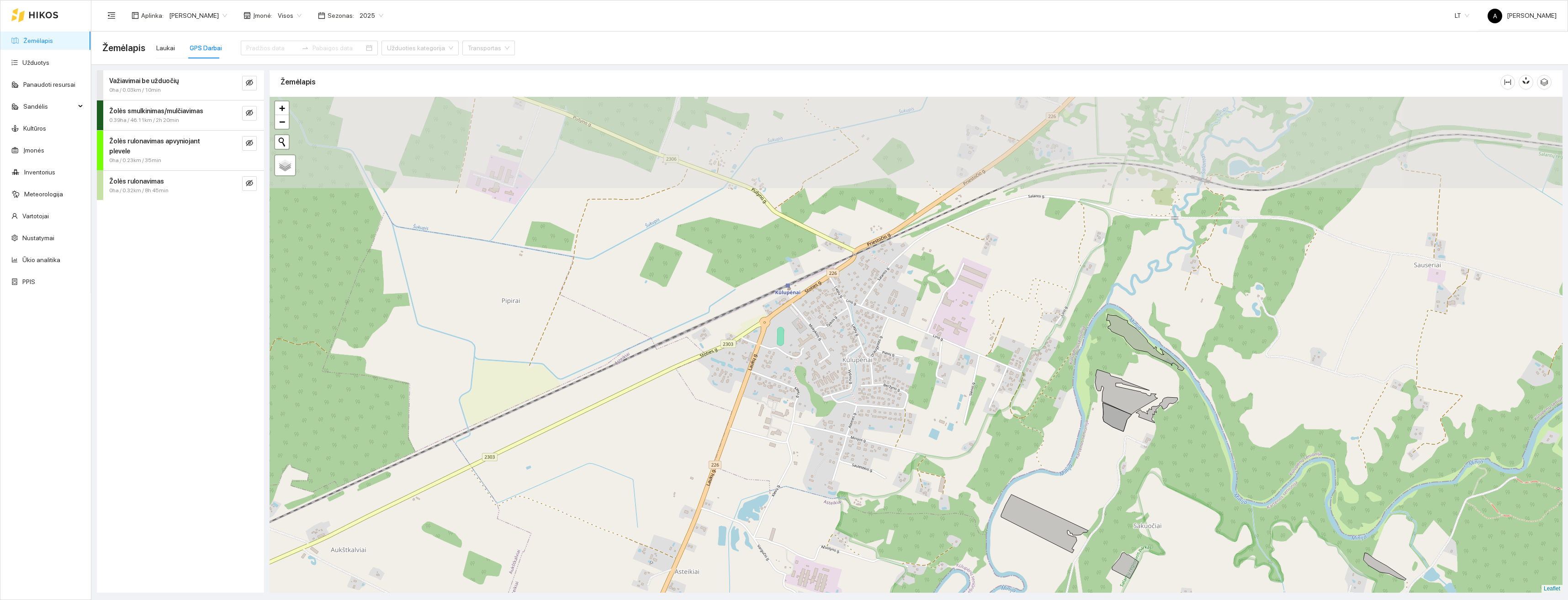
drag, startPoint x: 1162, startPoint y: 368, endPoint x: 1169, endPoint y: 437, distance: 69.4
click at [1181, 458] on div "+ − Nieko nerasta. Bandykite dar kartą. Žemėlapis Palydovas Leaflet" at bounding box center [916, 344] width 1293 height 496
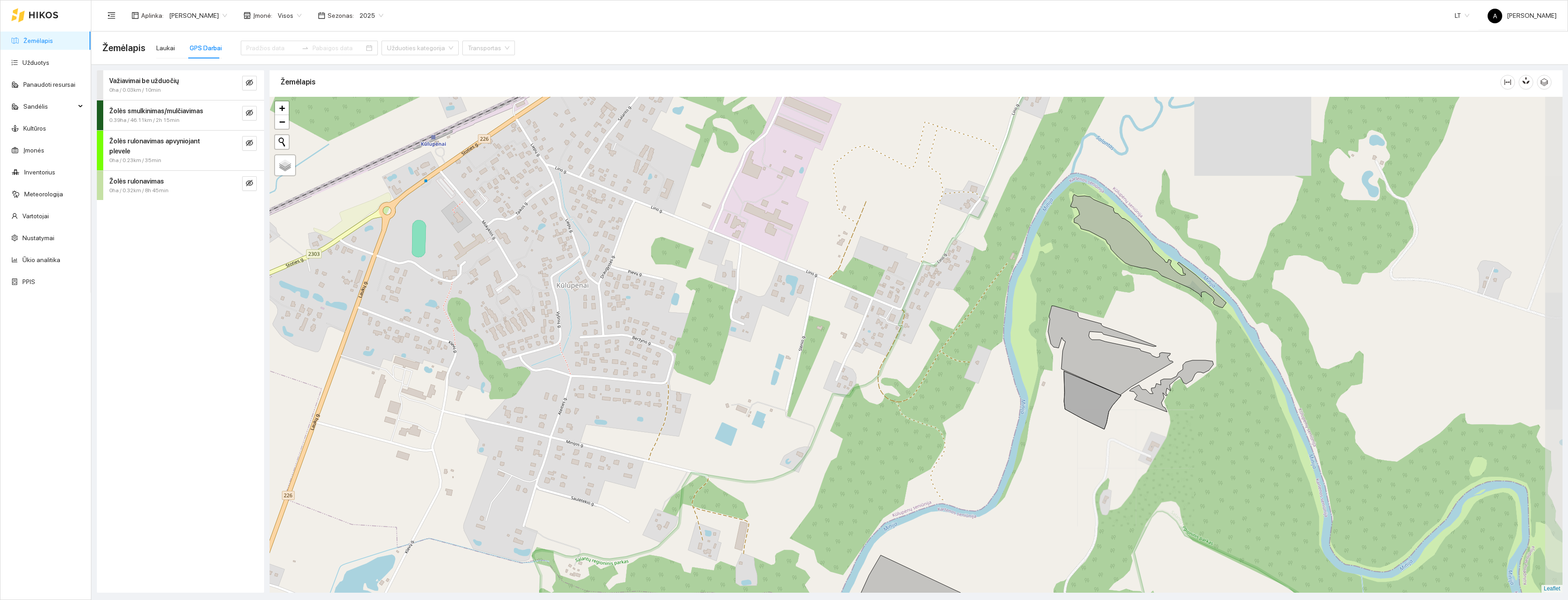
drag, startPoint x: 1196, startPoint y: 430, endPoint x: 1176, endPoint y: 462, distance: 37.7
click at [1176, 461] on div "+ − Nieko nerasta. Bandykite dar kartą. Žemėlapis Palydovas Leaflet" at bounding box center [916, 344] width 1293 height 496
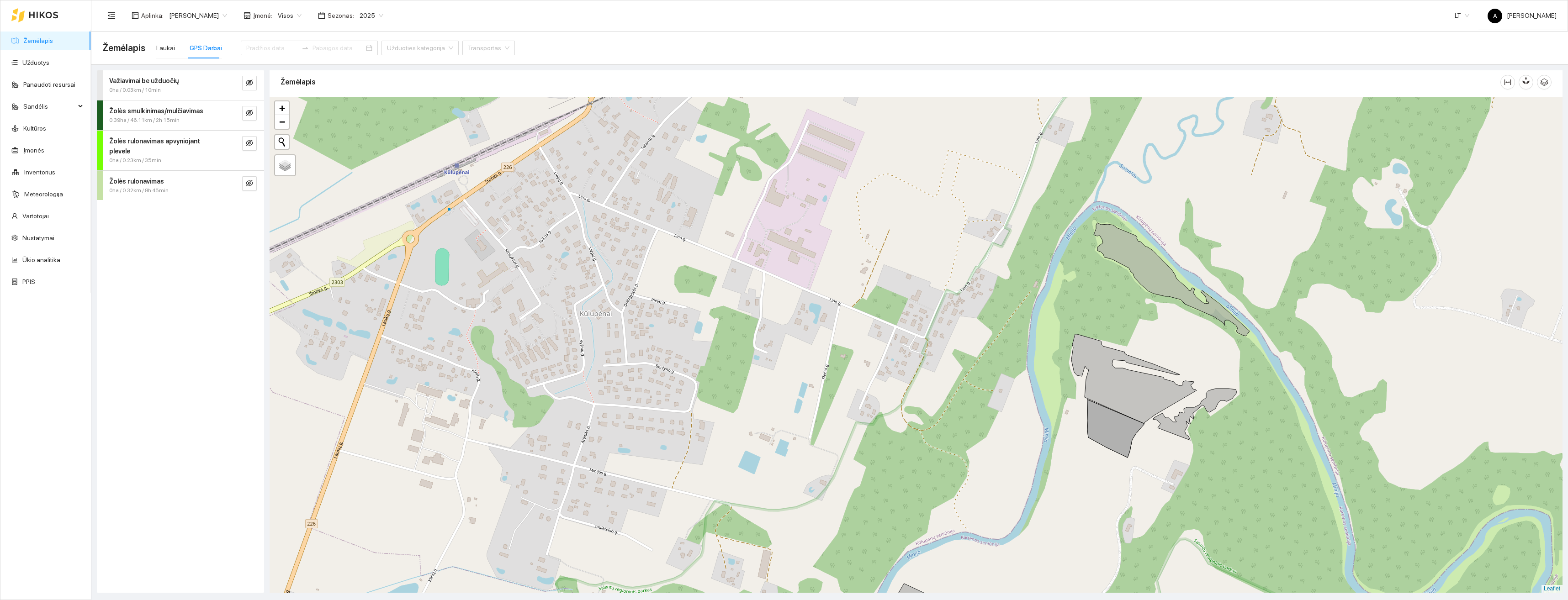
click at [1211, 465] on div "+ − Nieko nerasta. Bandykite dar kartą. Žemėlapis Palydovas Leaflet" at bounding box center [916, 344] width 1293 height 496
click at [280, 173] on input "Palydovas" at bounding box center [281, 172] width 6 height 6
radio input "true"
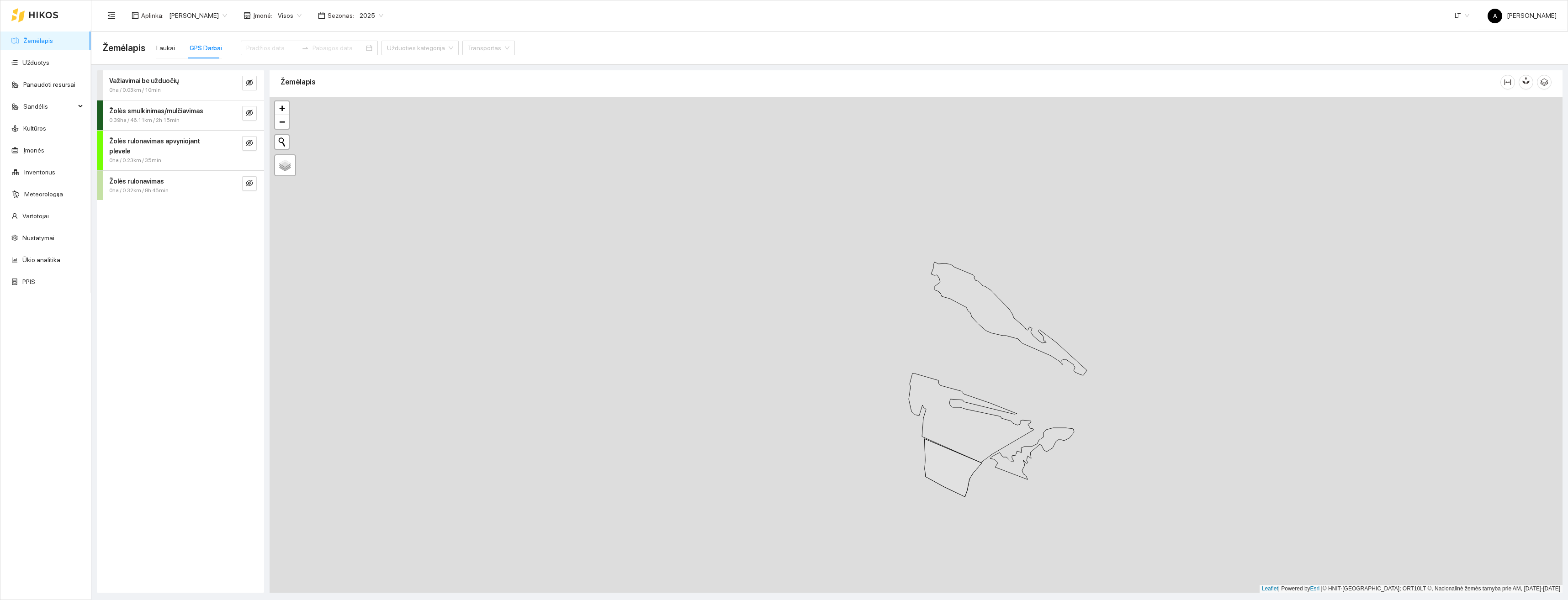
drag, startPoint x: 1285, startPoint y: 441, endPoint x: 1100, endPoint y: 484, distance: 189.9
click at [1100, 486] on div "+ − Nieko nerasta. Bandykite dar kartą. Žemėlapis Palydovas Leaflet | Powered b…" at bounding box center [916, 344] width 1293 height 496
drag, startPoint x: 1069, startPoint y: 473, endPoint x: 1107, endPoint y: 430, distance: 57.4
click at [1113, 414] on div "+ − Nieko nerasta. Bandykite dar kartą. Žemėlapis Palydovas Leaflet | Powered b…" at bounding box center [916, 344] width 1293 height 496
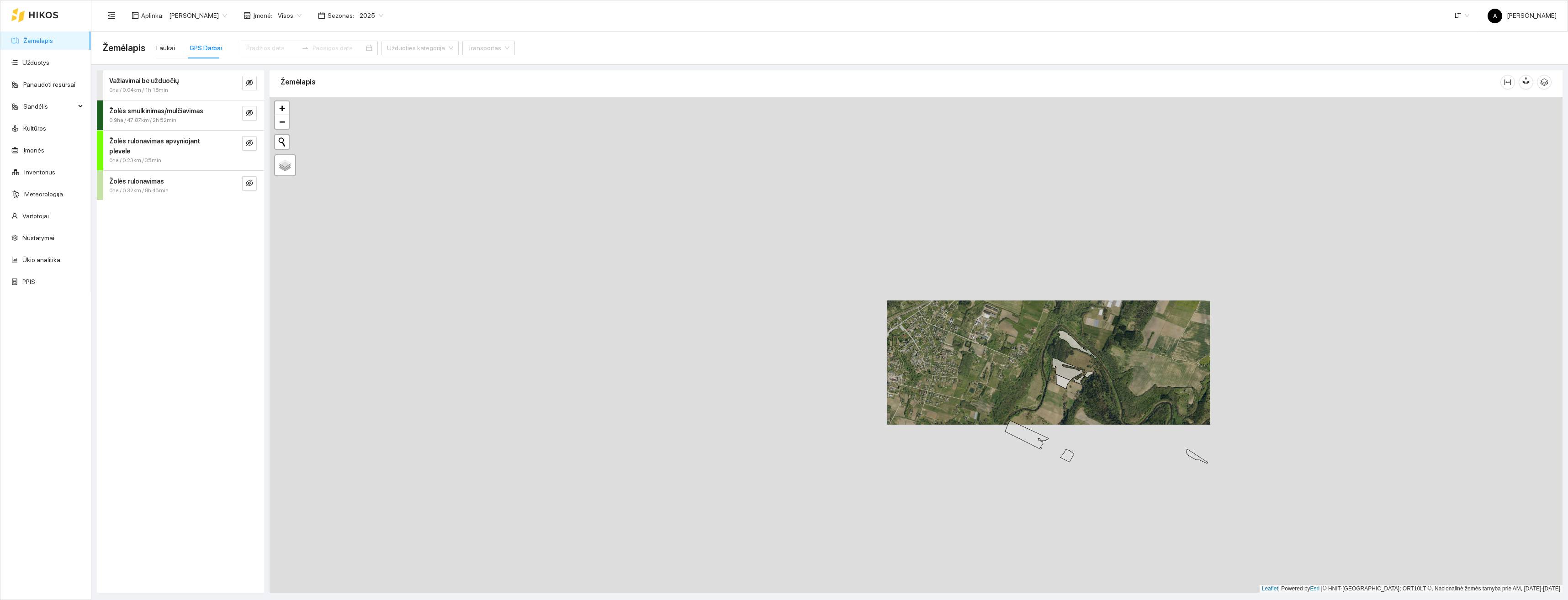
drag, startPoint x: 1068, startPoint y: 455, endPoint x: 1062, endPoint y: 408, distance: 47.4
click at [1062, 408] on div "+ − Nieko nerasta. Bandykite dar kartą. Žemėlapis Palydovas Leaflet | Powered b…" at bounding box center [916, 344] width 1293 height 496
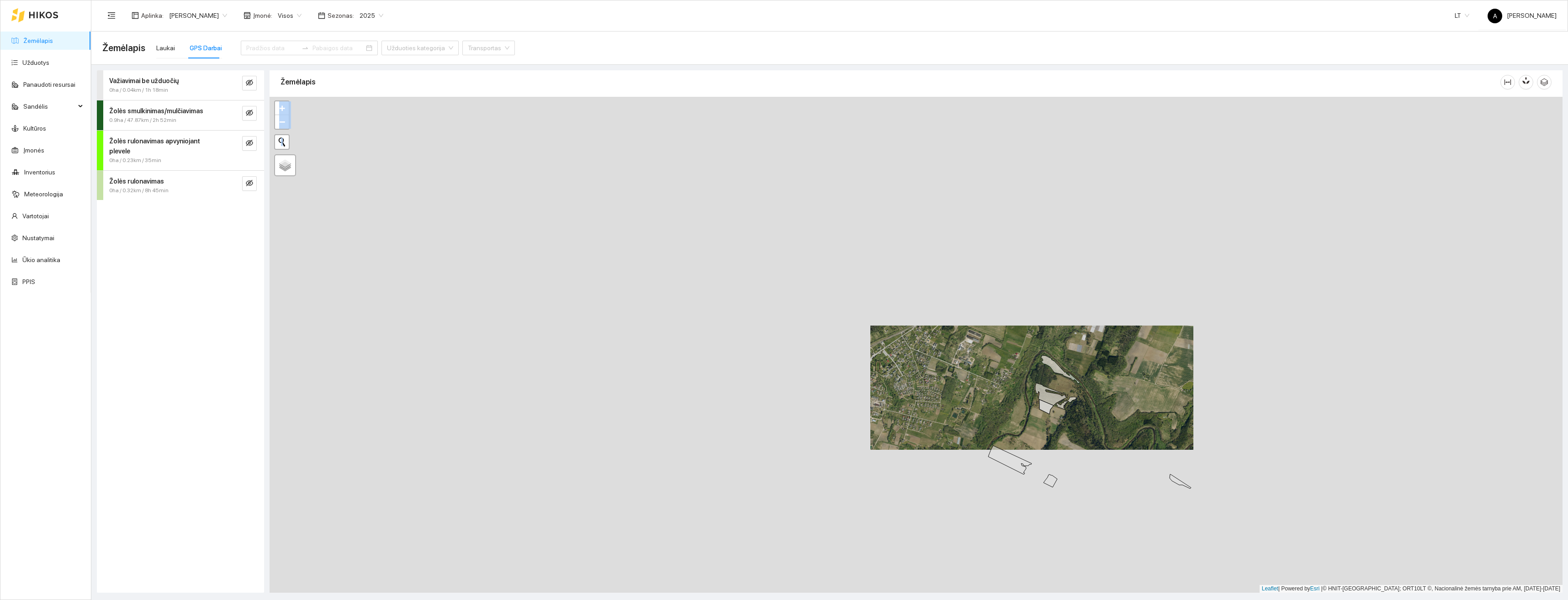
drag, startPoint x: 1073, startPoint y: 503, endPoint x: 1062, endPoint y: 337, distance: 166.4
click at [1062, 337] on div "+ − Nieko nerasta. Bandykite dar kartą. Žemėlapis Palydovas Leaflet | Powered b…" at bounding box center [916, 344] width 1293 height 496
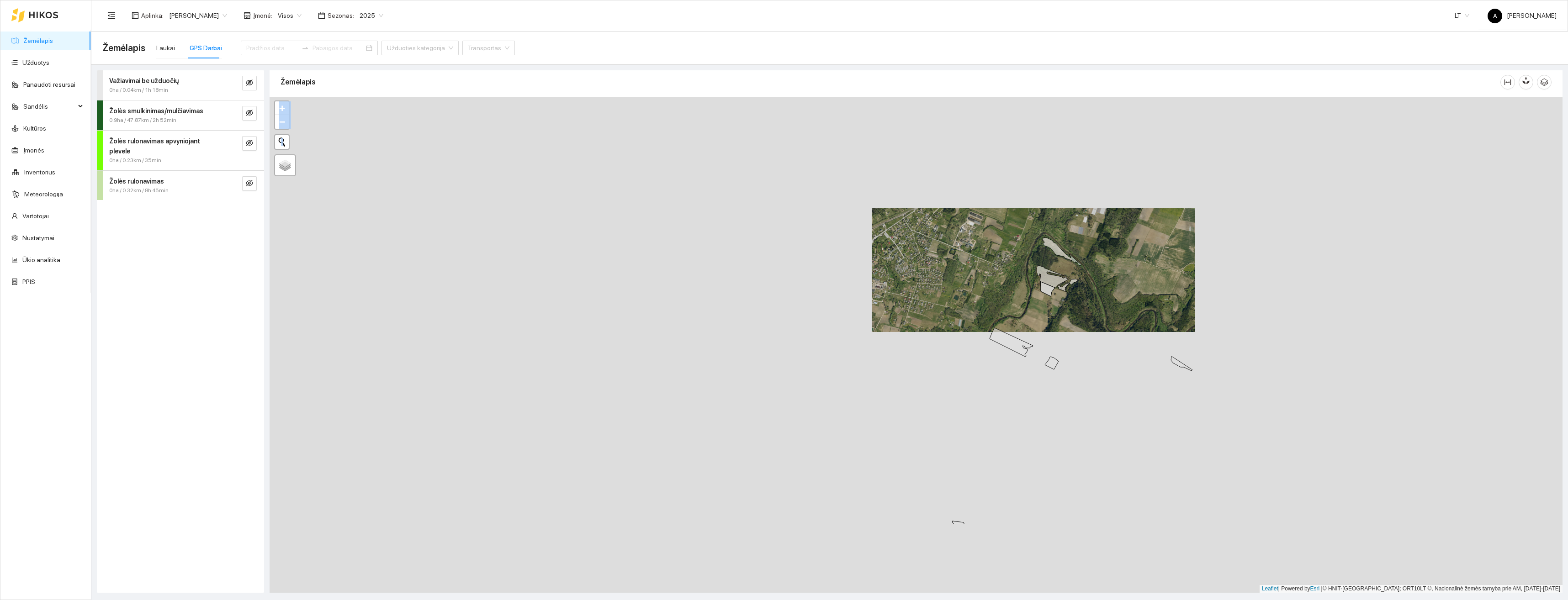
drag, startPoint x: 1070, startPoint y: 499, endPoint x: 1045, endPoint y: 281, distance: 219.4
click at [1045, 282] on div "+ − Nieko nerasta. Bandykite dar kartą. Žemėlapis Palydovas Leaflet | Powered b…" at bounding box center [916, 344] width 1293 height 496
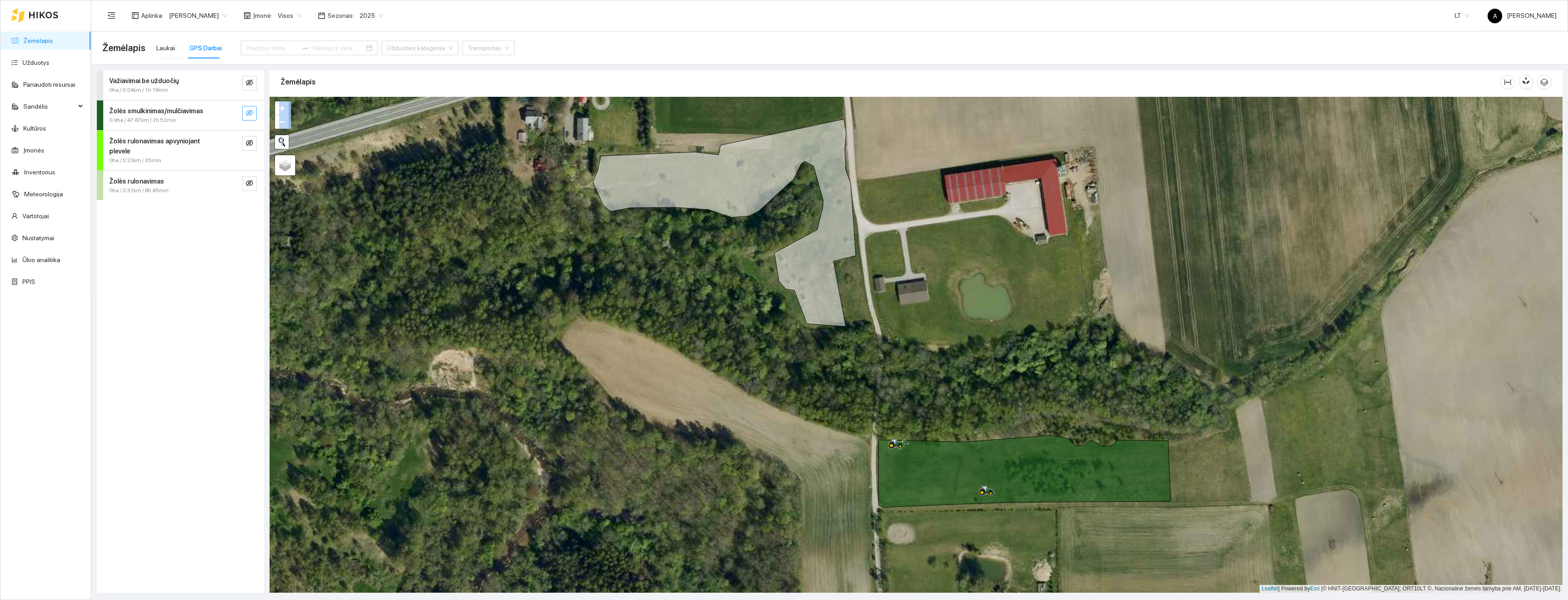
click at [252, 116] on icon "eye-invisible" at bounding box center [250, 113] width 7 height 7
